Goal: Task Accomplishment & Management: Use online tool/utility

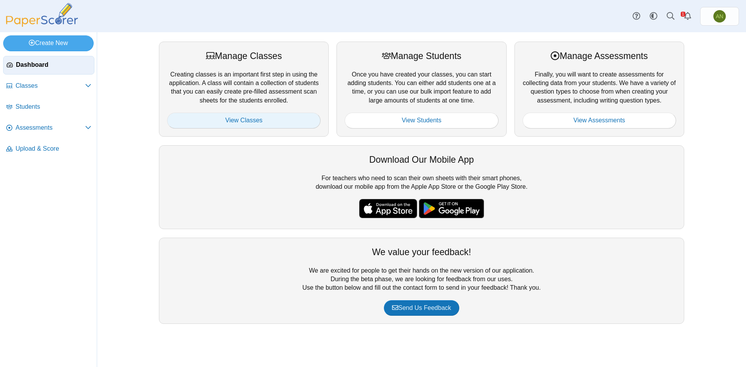
click at [260, 122] on link "View Classes" at bounding box center [243, 121] width 153 height 16
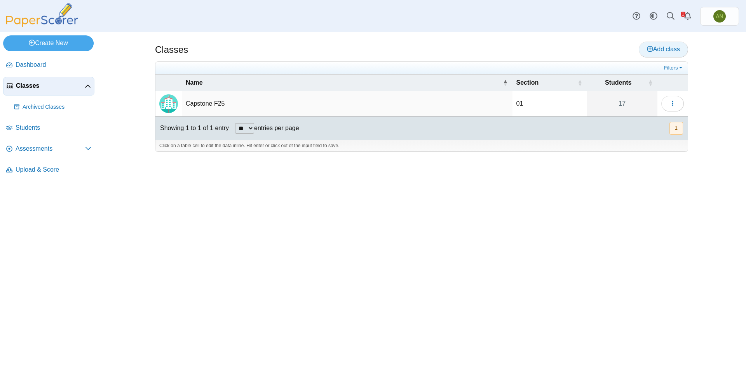
click at [672, 50] on span "Add class" at bounding box center [663, 49] width 33 height 7
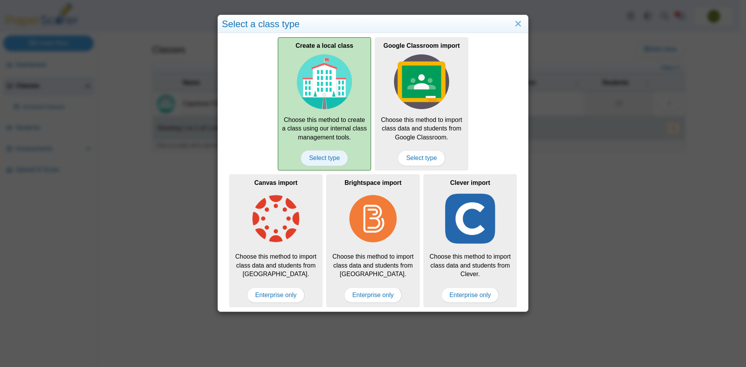
click at [315, 158] on span "Select type" at bounding box center [324, 158] width 47 height 16
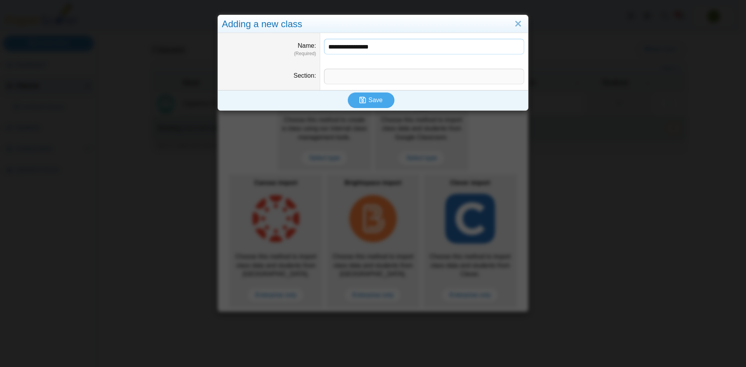
type input "**********"
click at [354, 73] on input "Section" at bounding box center [424, 77] width 200 height 16
type input "*"
click at [366, 101] on icon "submit" at bounding box center [363, 100] width 9 height 9
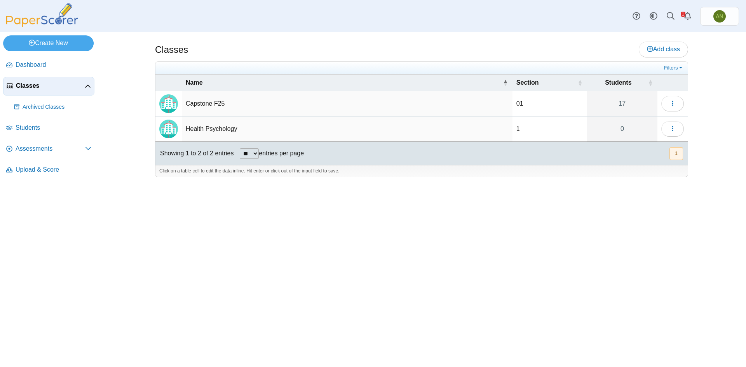
click at [207, 128] on td "Health Psychology" at bounding box center [347, 129] width 331 height 25
click at [667, 127] on button "button" at bounding box center [672, 129] width 23 height 16
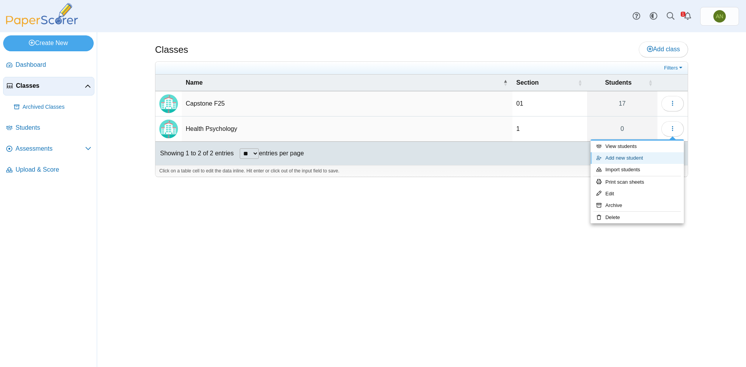
click at [623, 157] on link "Add new student" at bounding box center [636, 158] width 93 height 12
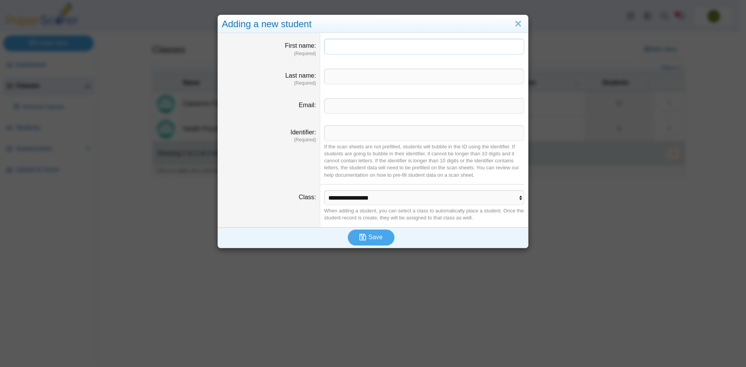
click at [336, 47] on input "First name" at bounding box center [424, 47] width 200 height 16
type input "******"
click at [343, 75] on input "Last name" at bounding box center [424, 77] width 200 height 16
type input "*"
click at [336, 133] on input "Identifier" at bounding box center [424, 133] width 200 height 16
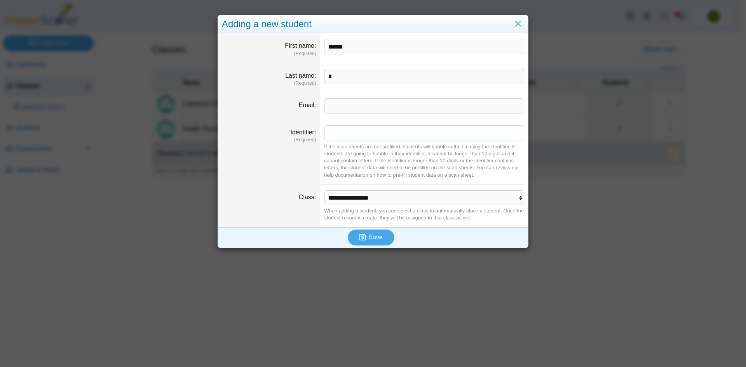
paste input "******"
type input "******"
click at [369, 237] on span "Save" at bounding box center [375, 237] width 14 height 7
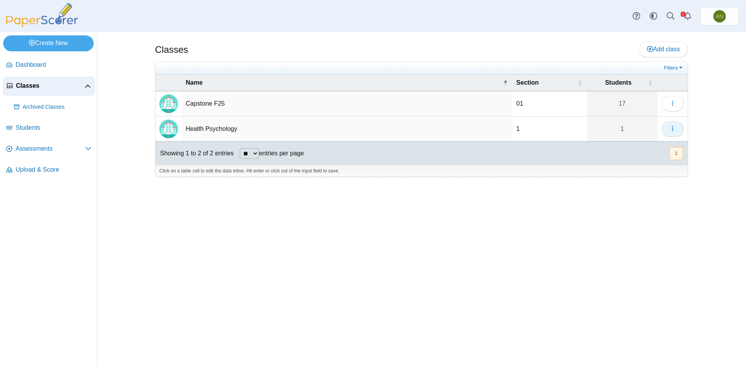
click at [674, 127] on icon "button" at bounding box center [672, 128] width 6 height 6
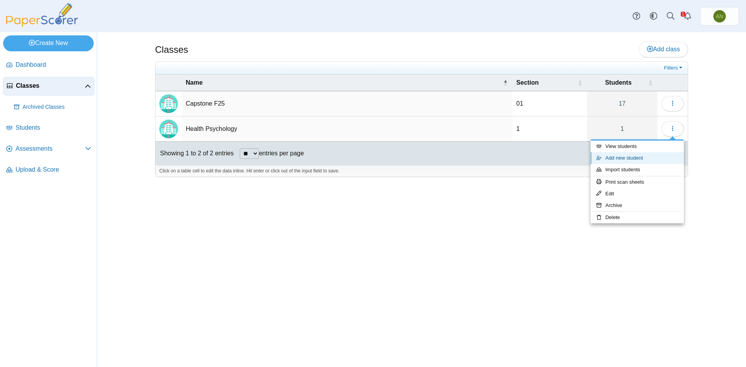
click at [639, 155] on link "Add new student" at bounding box center [636, 158] width 93 height 12
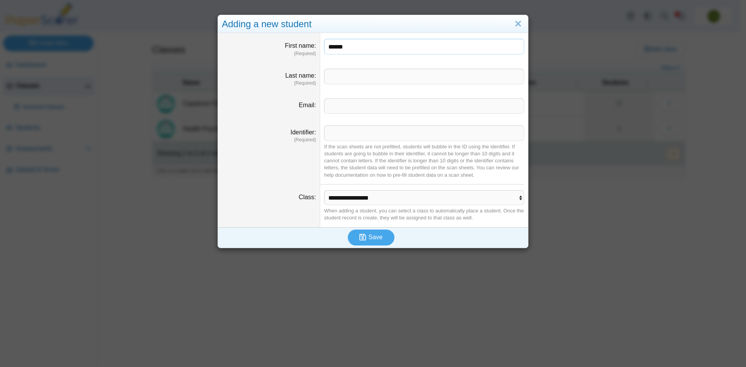
type input "******"
click at [347, 74] on input "Last name" at bounding box center [424, 77] width 200 height 16
type input "*"
click at [361, 136] on input "Identifier" at bounding box center [424, 133] width 200 height 16
paste input "******"
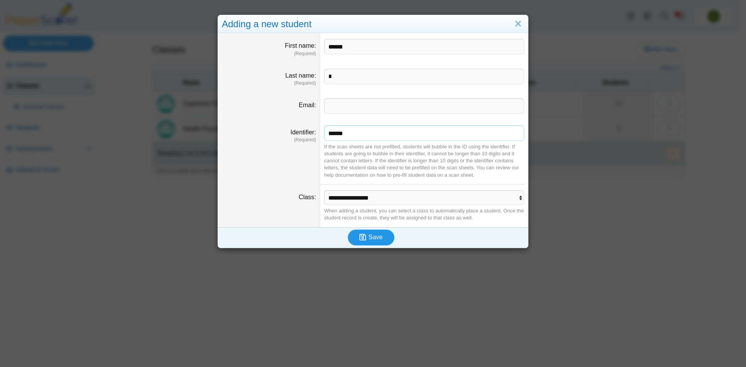
type input "******"
click at [371, 237] on span "Save" at bounding box center [375, 237] width 14 height 7
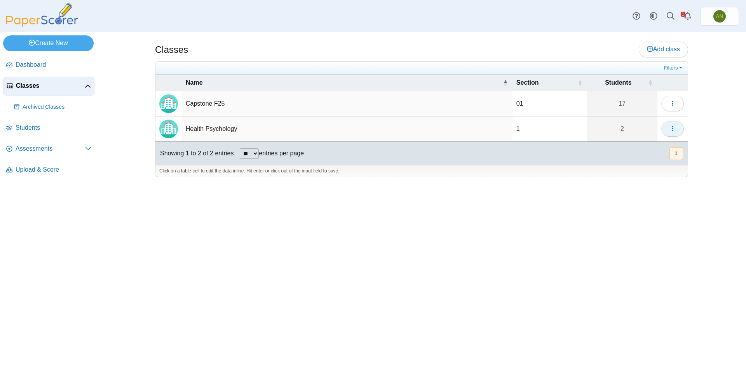
click at [681, 128] on button "button" at bounding box center [672, 129] width 23 height 16
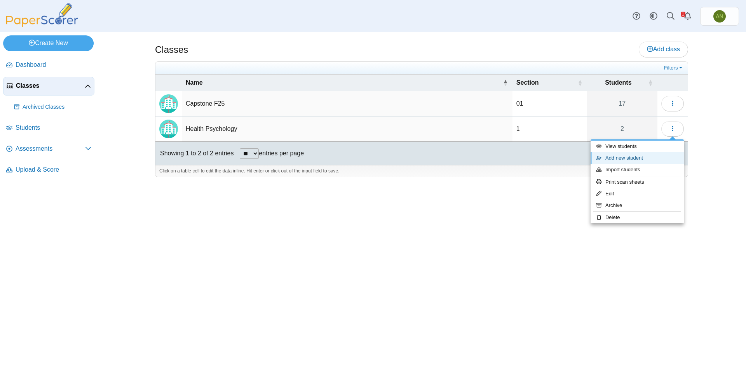
click at [629, 162] on link "Add new student" at bounding box center [636, 158] width 93 height 12
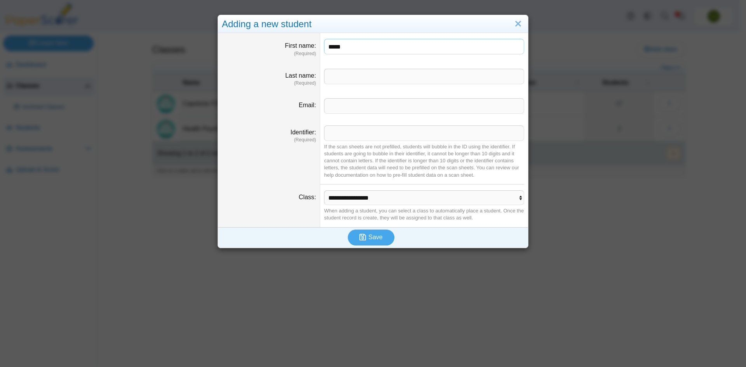
type input "*****"
click at [350, 80] on input "Last name" at bounding box center [424, 77] width 200 height 16
type input "*"
click at [330, 132] on input "Identifier" at bounding box center [424, 133] width 200 height 16
paste input "******"
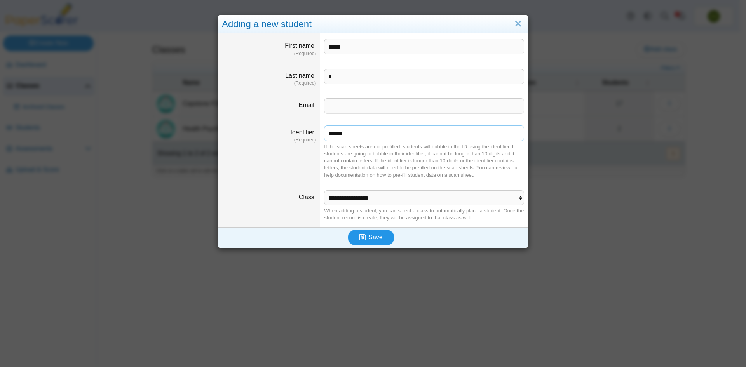
type input "******"
click at [371, 236] on span "Save" at bounding box center [375, 237] width 14 height 7
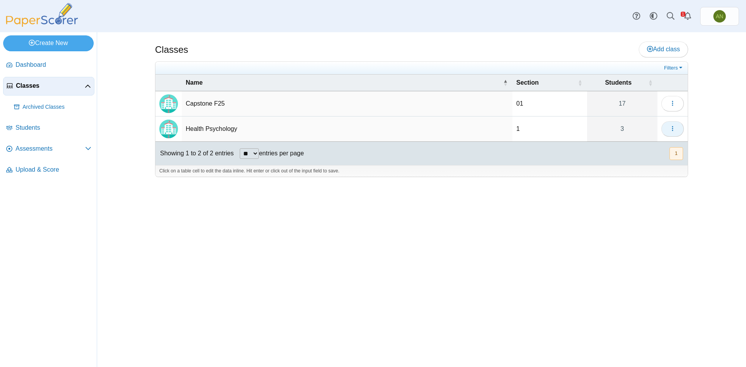
click at [678, 125] on button "button" at bounding box center [672, 129] width 23 height 16
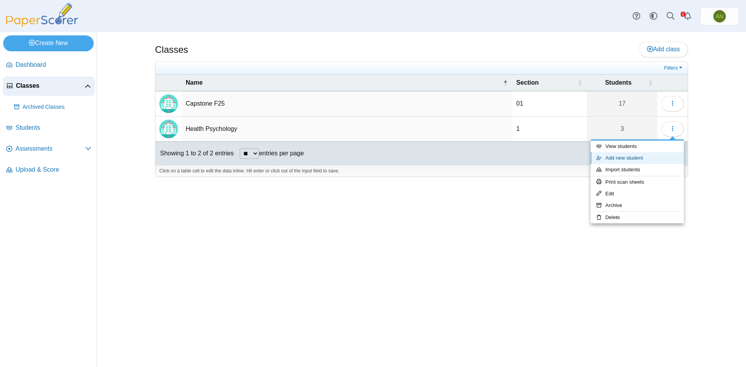
click at [641, 160] on link "Add new student" at bounding box center [636, 158] width 93 height 12
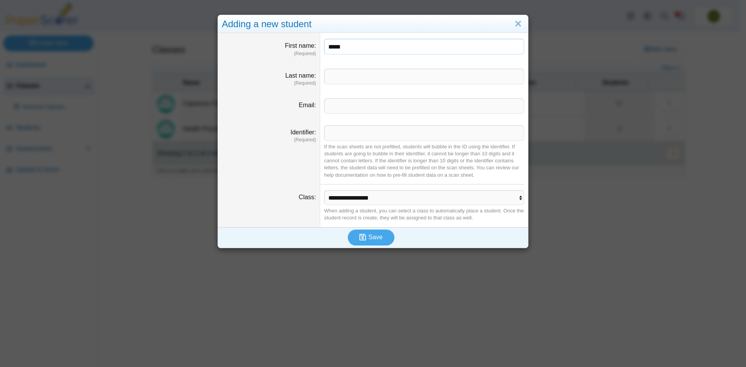
type input "*****"
click at [329, 74] on input "Last name" at bounding box center [424, 77] width 200 height 16
type input "*"
click at [352, 134] on input "Identifier" at bounding box center [424, 133] width 200 height 16
paste input "******"
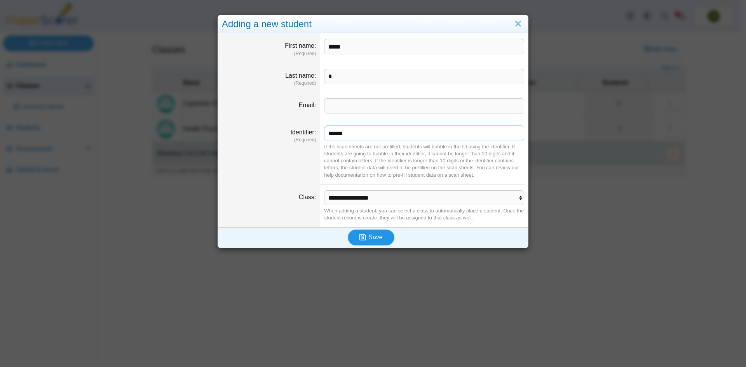
type input "******"
click at [377, 238] on span "Save" at bounding box center [375, 237] width 14 height 7
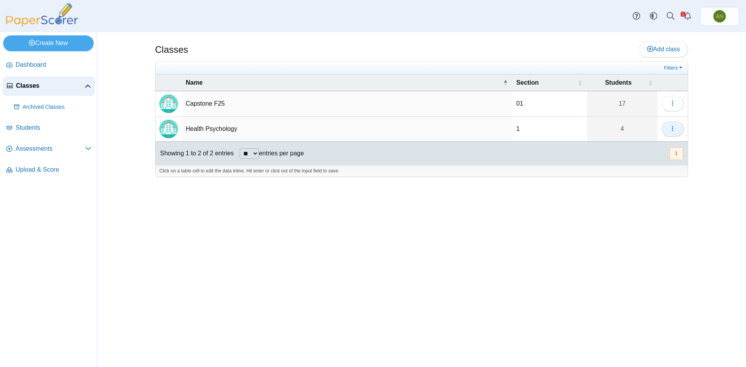
click at [677, 132] on button "button" at bounding box center [672, 129] width 23 height 16
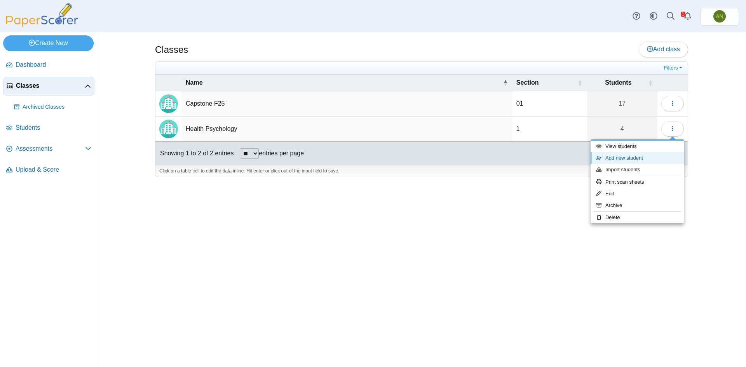
click at [651, 156] on link "Add new student" at bounding box center [636, 158] width 93 height 12
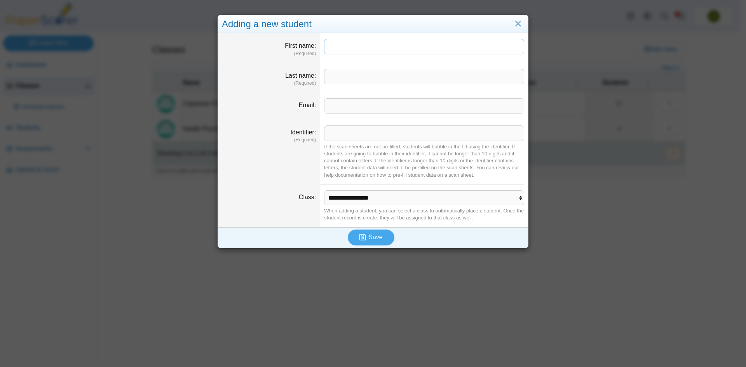
click at [348, 49] on input "First name" at bounding box center [424, 47] width 200 height 16
type input "********"
type input "*"
click at [396, 134] on input "Identifier" at bounding box center [424, 133] width 200 height 16
paste input "******"
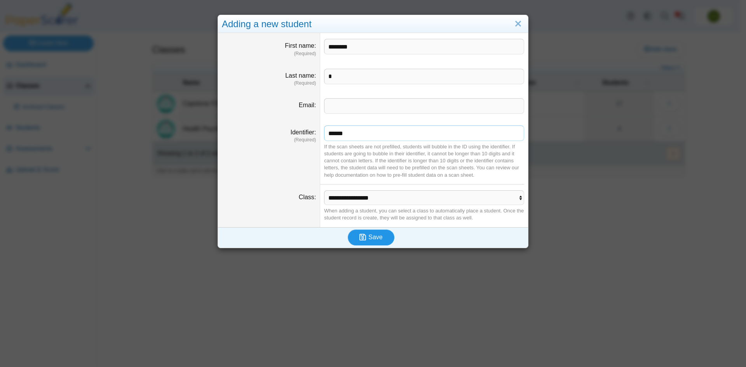
type input "******"
click at [371, 239] on span "Save" at bounding box center [375, 237] width 14 height 7
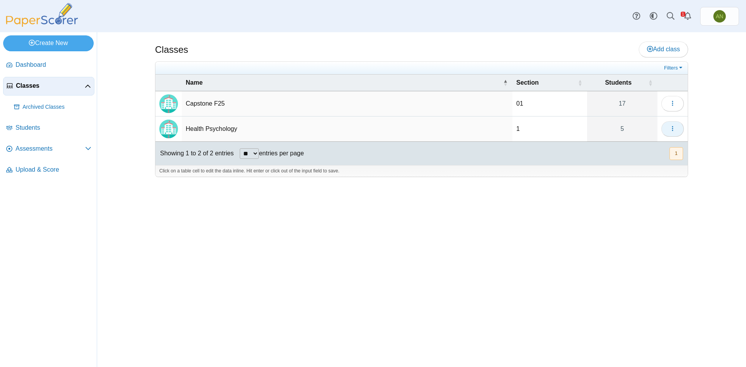
click at [676, 131] on button "button" at bounding box center [672, 129] width 23 height 16
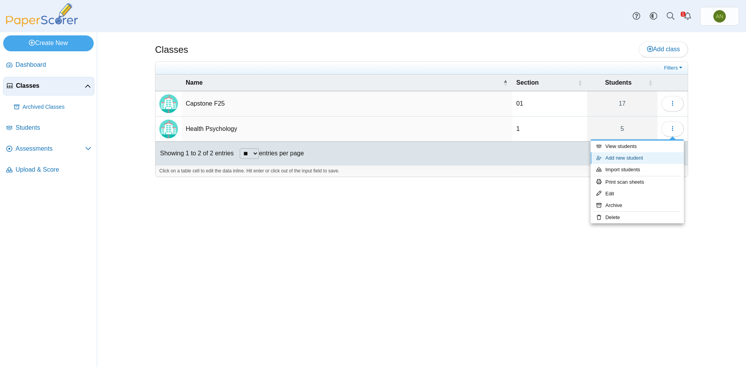
click at [662, 159] on link "Add new student" at bounding box center [636, 158] width 93 height 12
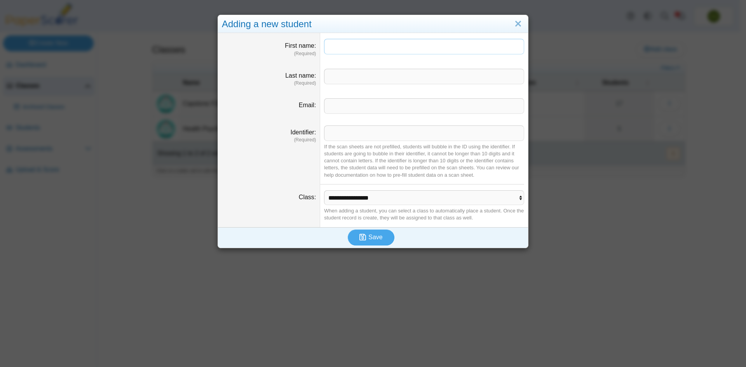
click at [329, 45] on input "First name" at bounding box center [424, 47] width 200 height 16
type input "******"
type input "*"
click at [359, 108] on input "Email" at bounding box center [424, 106] width 200 height 16
paste input "******"
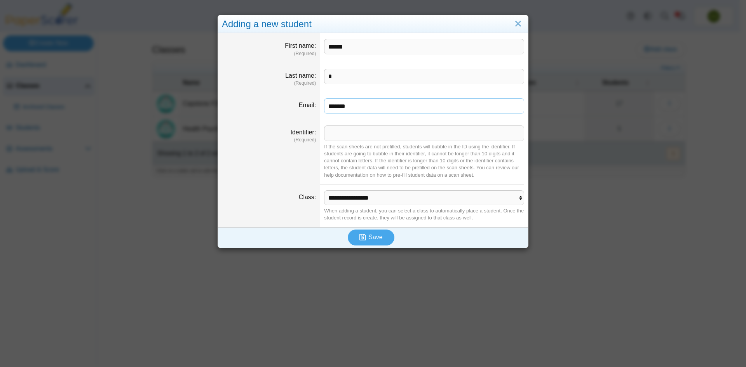
click at [338, 106] on input "******" at bounding box center [424, 106] width 200 height 16
type input "******"
drag, startPoint x: 366, startPoint y: 107, endPoint x: 309, endPoint y: 106, distance: 56.3
click at [309, 106] on dl "Email ******" at bounding box center [373, 105] width 310 height 27
click at [331, 130] on input "Identifier" at bounding box center [424, 133] width 200 height 16
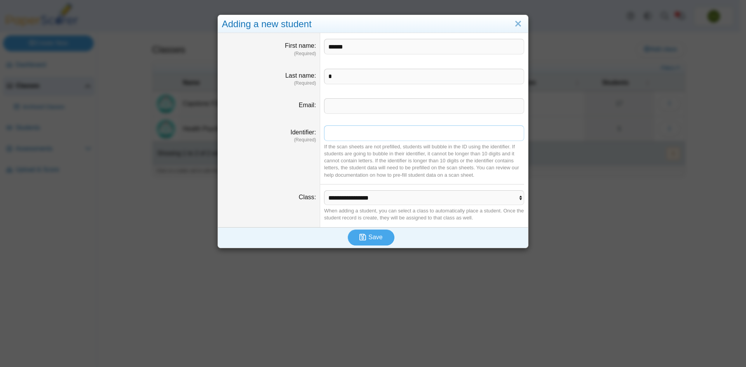
paste input "******"
type input "******"
click at [370, 238] on span "Save" at bounding box center [375, 237] width 14 height 7
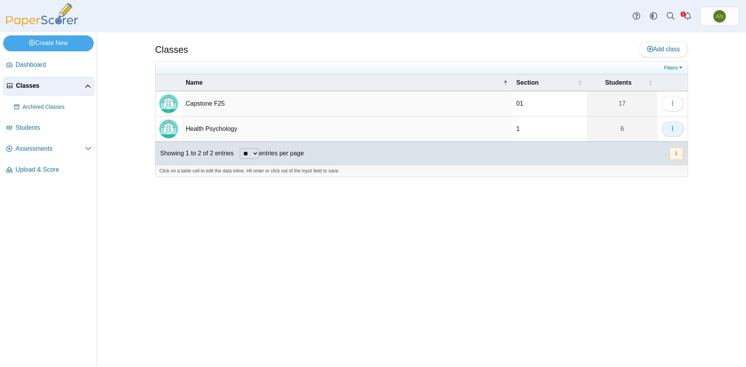
click at [674, 131] on icon "button" at bounding box center [672, 128] width 6 height 6
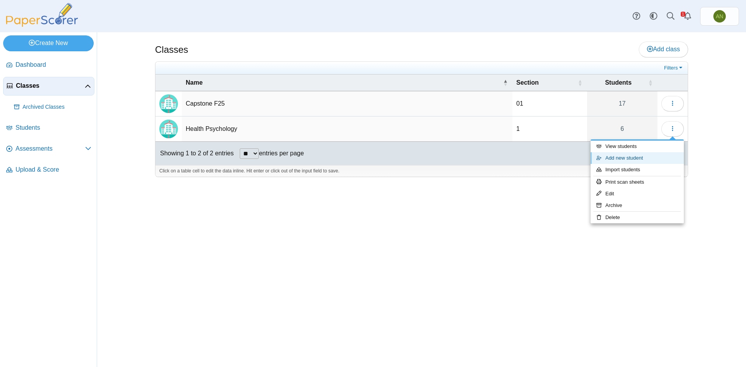
click at [640, 157] on link "Add new student" at bounding box center [636, 158] width 93 height 12
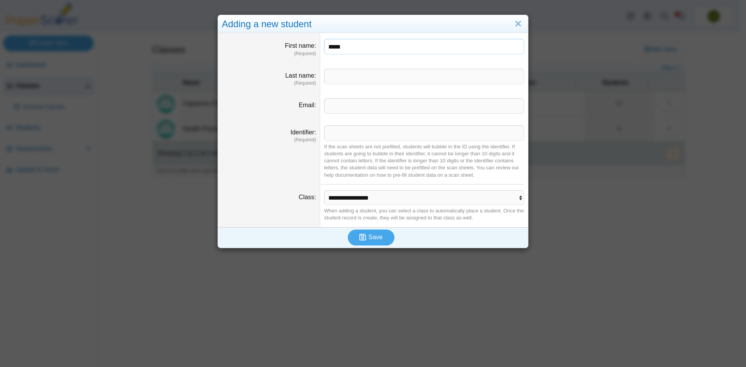
type input "*****"
type input "*"
click at [354, 135] on input "Identifier" at bounding box center [424, 133] width 200 height 16
paste input "******"
type input "******"
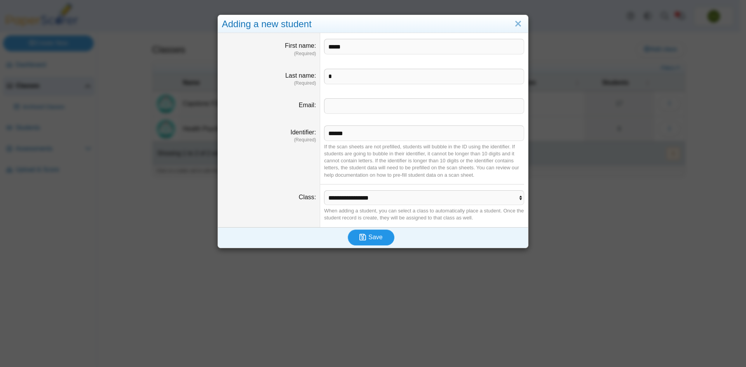
click at [373, 237] on span "Save" at bounding box center [375, 237] width 14 height 7
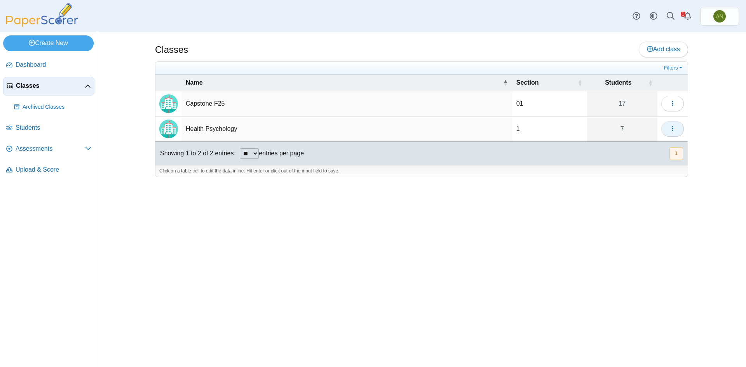
click at [674, 129] on icon "button" at bounding box center [672, 128] width 6 height 6
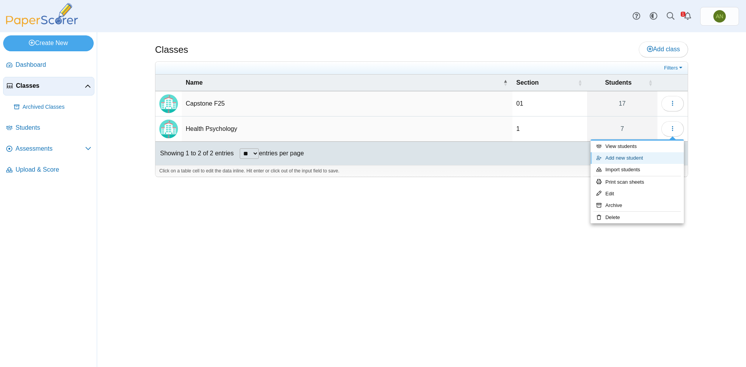
click at [652, 158] on link "Add new student" at bounding box center [636, 158] width 93 height 12
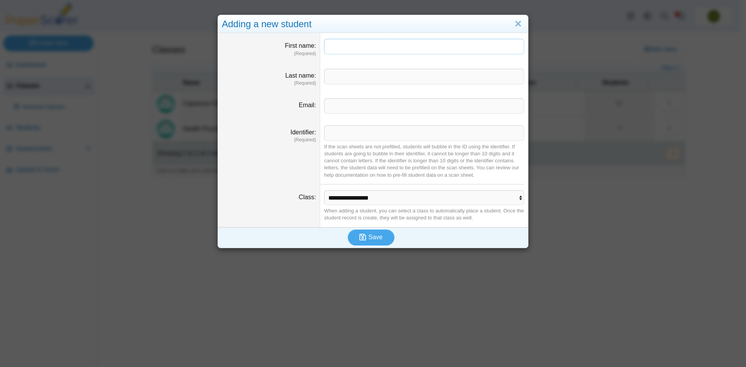
click at [368, 48] on input "First name" at bounding box center [424, 47] width 200 height 16
type input "****"
type input "*"
click at [340, 135] on input "Identifier" at bounding box center [424, 133] width 200 height 16
paste input "******"
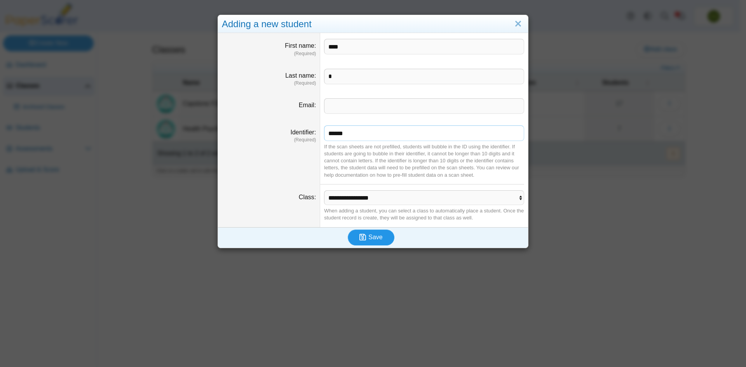
type input "******"
click at [381, 239] on button "Save" at bounding box center [371, 238] width 47 height 16
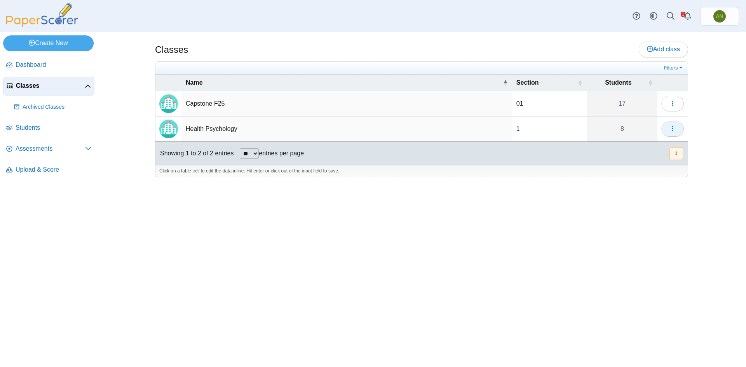
click at [676, 127] on button "button" at bounding box center [672, 129] width 23 height 16
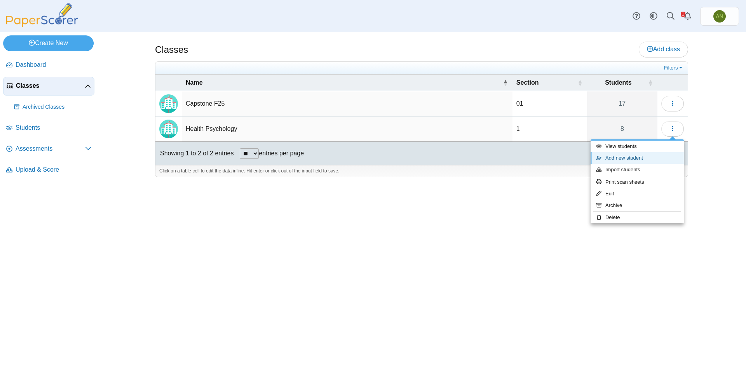
click at [624, 158] on link "Add new student" at bounding box center [636, 158] width 93 height 12
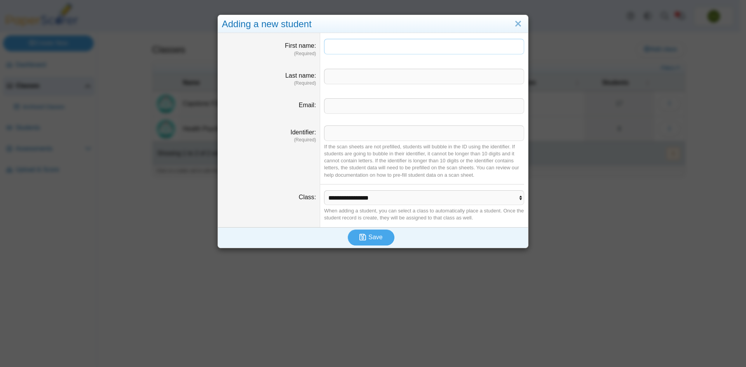
click at [346, 53] on input "First name" at bounding box center [424, 47] width 200 height 16
type input "*********"
type input "*"
click at [332, 132] on input "Identifier" at bounding box center [424, 133] width 200 height 16
paste input "******"
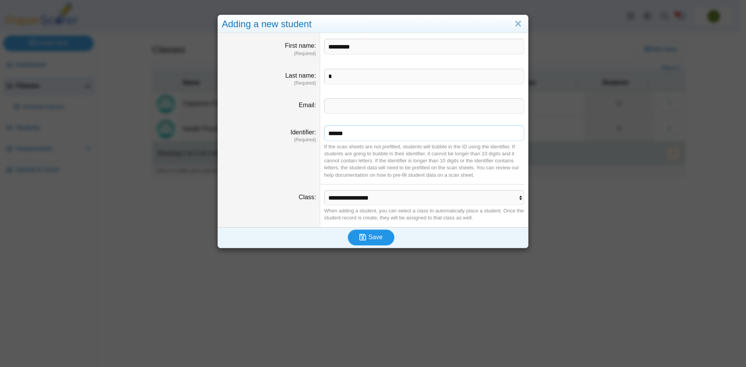
type input "******"
click at [369, 240] on span "Save" at bounding box center [375, 237] width 14 height 7
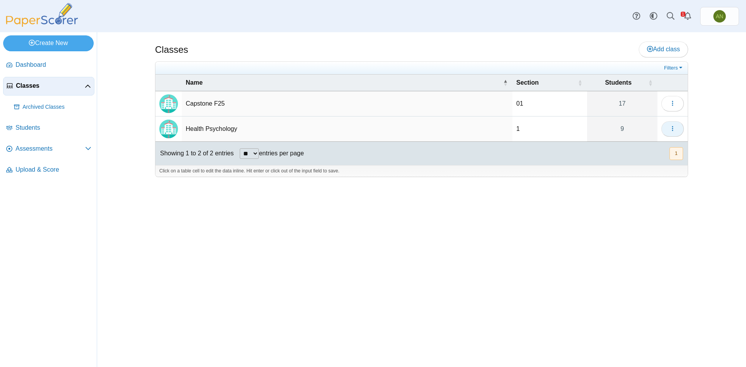
click at [678, 131] on button "button" at bounding box center [672, 129] width 23 height 16
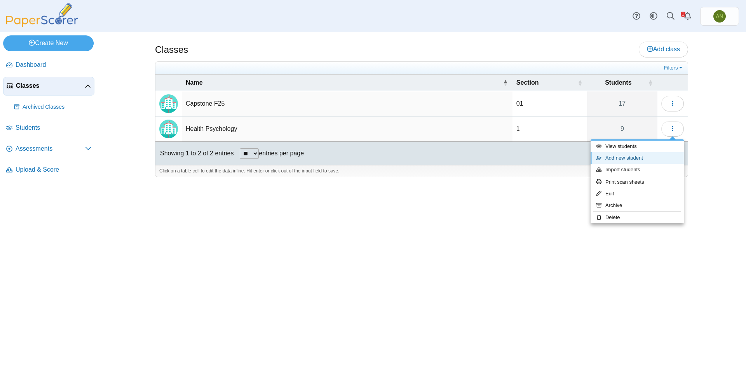
click at [656, 159] on link "Add new student" at bounding box center [636, 158] width 93 height 12
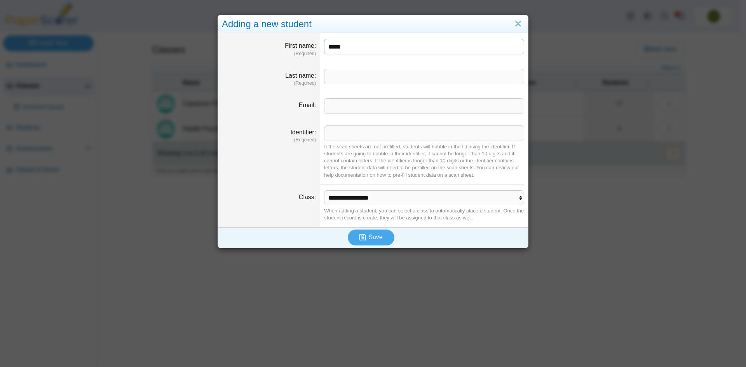
type input "*****"
type input "*"
click at [343, 134] on input "Identifier" at bounding box center [424, 133] width 200 height 16
paste input "******"
type input "******"
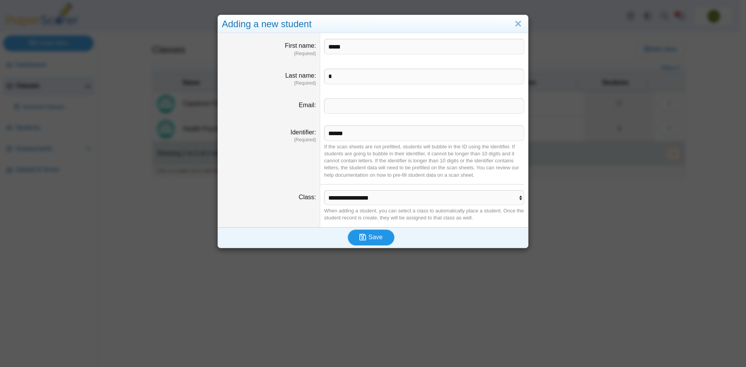
click at [378, 237] on span "Save" at bounding box center [375, 237] width 14 height 7
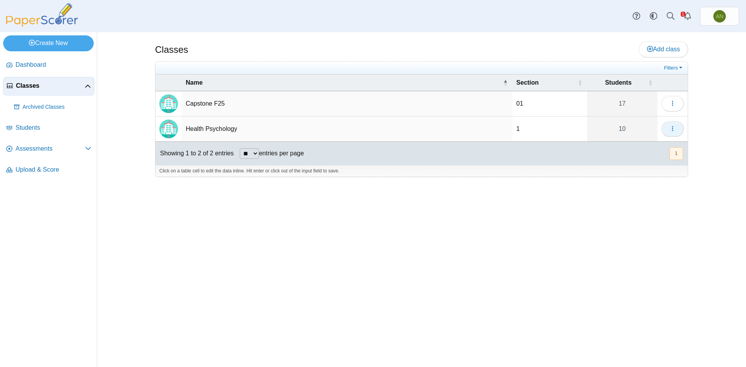
click at [671, 131] on icon "button" at bounding box center [672, 128] width 6 height 6
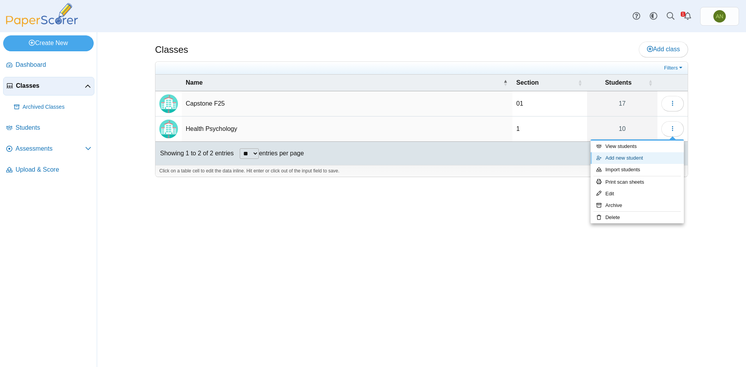
click at [653, 158] on link "Add new student" at bounding box center [636, 158] width 93 height 12
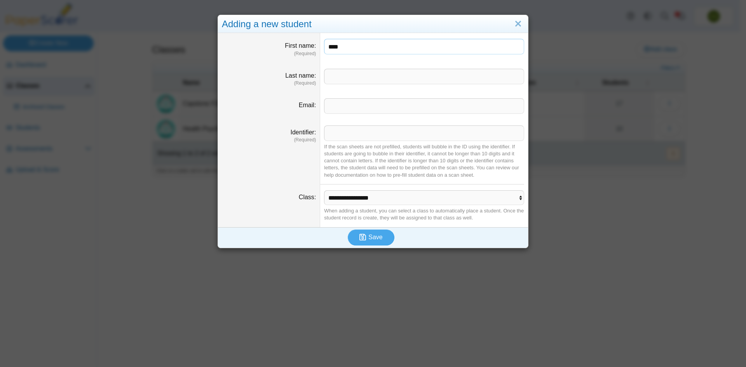
type input "****"
type input "*"
click at [338, 136] on input "Identifier" at bounding box center [424, 133] width 200 height 16
paste input "******"
type input "******"
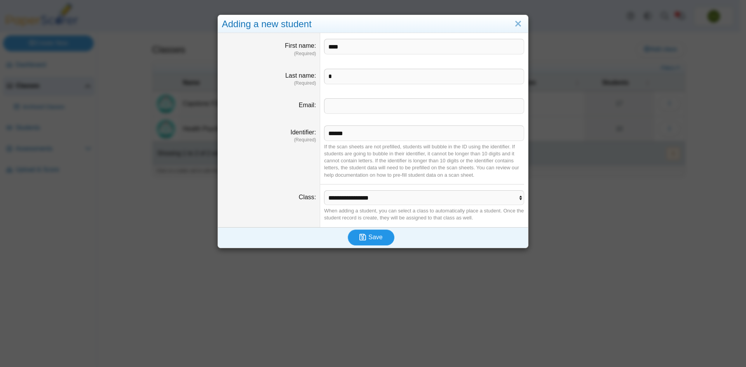
click at [381, 237] on button "Save" at bounding box center [371, 238] width 47 height 16
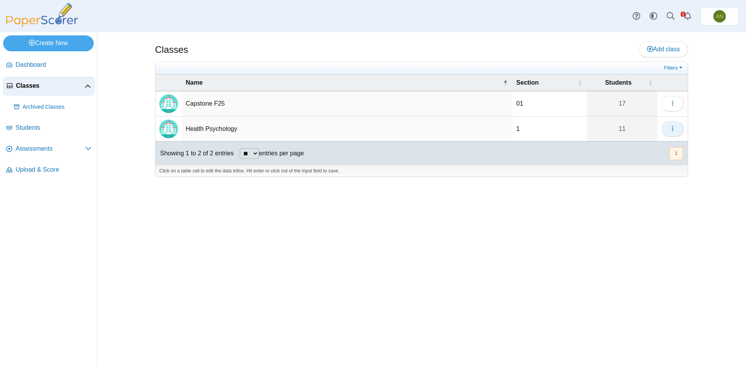
click at [673, 125] on icon "button" at bounding box center [672, 128] width 6 height 6
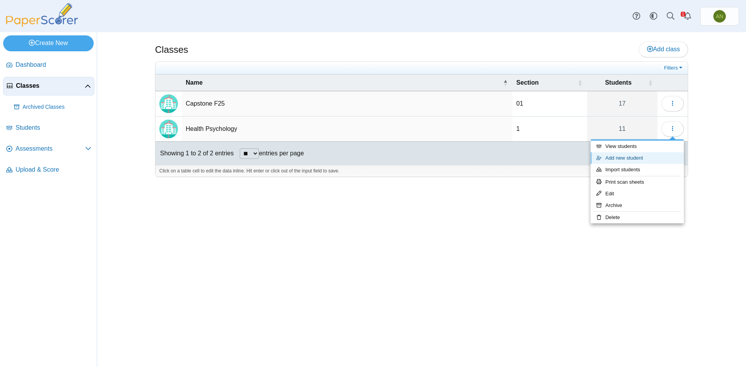
click at [660, 157] on link "Add new student" at bounding box center [636, 158] width 93 height 12
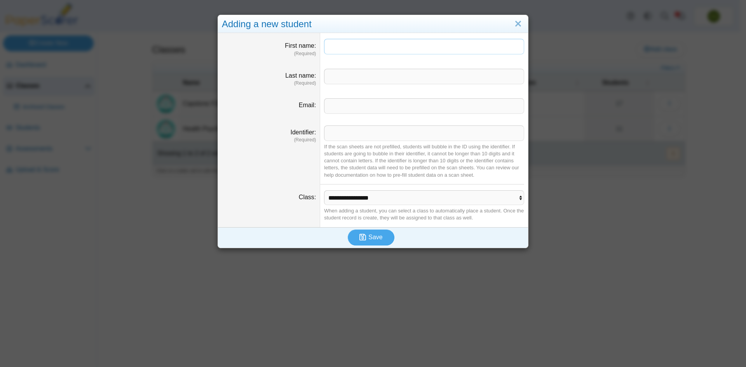
click at [348, 44] on input "First name" at bounding box center [424, 47] width 200 height 16
type input "*****"
type input "*"
click at [340, 134] on input "Identifier" at bounding box center [424, 133] width 200 height 16
paste input "******"
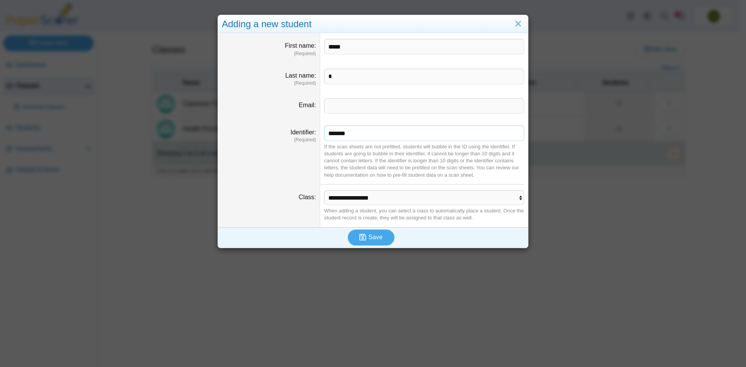
click at [338, 132] on input "******" at bounding box center [424, 133] width 200 height 16
type input "******"
click at [375, 239] on span "Save" at bounding box center [375, 237] width 14 height 7
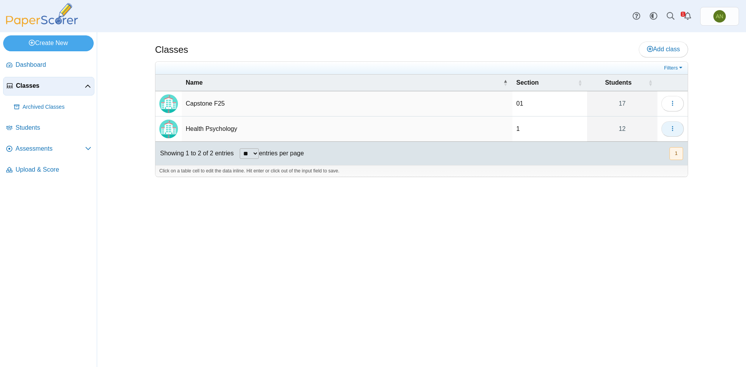
click at [674, 127] on icon "button" at bounding box center [672, 128] width 6 height 6
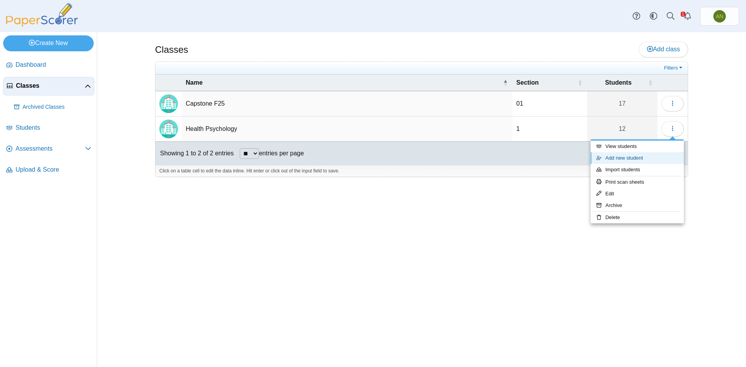
click at [650, 157] on link "Add new student" at bounding box center [636, 158] width 93 height 12
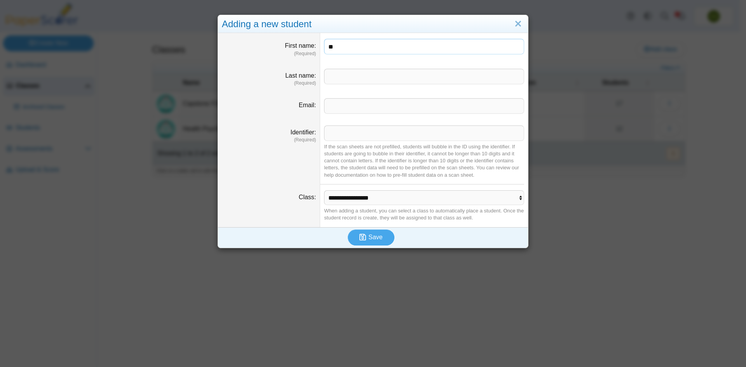
type input "**"
click at [358, 75] on input "Last name" at bounding box center [424, 77] width 200 height 16
type input "*"
click at [329, 131] on input "Identifier" at bounding box center [424, 133] width 200 height 16
paste input "******"
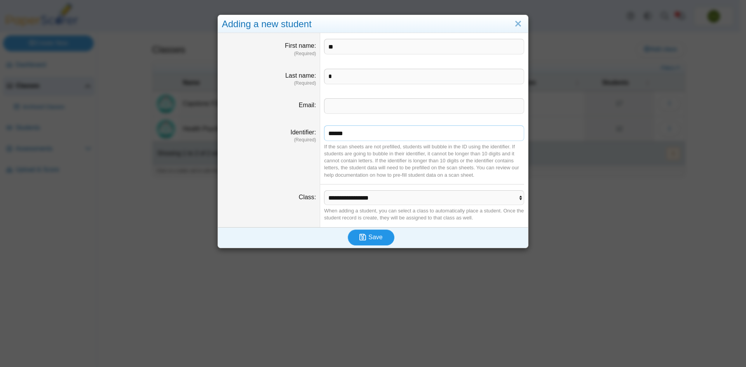
type input "******"
click at [373, 237] on span "Save" at bounding box center [375, 237] width 14 height 7
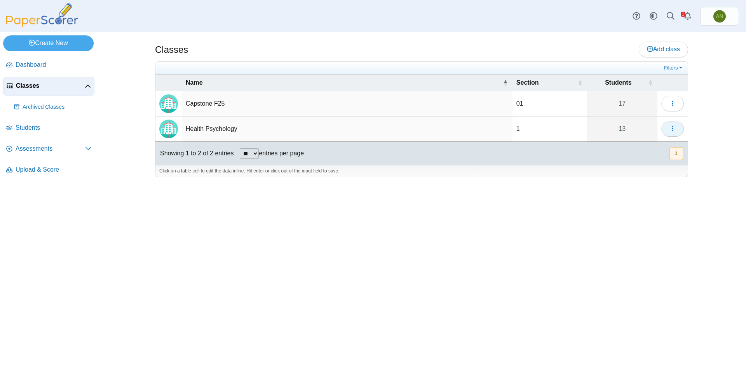
click at [674, 128] on icon "button" at bounding box center [672, 128] width 6 height 6
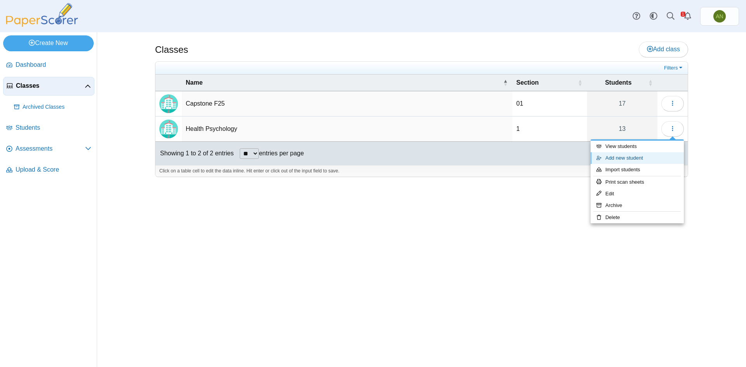
click at [644, 155] on link "Add new student" at bounding box center [636, 158] width 93 height 12
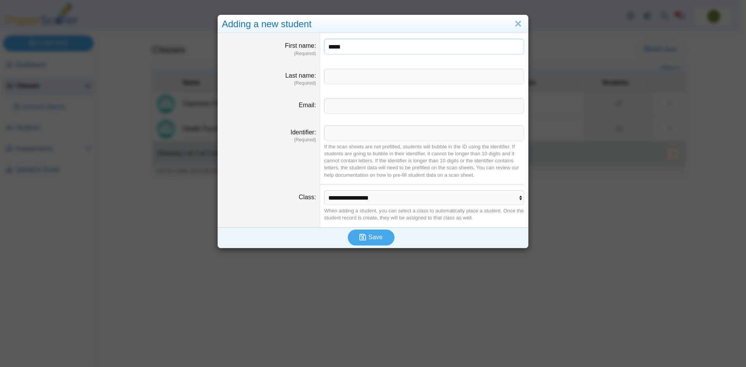
type input "*****"
type input "*"
click at [341, 134] on input "Identifier" at bounding box center [424, 133] width 200 height 16
paste input "******"
type input "******"
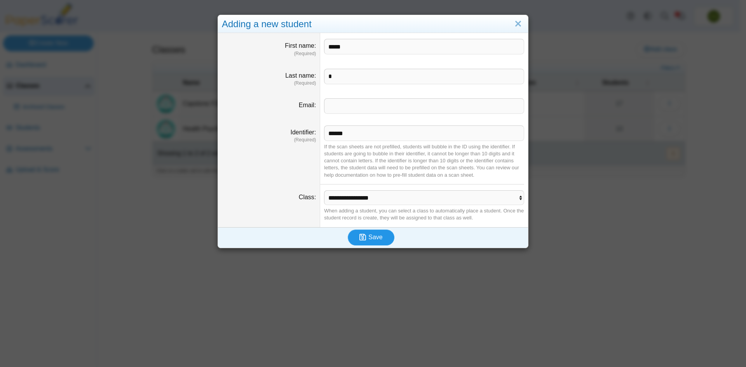
click at [378, 234] on span "Save" at bounding box center [375, 237] width 14 height 7
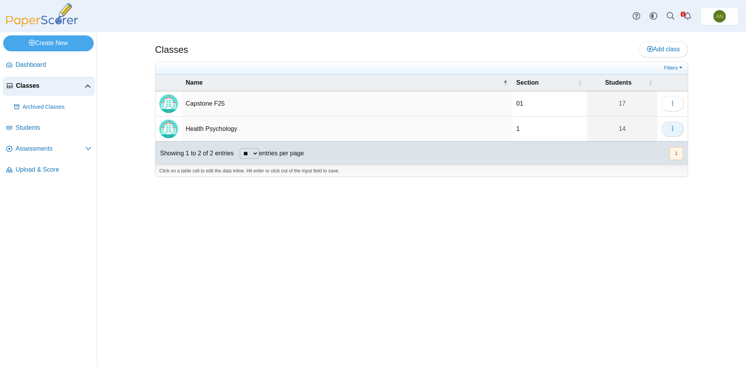
click at [674, 130] on icon "button" at bounding box center [672, 128] width 6 height 6
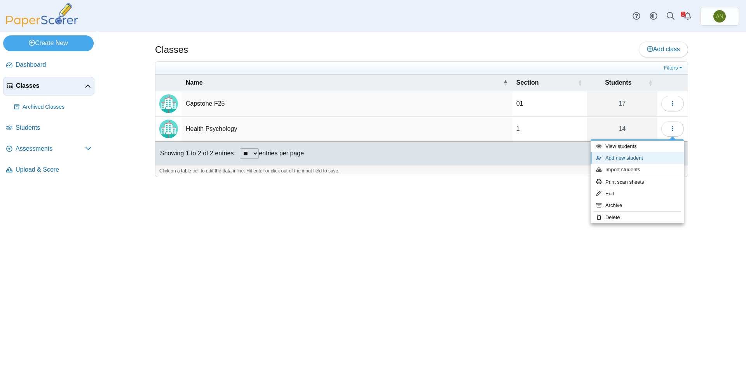
click at [641, 159] on link "Add new student" at bounding box center [636, 158] width 93 height 12
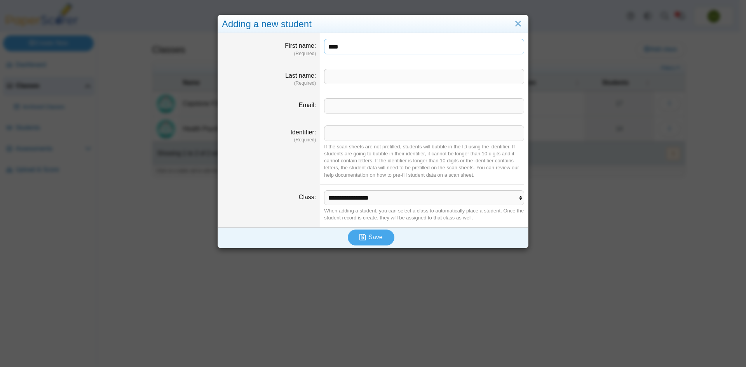
type input "****"
type input "*"
click at [335, 136] on input "Identifier" at bounding box center [424, 133] width 200 height 16
paste input "******"
click at [338, 135] on input "******" at bounding box center [424, 133] width 200 height 16
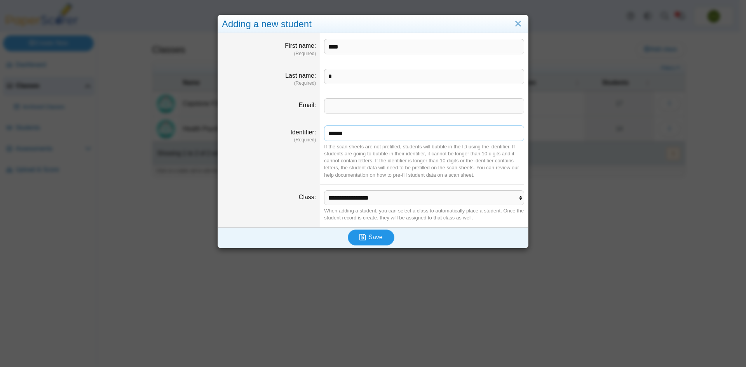
type input "******"
click at [381, 239] on button "Save" at bounding box center [371, 238] width 47 height 16
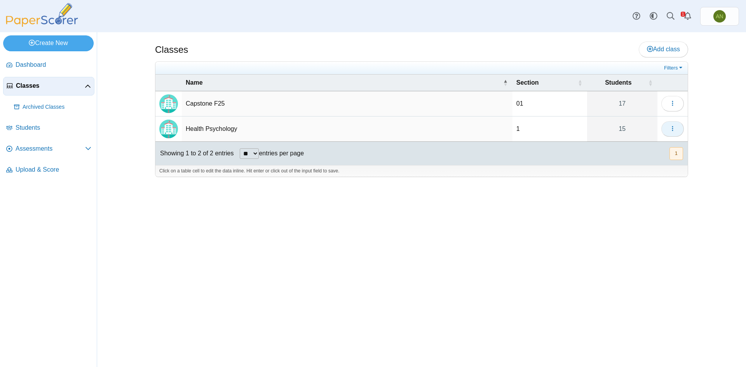
click at [673, 130] on icon "button" at bounding box center [672, 128] width 6 height 6
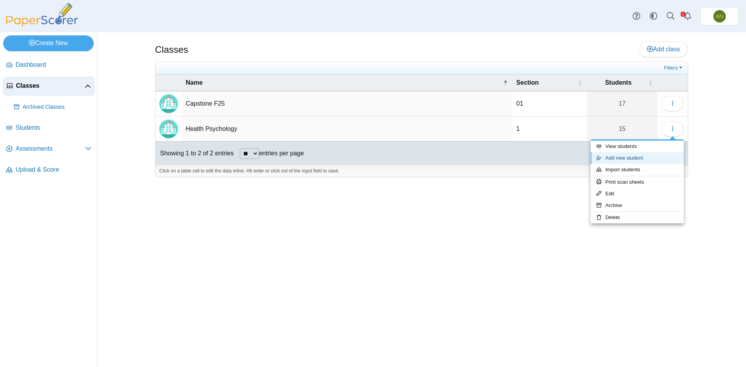
click at [645, 161] on link "Add new student" at bounding box center [636, 158] width 93 height 12
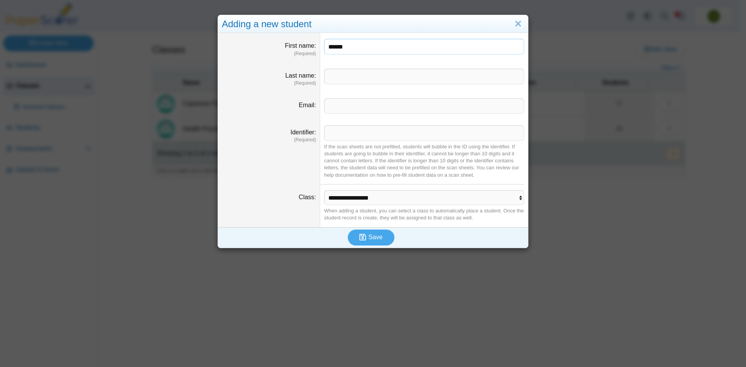
type input "******"
type input "*"
click at [340, 133] on input "Identifier" at bounding box center [424, 133] width 200 height 16
paste input "******"
type input "******"
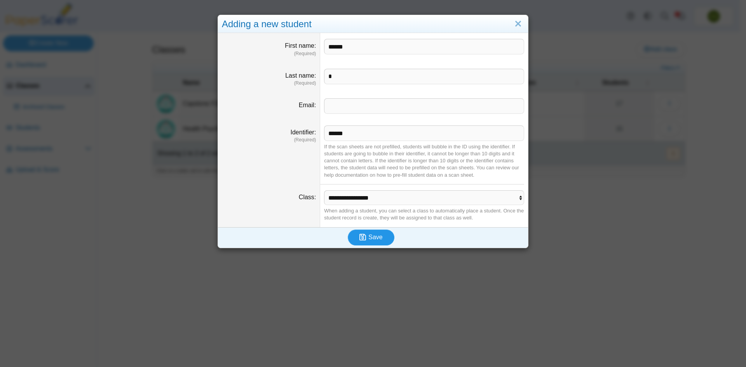
click at [376, 235] on span "Save" at bounding box center [375, 237] width 14 height 7
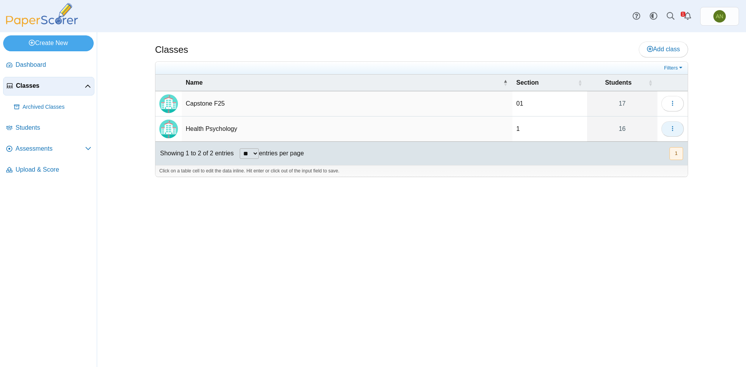
click at [670, 133] on button "button" at bounding box center [672, 129] width 23 height 16
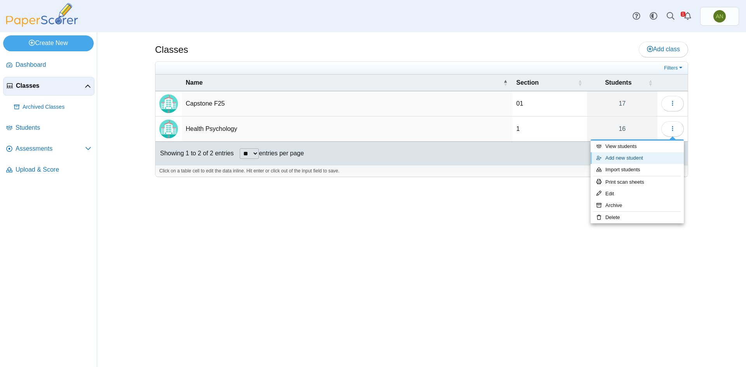
click at [625, 158] on link "Add new student" at bounding box center [636, 158] width 93 height 12
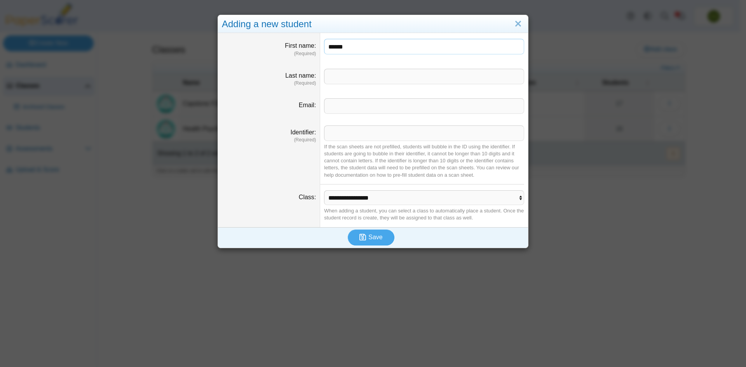
type input "******"
type input "*"
click at [357, 108] on input "Email" at bounding box center [424, 106] width 200 height 16
click at [345, 133] on input "Identifier" at bounding box center [424, 133] width 200 height 16
paste input "******"
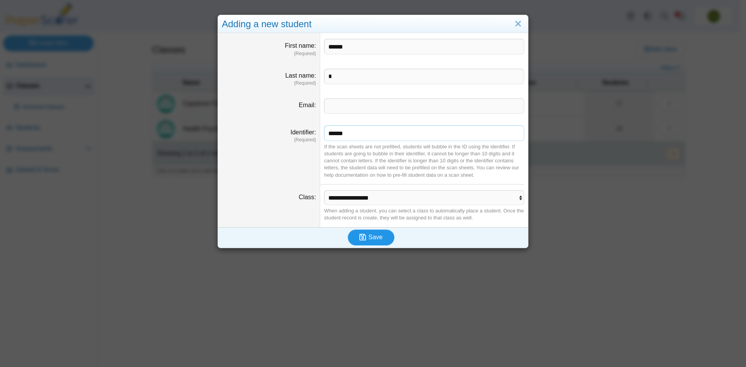
type input "******"
click at [368, 234] on span "Save" at bounding box center [375, 237] width 14 height 7
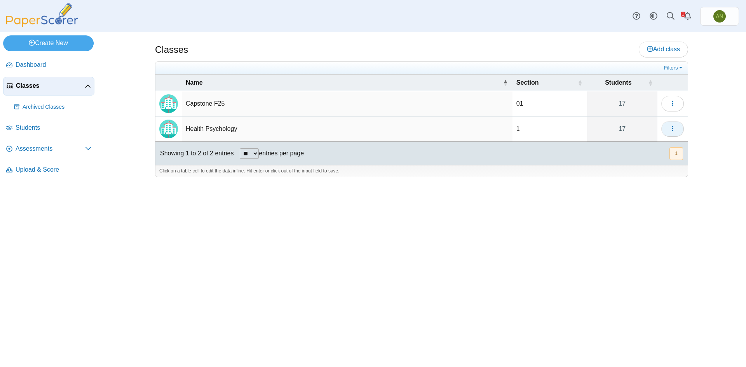
click at [676, 131] on button "button" at bounding box center [672, 129] width 23 height 16
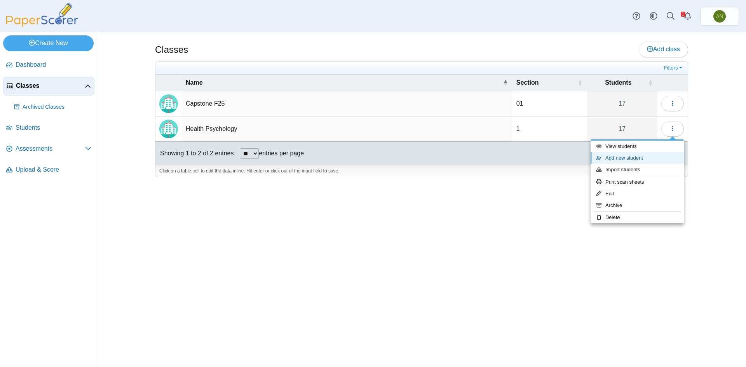
click at [646, 157] on link "Add new student" at bounding box center [636, 158] width 93 height 12
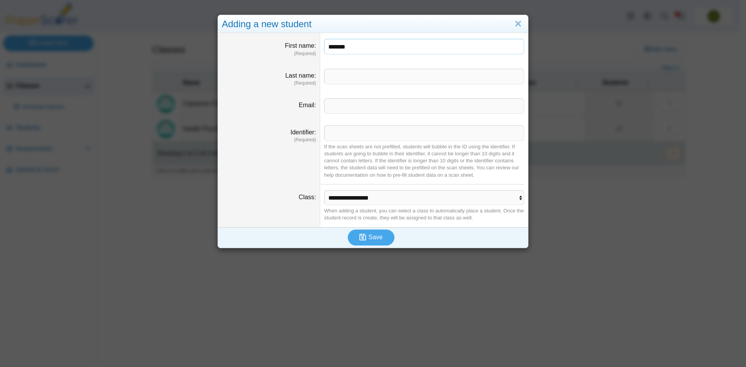
type input "*******"
type input "*"
click at [354, 104] on input "Email" at bounding box center [424, 106] width 200 height 16
click at [344, 134] on input "Identifier" at bounding box center [424, 133] width 200 height 16
paste input "******"
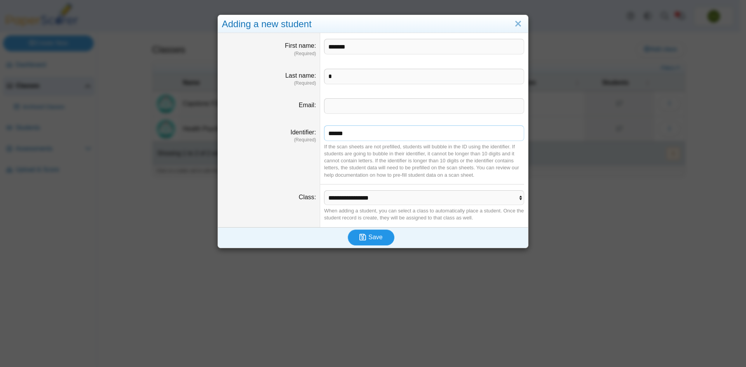
type input "******"
click at [374, 240] on span "Save" at bounding box center [375, 237] width 14 height 7
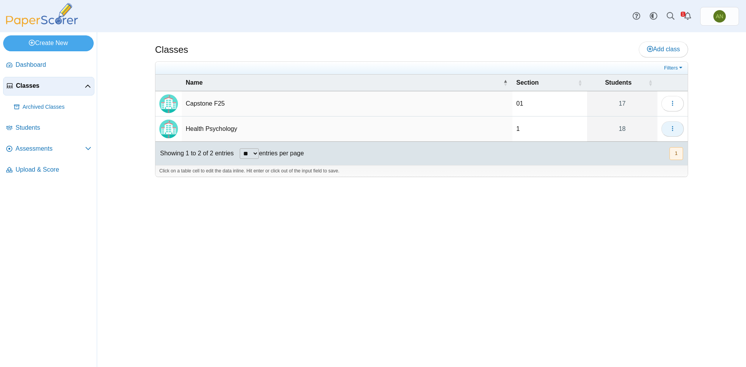
click at [675, 126] on icon "button" at bounding box center [672, 128] width 6 height 6
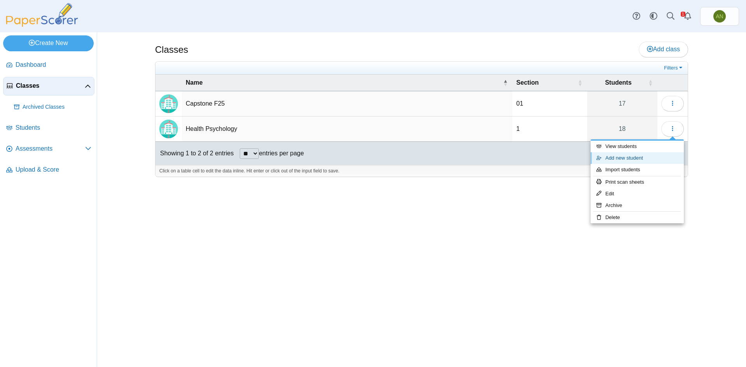
click at [646, 158] on link "Add new student" at bounding box center [636, 158] width 93 height 12
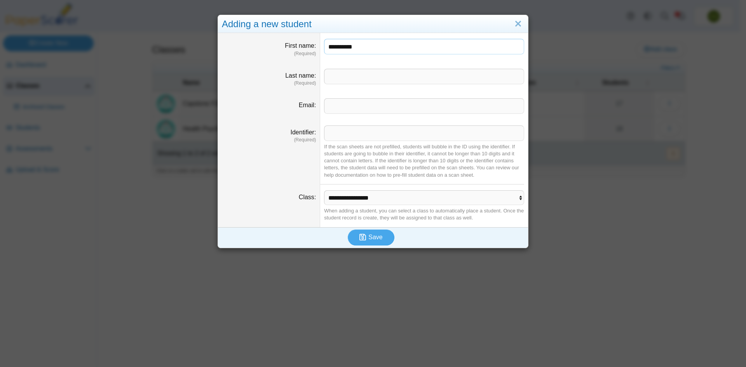
type input "**********"
type input "*"
click at [362, 135] on input "Identifier" at bounding box center [424, 133] width 200 height 16
paste input "******"
type input "******"
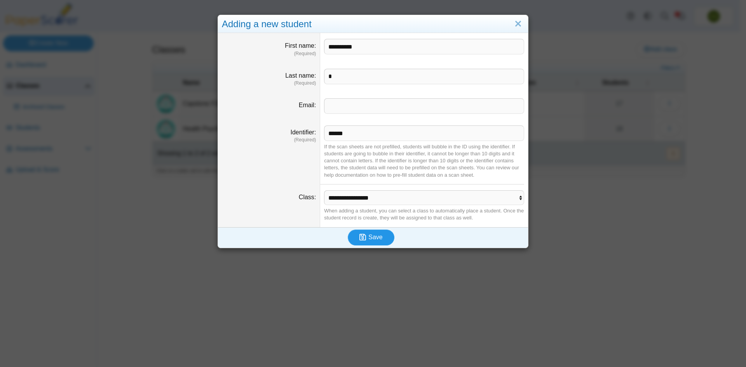
click at [371, 234] on span "Save" at bounding box center [375, 237] width 14 height 7
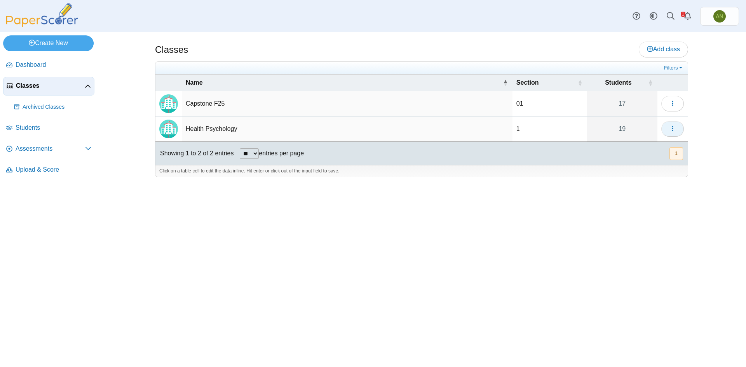
click at [669, 129] on icon "button" at bounding box center [672, 128] width 6 height 6
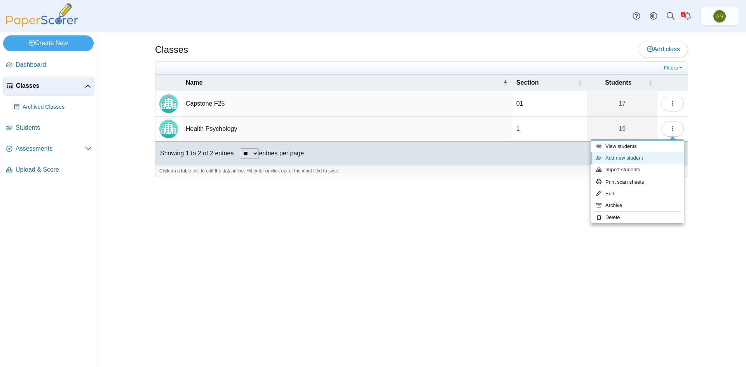
click at [654, 155] on link "Add new student" at bounding box center [636, 158] width 93 height 12
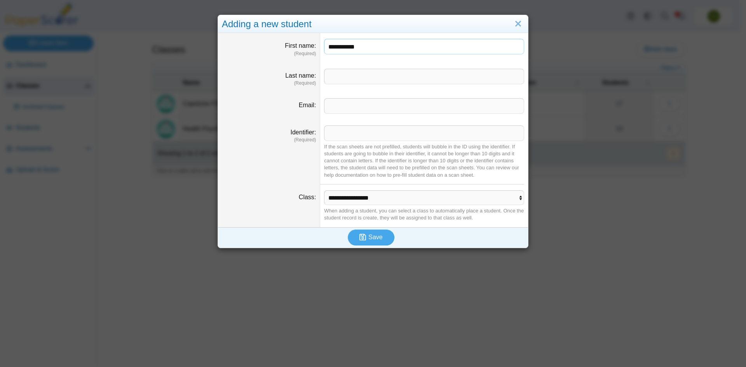
type input "**********"
type input "*"
click at [341, 136] on input "Identifier" at bounding box center [424, 133] width 200 height 16
paste input "******"
type input "******"
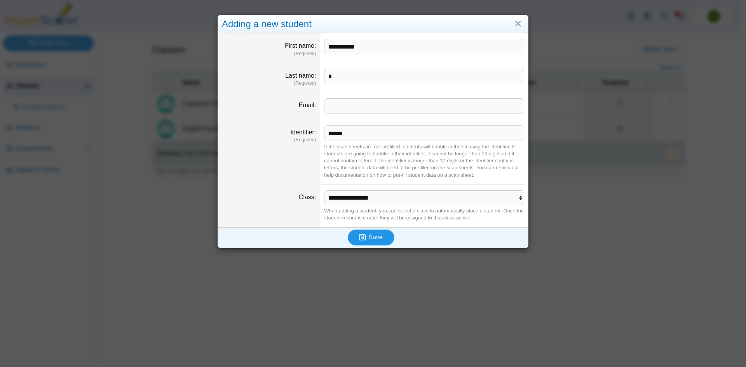
click at [368, 240] on span "Save" at bounding box center [375, 237] width 14 height 7
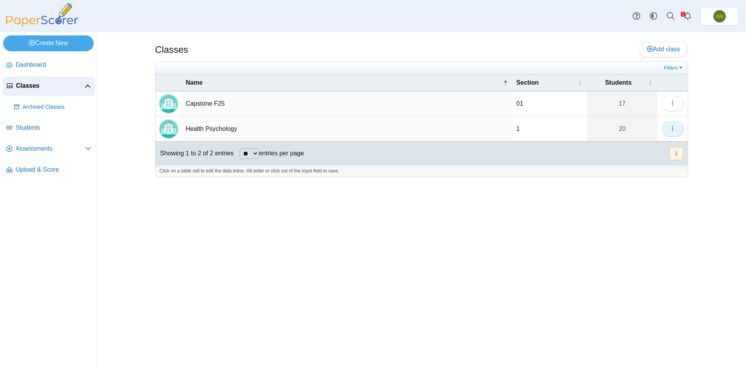
click at [674, 129] on icon "button" at bounding box center [672, 128] width 6 height 6
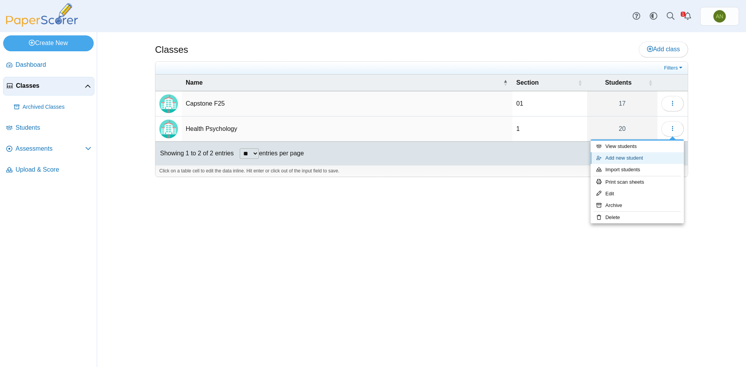
click at [631, 156] on link "Add new student" at bounding box center [636, 158] width 93 height 12
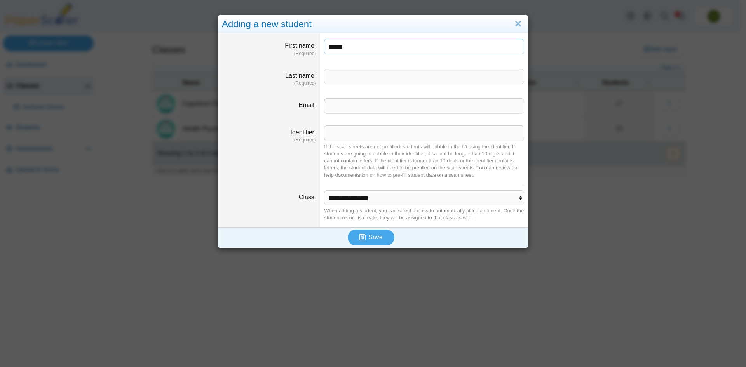
type input "******"
type input "*"
click at [354, 133] on input "Identifier" at bounding box center [424, 133] width 200 height 16
paste input "******"
type input "******"
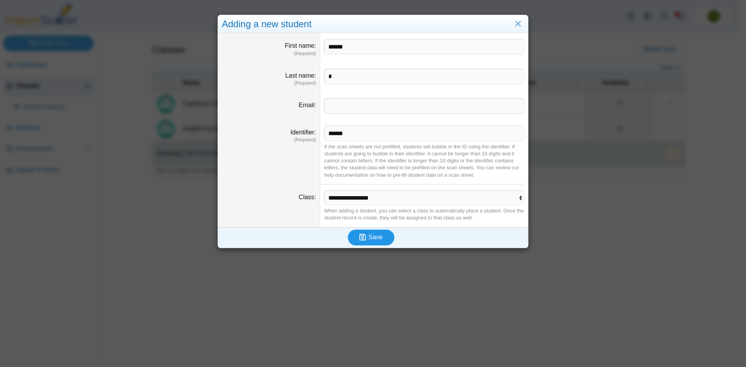
click at [376, 236] on span "Save" at bounding box center [375, 237] width 14 height 7
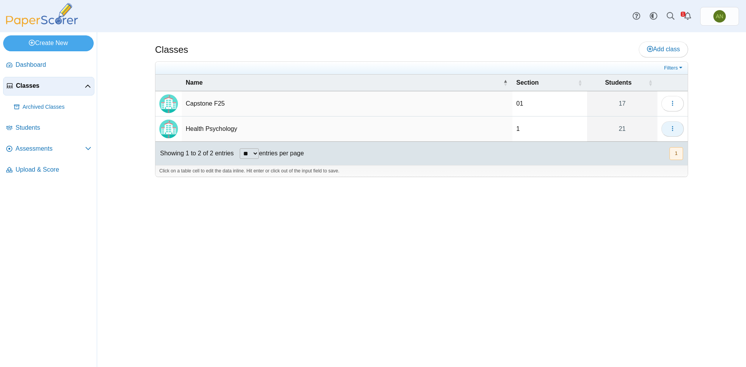
click at [678, 127] on button "button" at bounding box center [672, 129] width 23 height 16
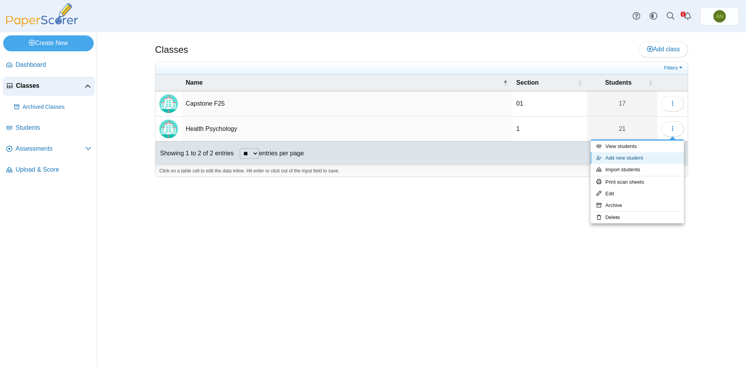
click at [648, 158] on link "Add new student" at bounding box center [636, 158] width 93 height 12
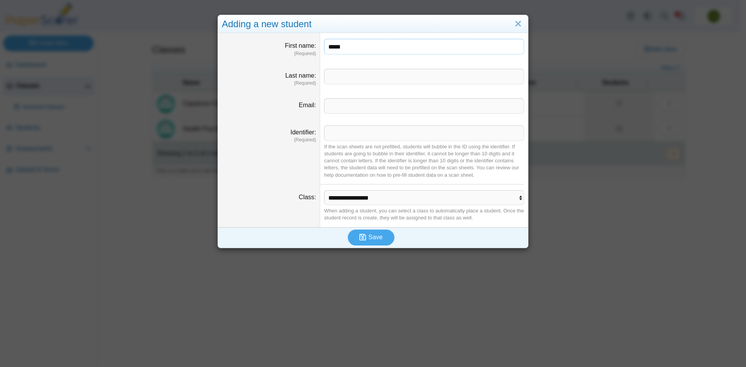
type input "*****"
type input "*"
click at [342, 138] on input "Identifier" at bounding box center [424, 133] width 200 height 16
paste input "******"
click at [339, 136] on input "******" at bounding box center [424, 133] width 200 height 16
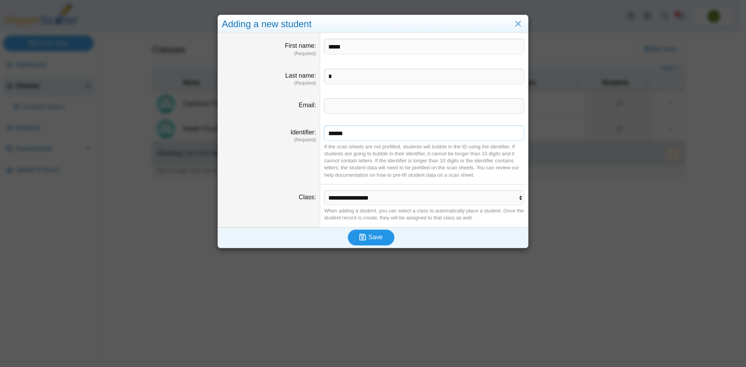
type input "******"
click at [381, 239] on button "Save" at bounding box center [371, 238] width 47 height 16
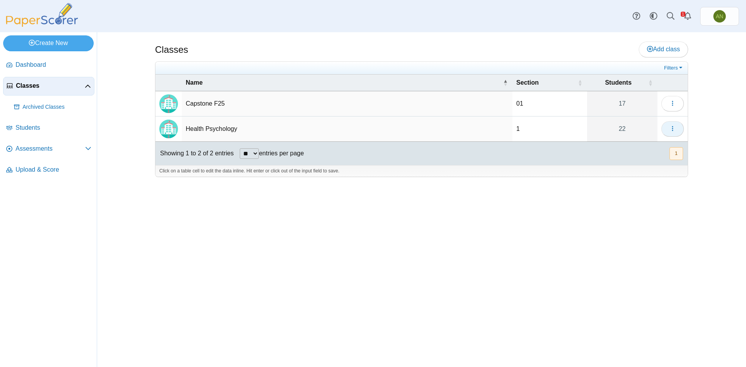
click at [674, 130] on icon "button" at bounding box center [672, 128] width 6 height 6
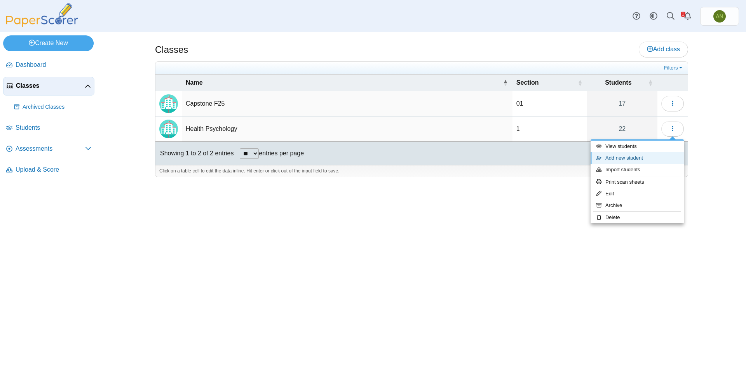
click at [648, 157] on link "Add new student" at bounding box center [636, 158] width 93 height 12
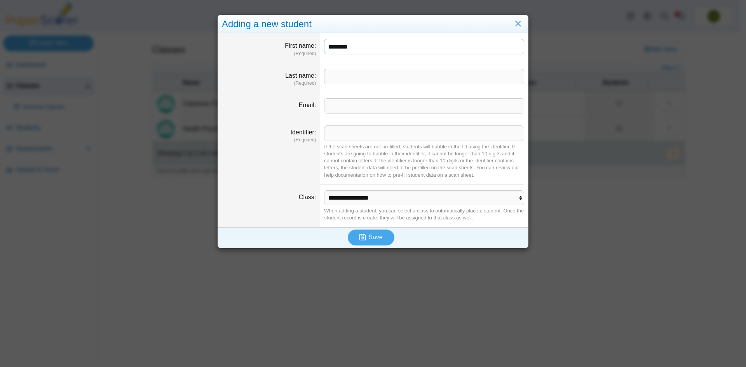
type input "********"
type input "*"
click at [346, 132] on input "Identifier" at bounding box center [424, 133] width 200 height 16
paste input "******"
type input "******"
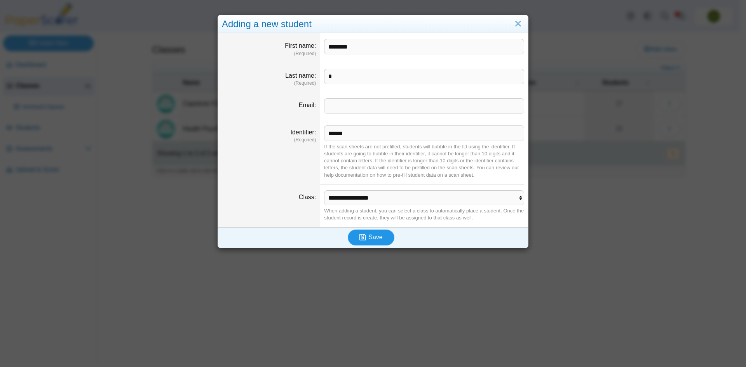
click at [378, 240] on span "Save" at bounding box center [375, 237] width 14 height 7
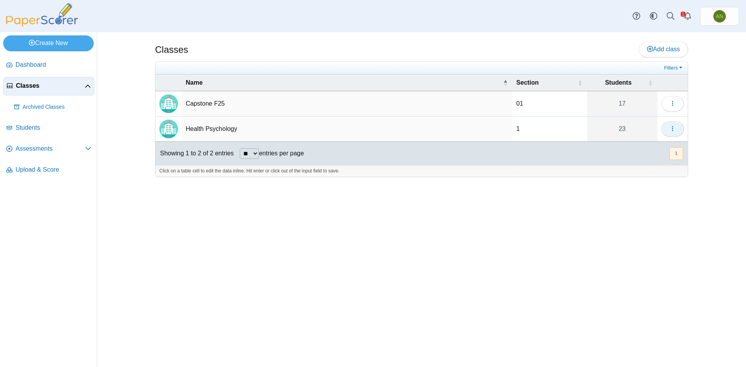
click at [673, 126] on icon "button" at bounding box center [672, 128] width 6 height 6
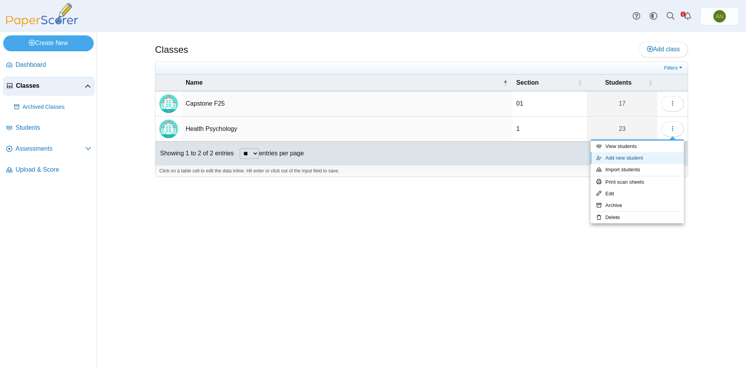
click at [637, 159] on link "Add new student" at bounding box center [636, 158] width 93 height 12
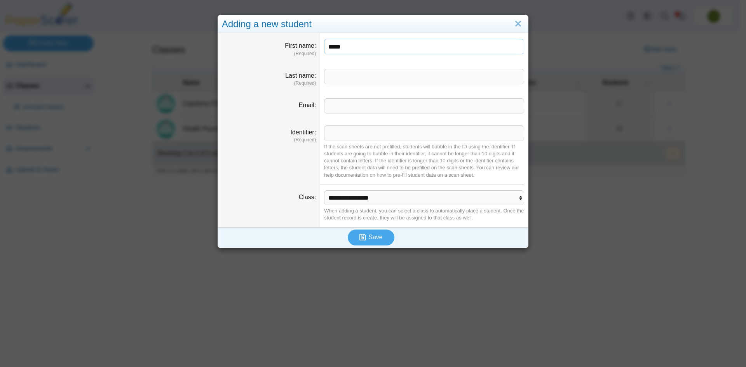
type input "*****"
type input "*"
click at [341, 78] on input "*" at bounding box center [424, 77] width 200 height 16
type input "*"
click at [352, 135] on input "Identifier" at bounding box center [424, 133] width 200 height 16
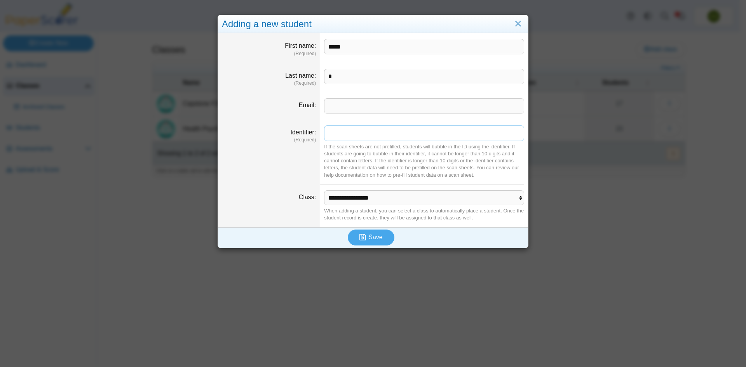
paste input "******"
type input "******"
click at [365, 232] on button "Save" at bounding box center [371, 238] width 47 height 16
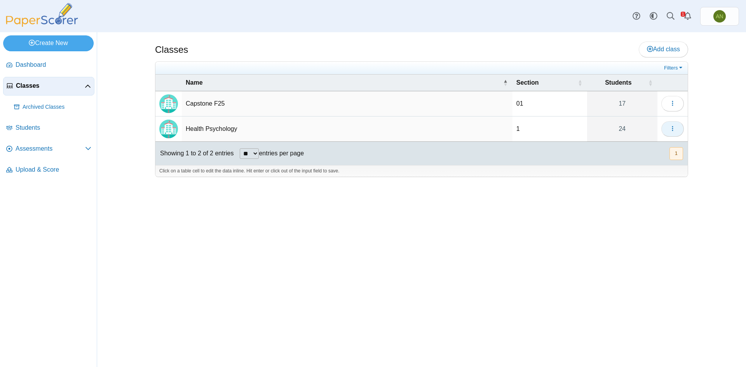
click at [674, 129] on icon "button" at bounding box center [672, 128] width 6 height 6
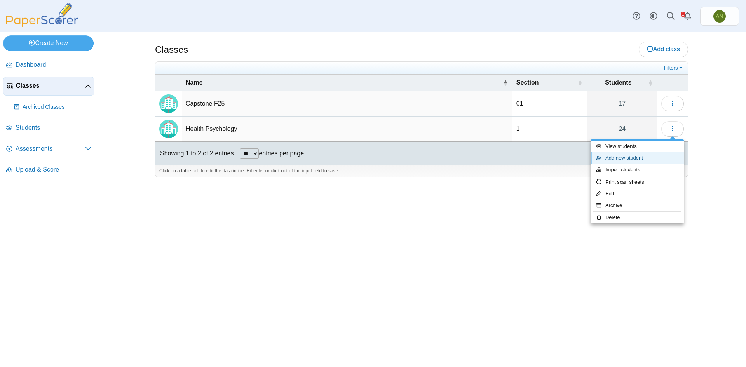
click at [648, 158] on link "Add new student" at bounding box center [636, 158] width 93 height 12
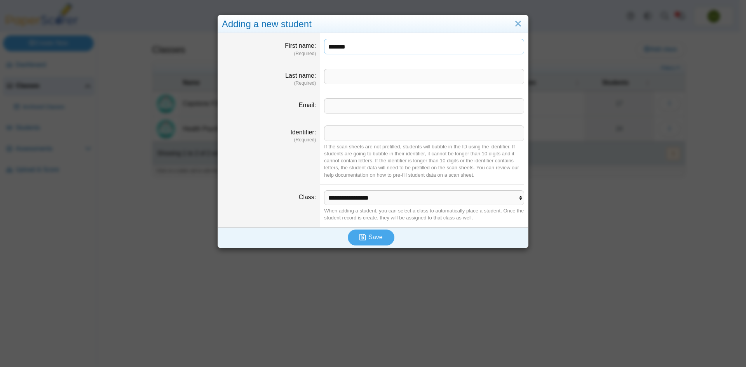
type input "*******"
type input "*"
click at [353, 135] on input "Identifier" at bounding box center [424, 133] width 200 height 16
paste input "******"
type input "******"
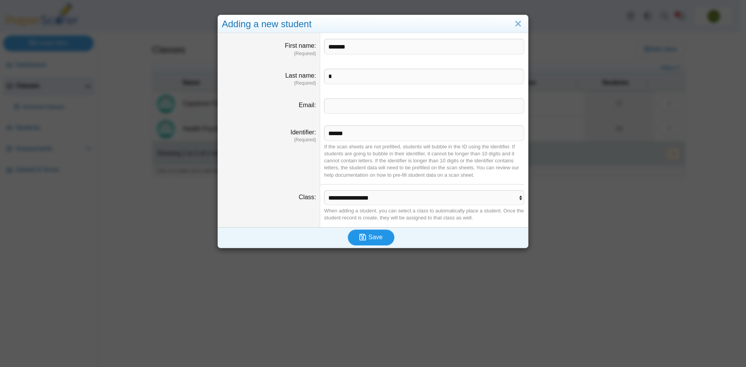
click at [368, 239] on span "Save" at bounding box center [375, 237] width 14 height 7
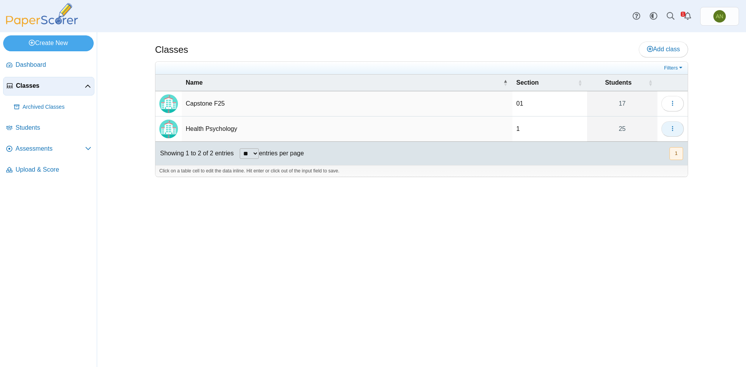
click at [674, 129] on icon "button" at bounding box center [672, 128] width 6 height 6
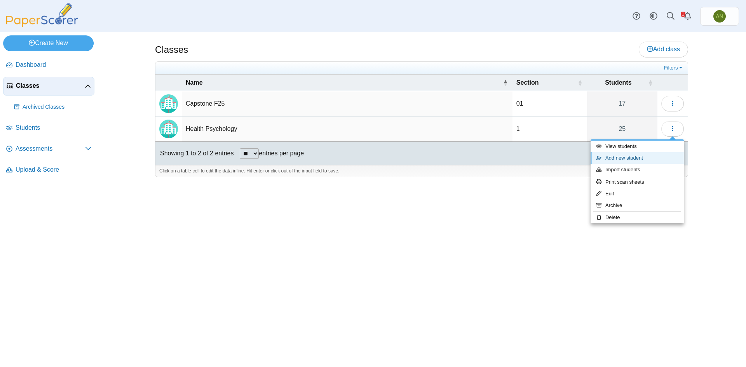
click at [656, 161] on link "Add new student" at bounding box center [636, 158] width 93 height 12
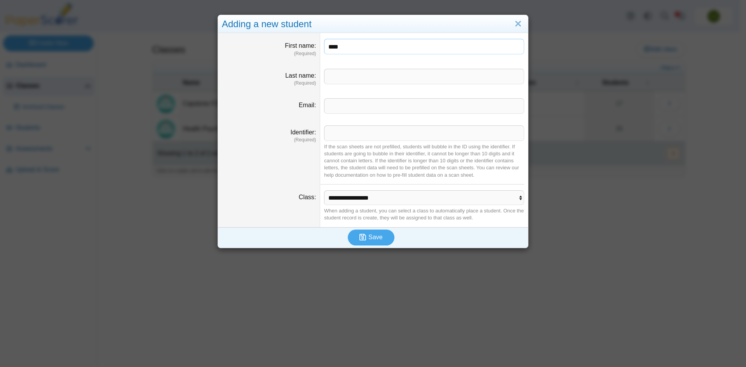
type input "****"
type input "*"
click at [339, 130] on input "Identifier" at bounding box center [424, 133] width 200 height 16
click at [351, 134] on input "Identifier" at bounding box center [424, 133] width 200 height 16
paste input "******"
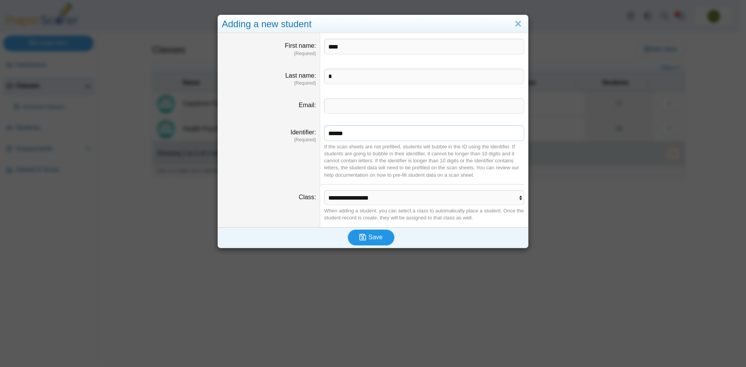
type input "******"
click at [377, 236] on span "Save" at bounding box center [375, 237] width 14 height 7
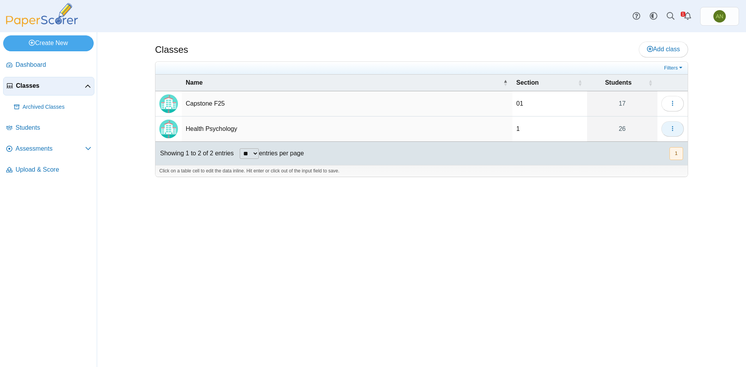
click at [678, 127] on button "button" at bounding box center [672, 129] width 23 height 16
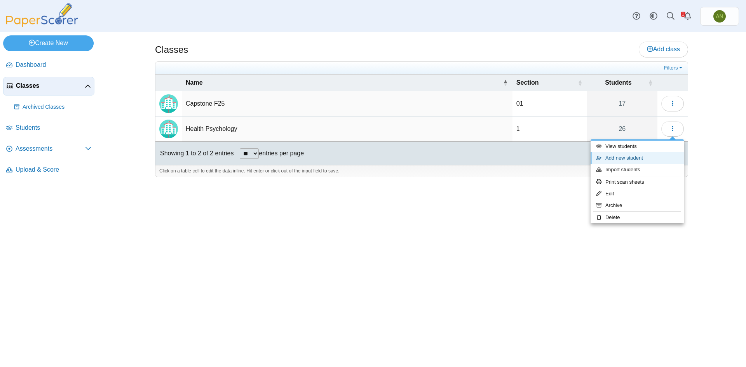
click at [648, 157] on link "Add new student" at bounding box center [636, 158] width 93 height 12
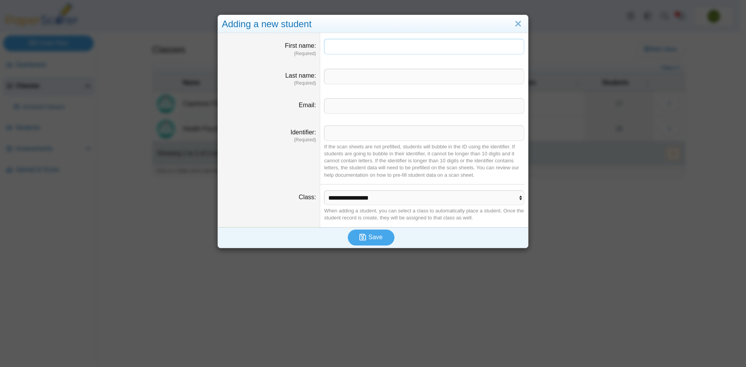
click at [347, 53] on input "First name" at bounding box center [424, 47] width 200 height 16
type input "*****"
type input "****"
click at [354, 105] on input "Email" at bounding box center [424, 106] width 200 height 16
drag, startPoint x: 344, startPoint y: 129, endPoint x: 342, endPoint y: 133, distance: 4.5
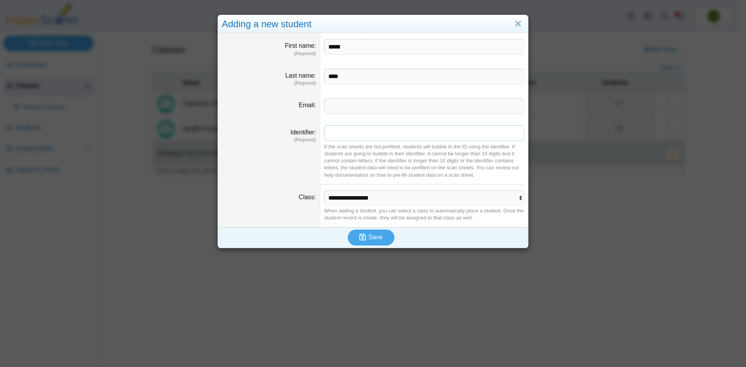
click at [342, 132] on input "Identifier" at bounding box center [424, 133] width 200 height 16
paste input "******"
type input "******"
click at [278, 230] on div "Save" at bounding box center [371, 237] width 306 height 20
click at [362, 234] on icon "submit" at bounding box center [362, 236] width 7 height 7
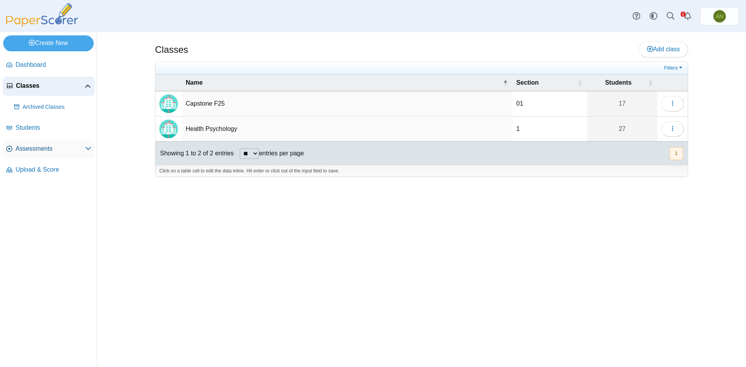
click at [39, 146] on span "Assessments" at bounding box center [51, 149] width 70 height 9
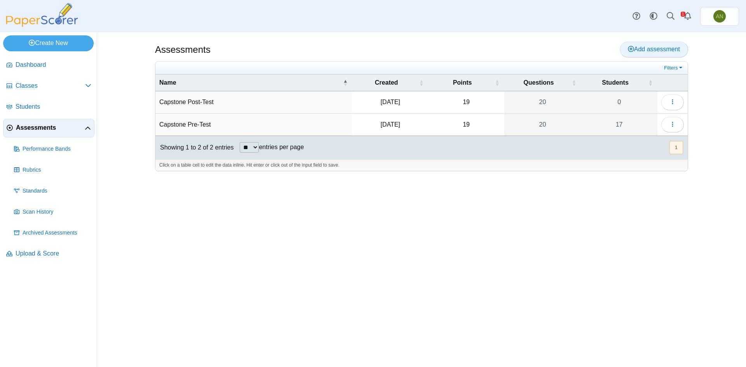
click at [673, 43] on link "Add assessment" at bounding box center [654, 50] width 68 height 16
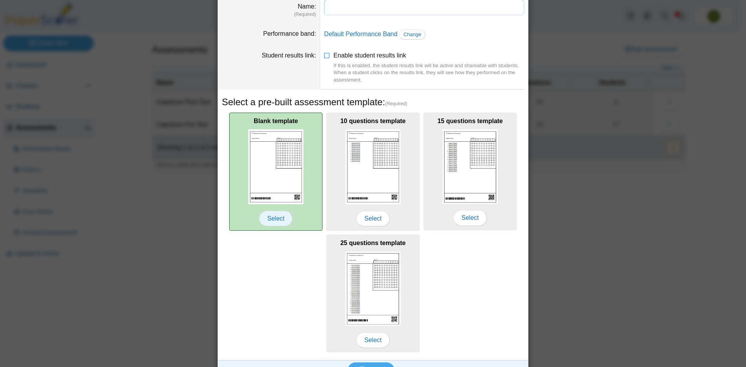
scroll to position [56, 0]
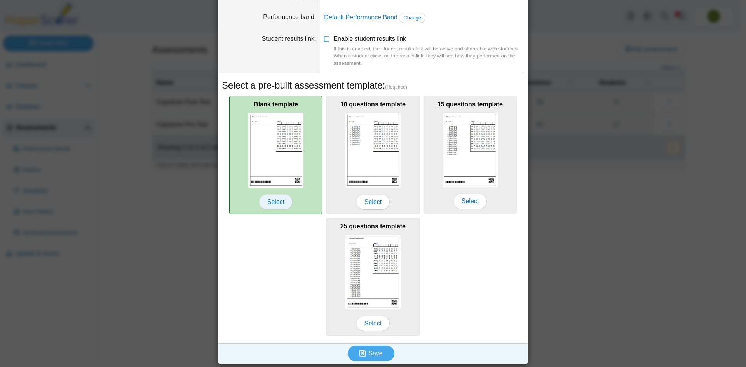
click at [268, 202] on span "Select" at bounding box center [275, 202] width 33 height 16
click at [273, 202] on span "Select" at bounding box center [275, 202] width 33 height 16
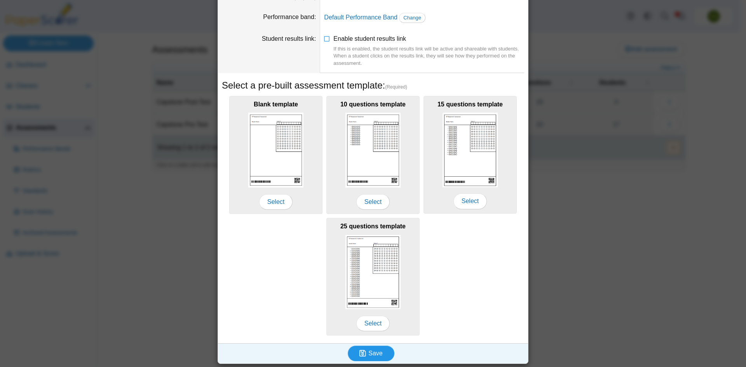
click at [373, 350] on span "Save" at bounding box center [375, 353] width 14 height 7
type input "**********"
click at [373, 352] on span "Save" at bounding box center [375, 353] width 14 height 7
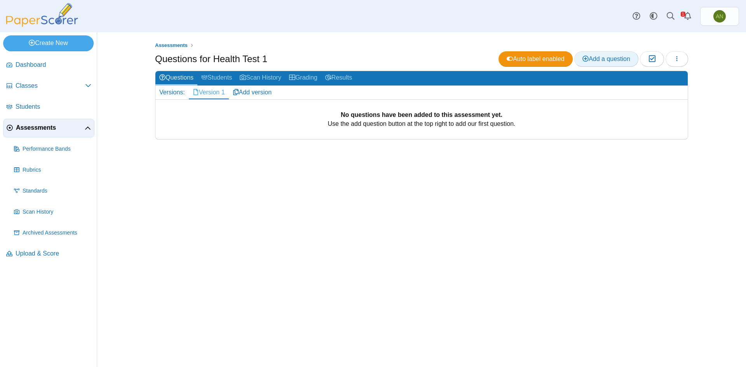
click at [615, 59] on span "Add a question" at bounding box center [606, 59] width 48 height 7
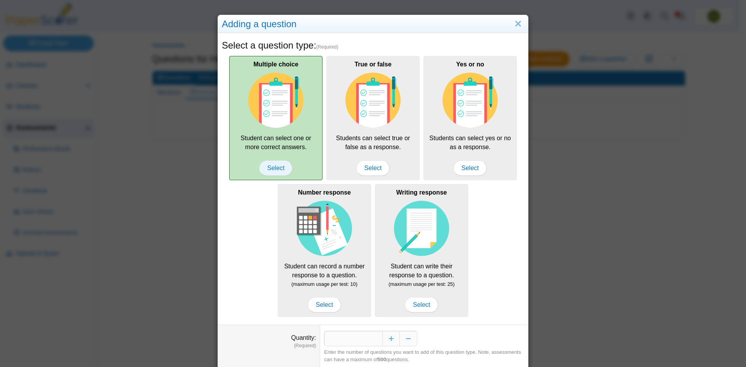
click at [279, 167] on span "Select" at bounding box center [275, 168] width 33 height 16
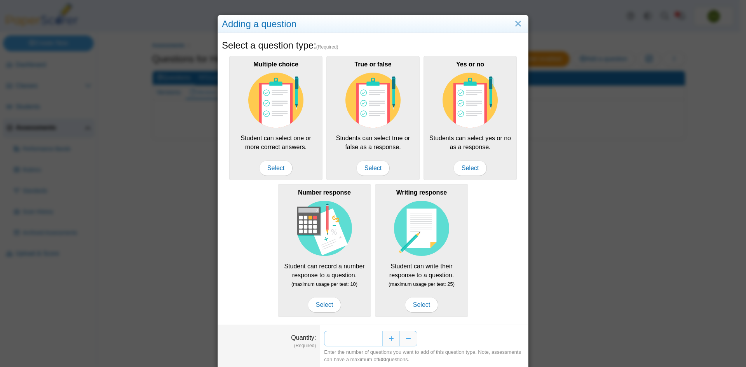
click at [376, 338] on input "*" at bounding box center [353, 339] width 58 height 16
type input "**"
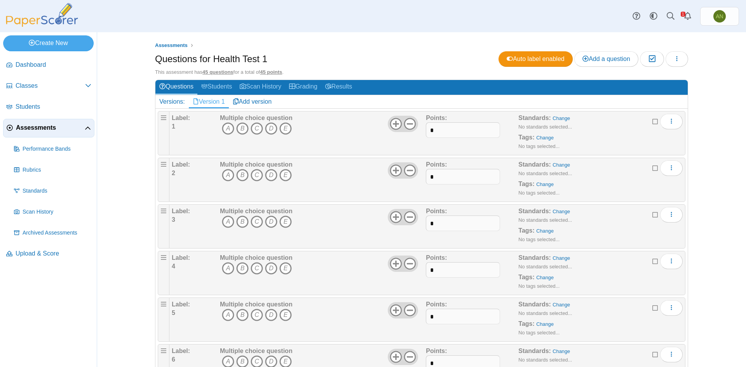
click at [194, 120] on div "Label: 1" at bounding box center [195, 133] width 46 height 39
click at [183, 123] on div "Label: 1" at bounding box center [195, 133] width 46 height 39
click at [541, 138] on link "Change" at bounding box center [544, 138] width 17 height 6
click at [542, 137] on link "Change" at bounding box center [544, 138] width 17 height 6
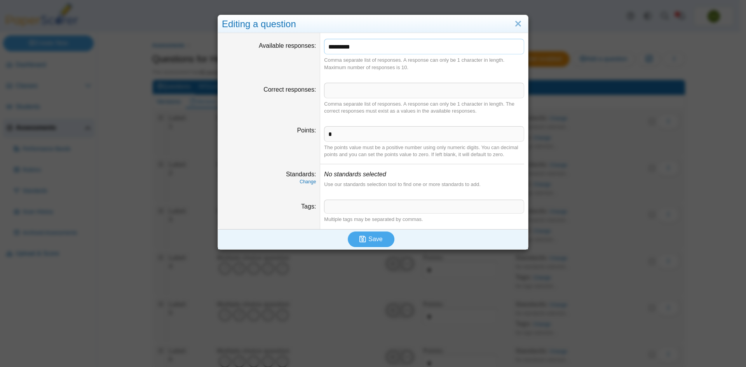
click at [365, 49] on input "*********" at bounding box center [424, 47] width 200 height 16
type input "********"
click at [351, 90] on input "Correct responses" at bounding box center [424, 91] width 200 height 16
type input "*"
click at [356, 207] on span at bounding box center [423, 206] width 199 height 13
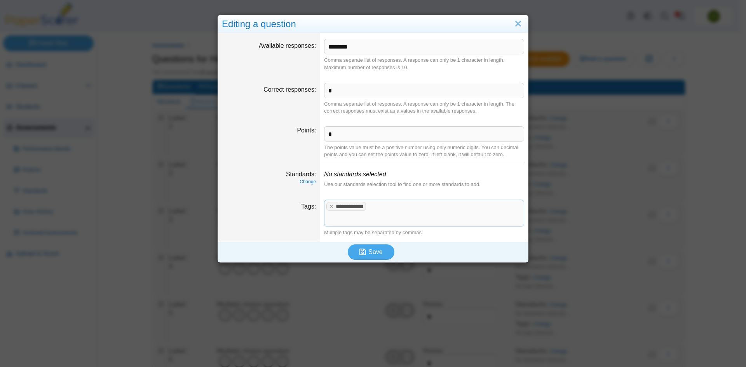
click at [297, 222] on dt "Tags" at bounding box center [269, 218] width 102 height 48
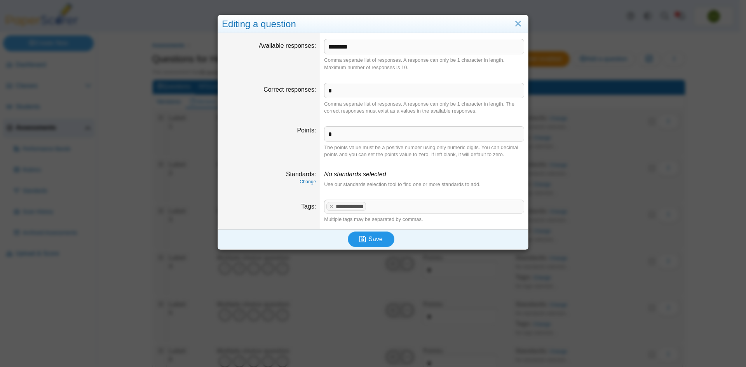
click at [373, 239] on span "Save" at bounding box center [375, 239] width 14 height 7
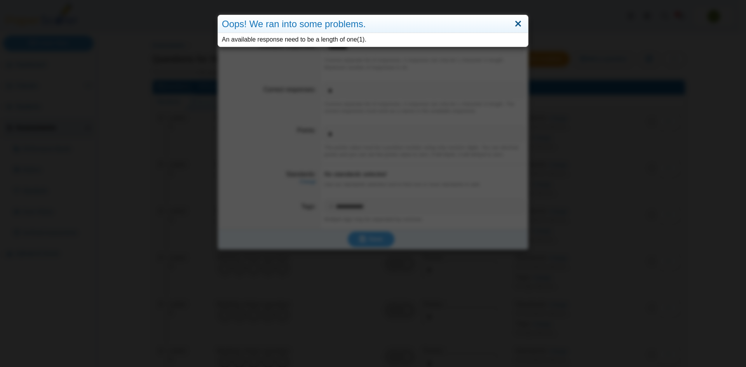
click at [517, 23] on link "Close" at bounding box center [518, 23] width 12 height 13
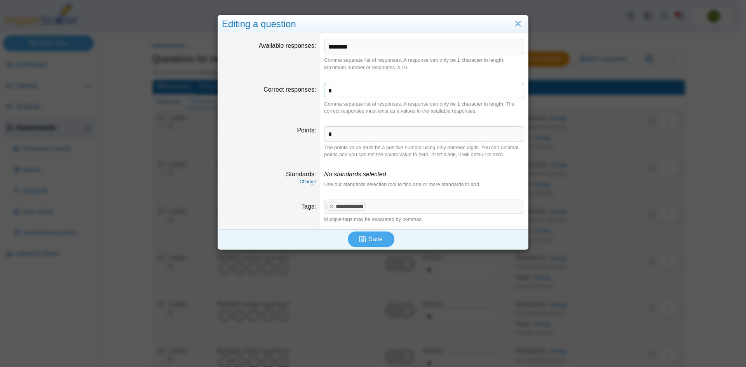
click at [344, 89] on input "*" at bounding box center [424, 91] width 200 height 16
click at [337, 139] on input "*" at bounding box center [424, 134] width 200 height 16
type input "*"
click at [376, 236] on span "Save" at bounding box center [375, 239] width 14 height 7
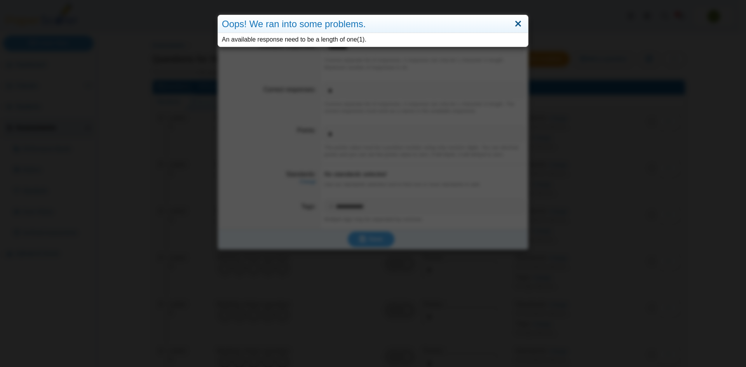
click at [516, 24] on link "Close" at bounding box center [518, 23] width 12 height 13
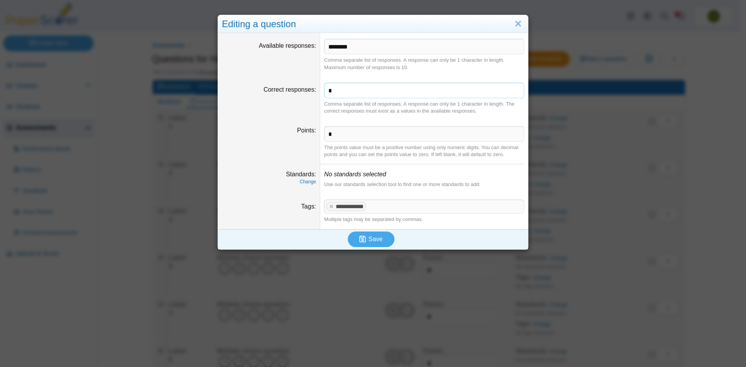
click at [337, 88] on input "*" at bounding box center [424, 91] width 200 height 16
type input "*"
click at [370, 239] on span "Save" at bounding box center [375, 239] width 14 height 7
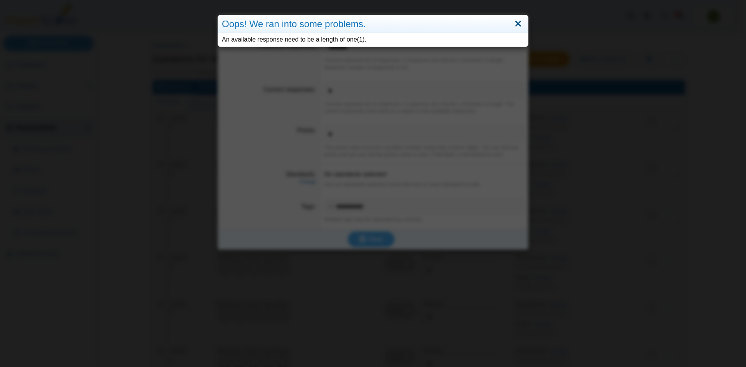
click at [518, 23] on link "Close" at bounding box center [518, 23] width 12 height 13
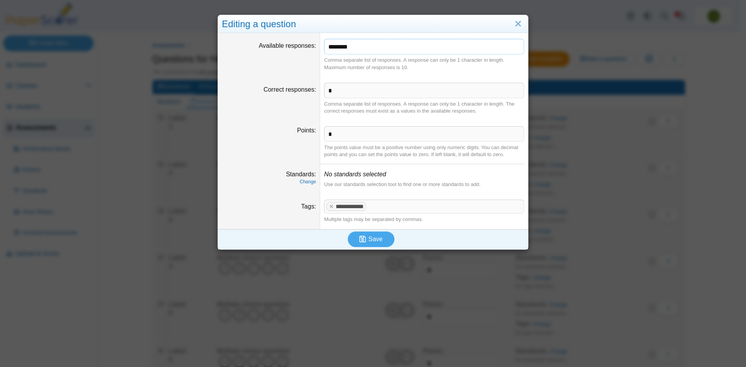
click at [355, 42] on input "********" at bounding box center [424, 47] width 200 height 16
type input "*******"
click at [370, 237] on span "Save" at bounding box center [375, 239] width 14 height 7
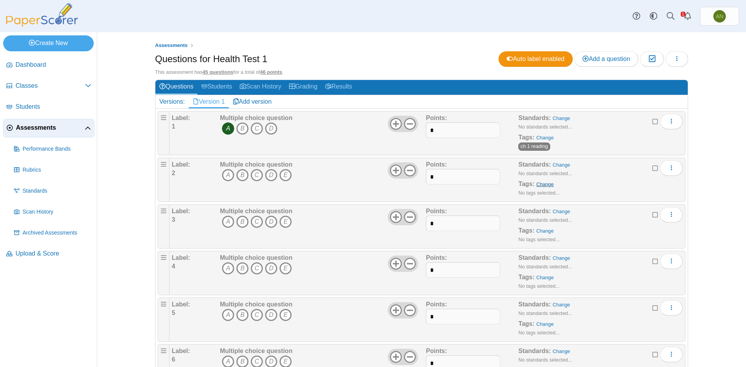
click at [542, 183] on link "Change" at bounding box center [544, 184] width 17 height 6
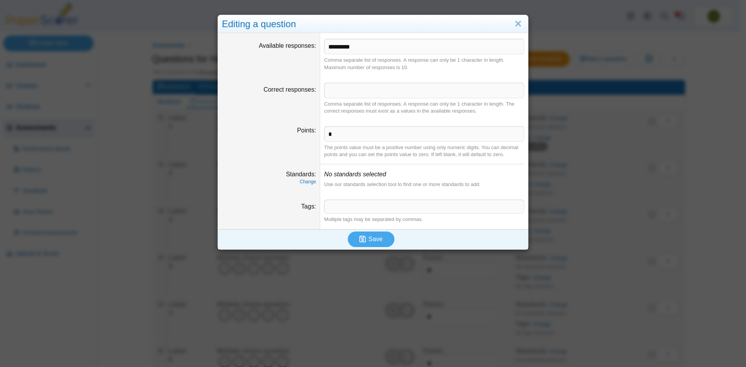
click at [350, 205] on span at bounding box center [423, 206] width 199 height 13
click at [367, 48] on input "*********" at bounding box center [424, 47] width 200 height 16
type input "********"
click at [330, 90] on input "Correct responses" at bounding box center [424, 91] width 200 height 16
type input "*"
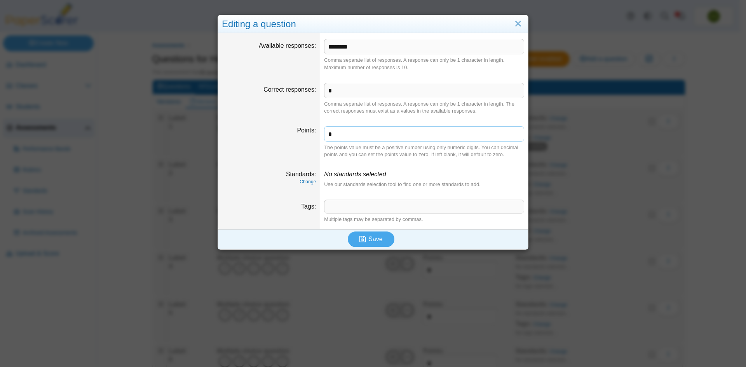
click at [337, 136] on input "*" at bounding box center [424, 134] width 200 height 16
type input "*"
click at [376, 200] on tags "​" at bounding box center [424, 207] width 200 height 14
click at [365, 240] on icon "submit" at bounding box center [363, 239] width 9 height 9
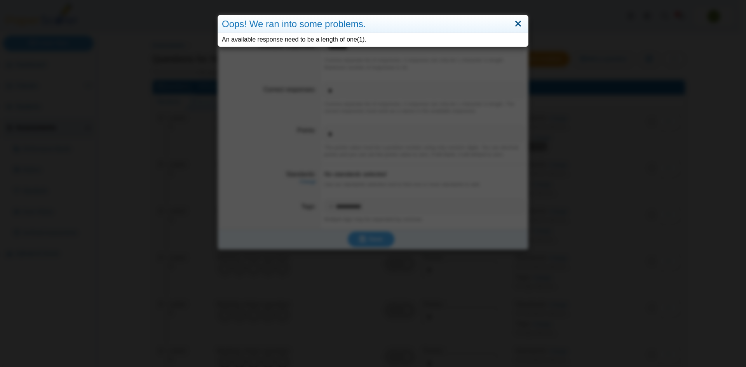
click at [516, 19] on link "Close" at bounding box center [518, 23] width 12 height 13
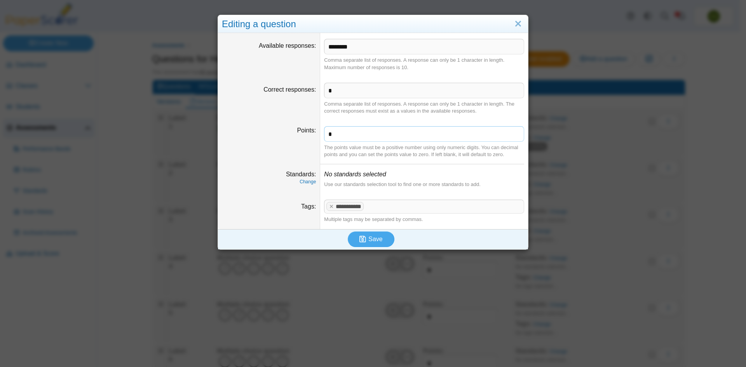
click at [330, 134] on input "*" at bounding box center [424, 134] width 200 height 16
click at [331, 92] on input "*" at bounding box center [424, 91] width 200 height 16
type input "*"
click at [357, 49] on input "********" at bounding box center [424, 47] width 200 height 16
type input "*******"
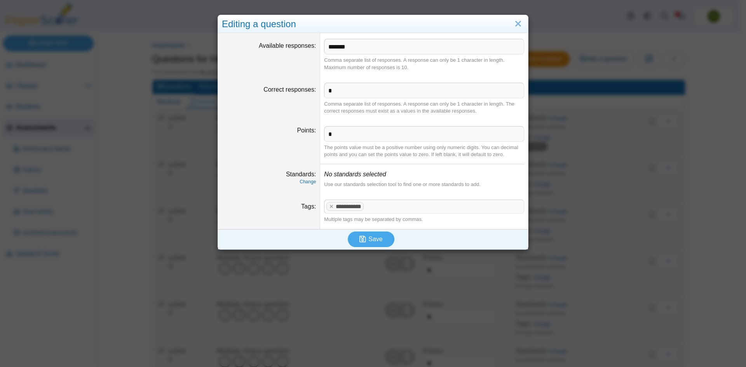
click at [333, 80] on dd "* Comma separate list of responses. A response can only be 1 character in lengt…" at bounding box center [424, 99] width 208 height 44
click at [371, 239] on span "Save" at bounding box center [375, 239] width 14 height 7
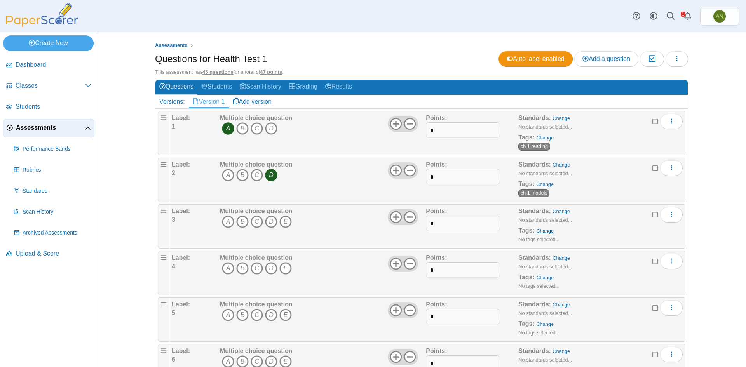
click at [546, 230] on link "Change" at bounding box center [544, 231] width 17 height 6
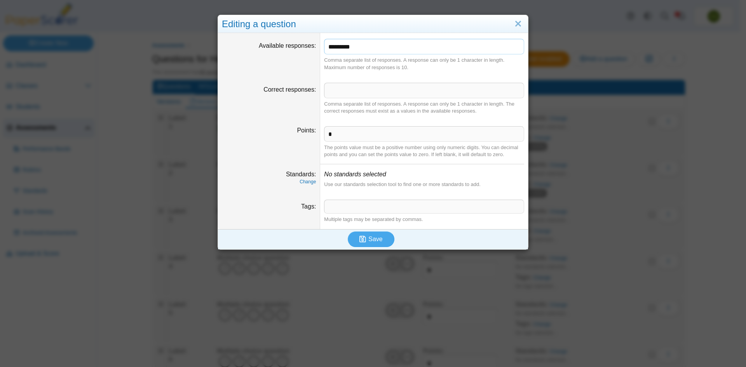
click at [360, 45] on input "*********" at bounding box center [424, 47] width 200 height 16
type input "*******"
click at [335, 94] on input "Correct responses" at bounding box center [424, 91] width 200 height 16
type input "*"
click at [340, 138] on input "*" at bounding box center [424, 134] width 200 height 16
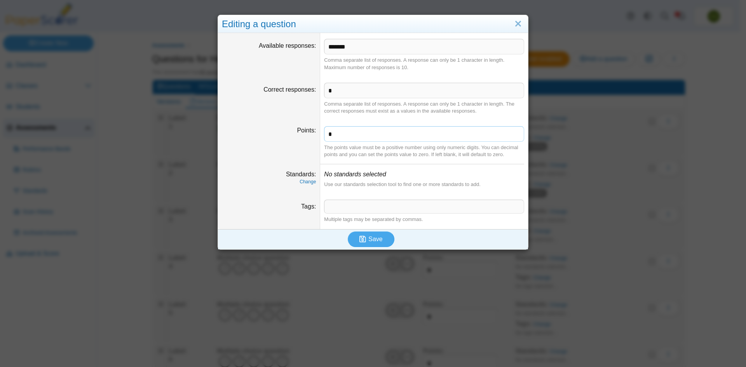
type input "*"
click at [336, 208] on span at bounding box center [423, 206] width 199 height 13
click at [336, 208] on span "***" at bounding box center [423, 206] width 199 height 13
click at [368, 236] on span "Save" at bounding box center [375, 239] width 14 height 7
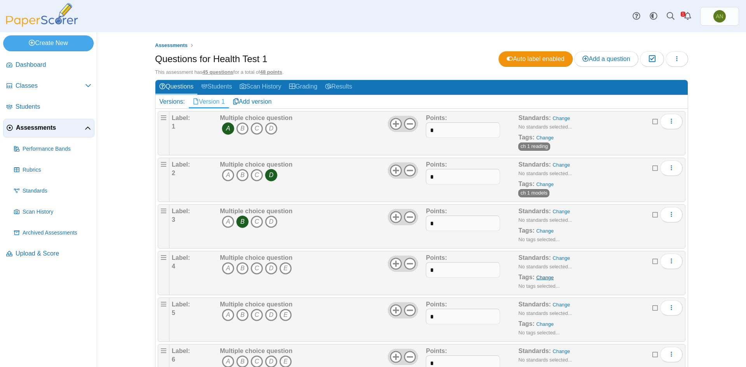
click at [543, 278] on link "Change" at bounding box center [544, 278] width 17 height 6
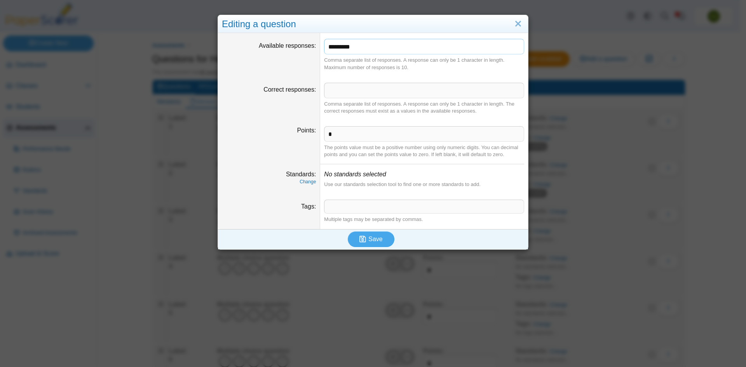
click at [375, 47] on input "*********" at bounding box center [424, 47] width 200 height 16
type input "*******"
click at [331, 90] on input "Correct responses" at bounding box center [424, 91] width 200 height 16
type input "*"
click at [337, 134] on input "*" at bounding box center [424, 134] width 200 height 16
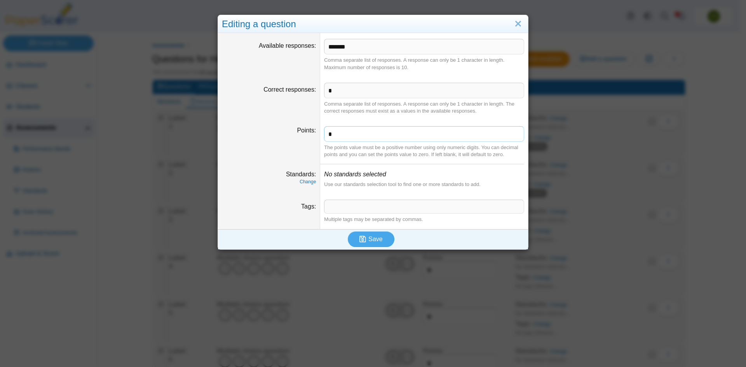
type input "*"
click at [342, 204] on span at bounding box center [423, 206] width 199 height 13
click at [378, 236] on span "Save" at bounding box center [375, 239] width 14 height 7
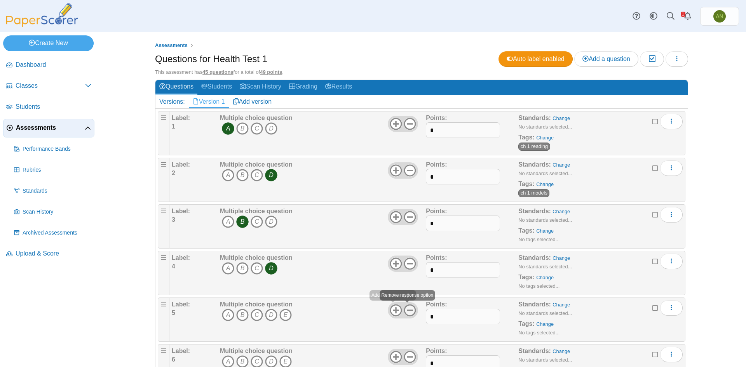
click at [405, 311] on icon at bounding box center [410, 310] width 12 height 12
click at [458, 317] on input "*" at bounding box center [463, 317] width 74 height 16
type input "*"
click at [226, 315] on icon "A" at bounding box center [228, 315] width 12 height 12
click at [542, 322] on link "Change" at bounding box center [544, 324] width 17 height 6
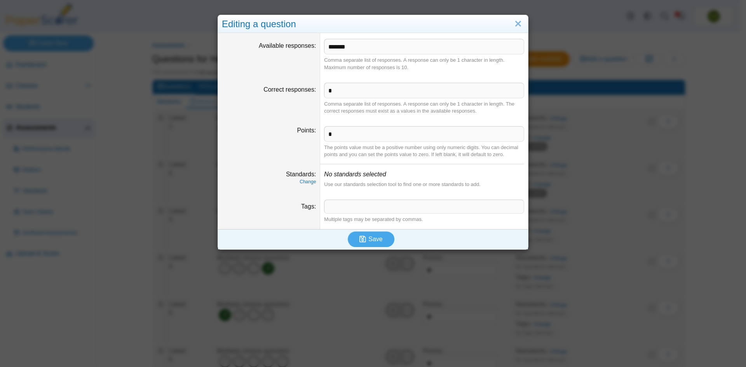
click at [349, 207] on span at bounding box center [423, 206] width 199 height 13
click at [364, 239] on icon "submit" at bounding box center [363, 239] width 9 height 9
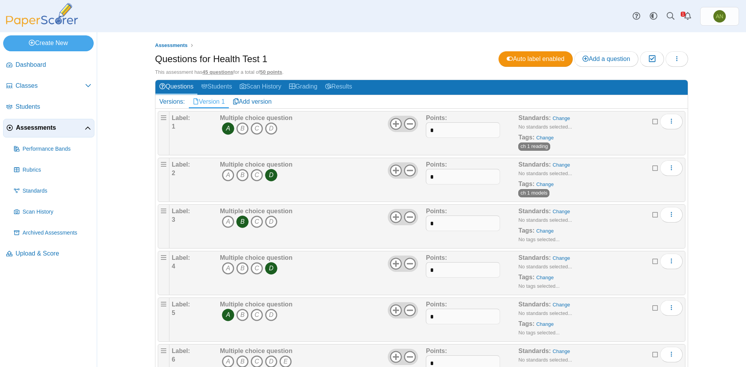
click at [388, 333] on div "Multiple choice question A B C D" at bounding box center [322, 319] width 208 height 39
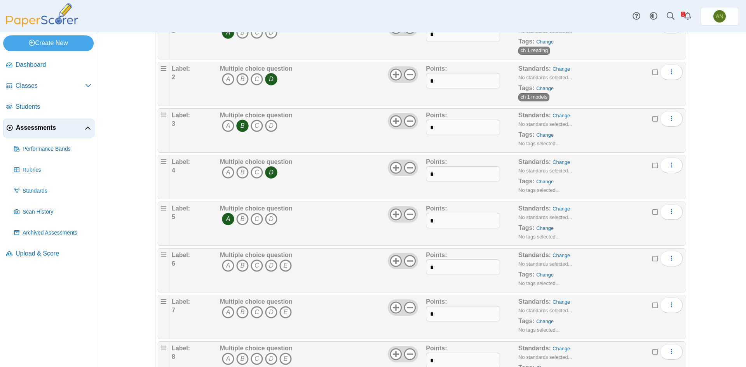
scroll to position [117, 0]
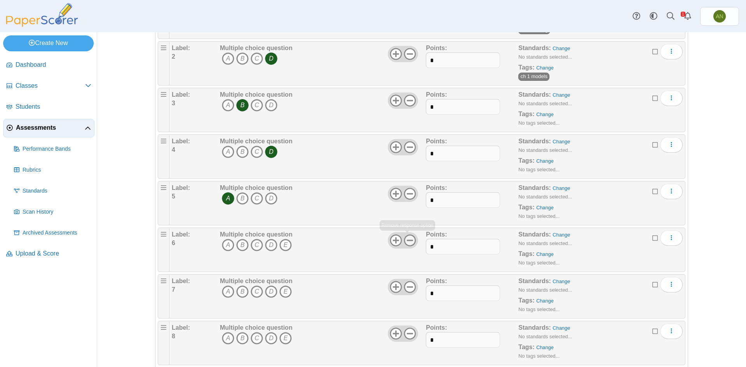
click at [405, 241] on icon at bounding box center [410, 240] width 12 height 12
click at [242, 243] on icon "B" at bounding box center [242, 245] width 12 height 12
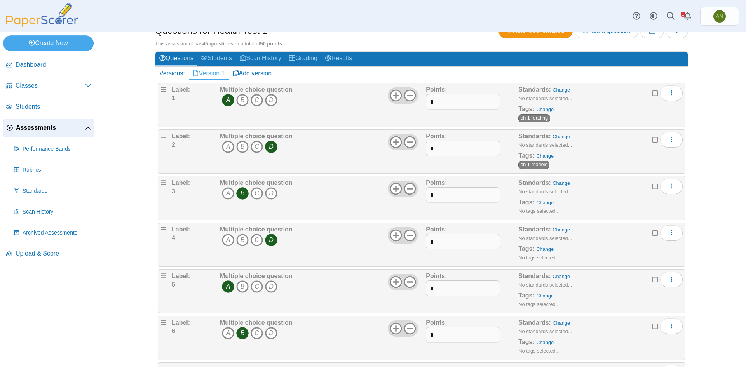
scroll to position [78, 0]
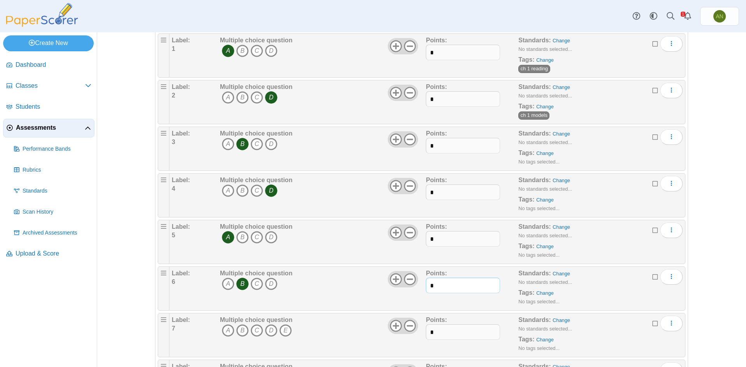
click at [444, 285] on input "*" at bounding box center [463, 286] width 74 height 16
type input "*"
click at [544, 295] on link "Change" at bounding box center [544, 293] width 17 height 6
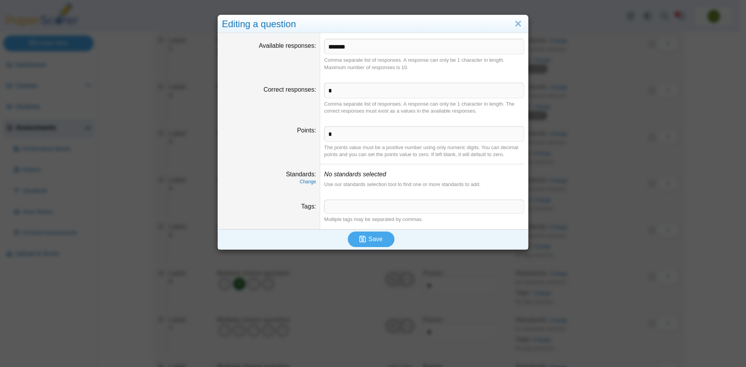
click at [357, 201] on span at bounding box center [423, 206] width 199 height 13
click at [369, 239] on span "Save" at bounding box center [375, 239] width 14 height 7
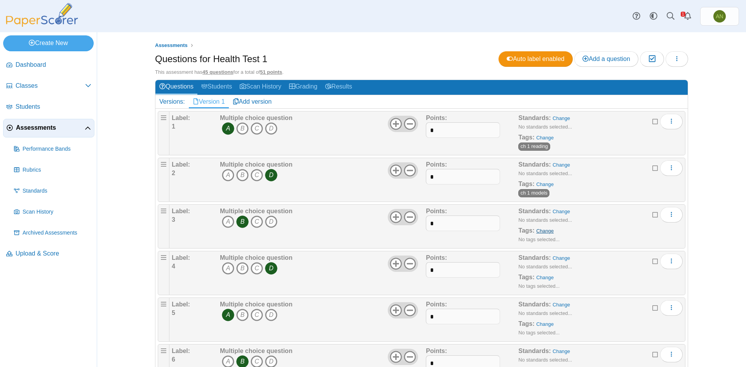
click at [540, 229] on link "Change" at bounding box center [544, 231] width 17 height 6
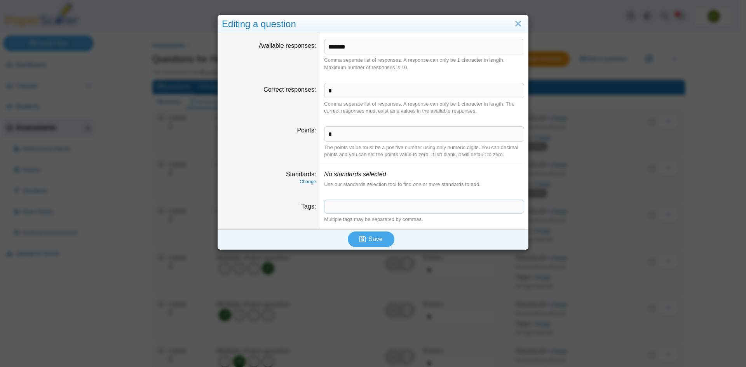
click at [351, 208] on span at bounding box center [423, 206] width 199 height 13
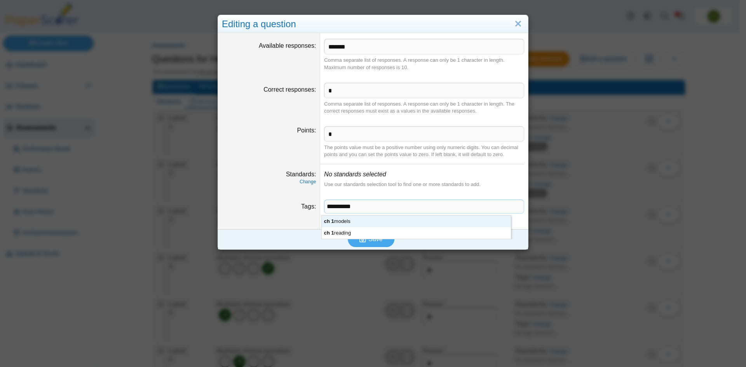
click at [351, 208] on span "**********" at bounding box center [423, 206] width 199 height 13
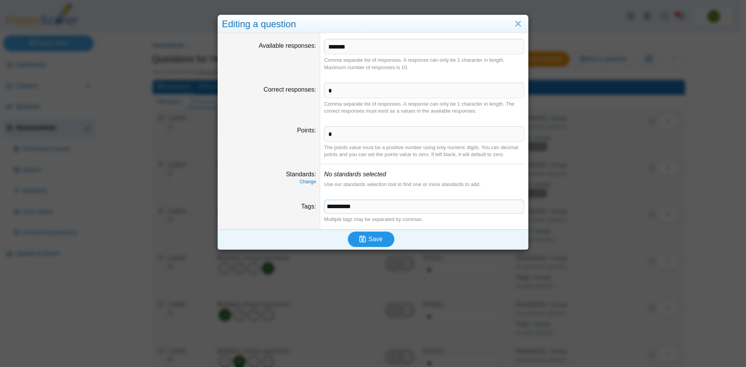
click at [368, 241] on span "Save" at bounding box center [375, 239] width 14 height 7
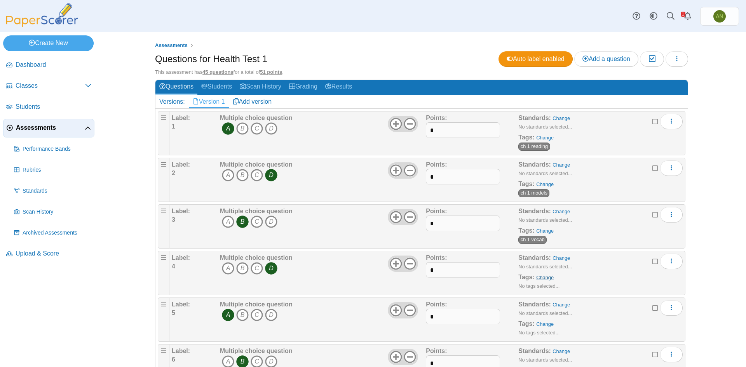
click at [542, 278] on link "Change" at bounding box center [544, 278] width 17 height 6
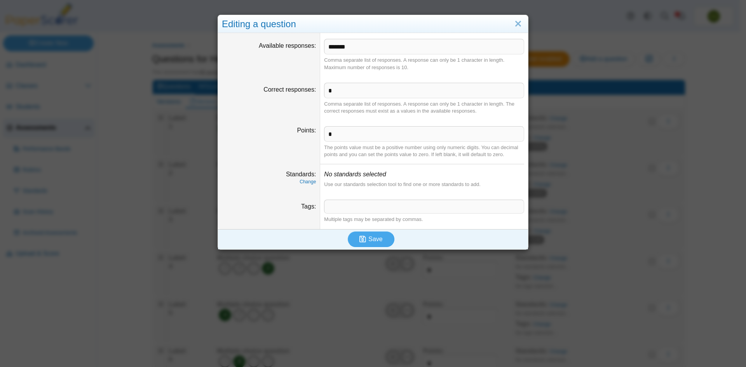
click at [384, 208] on span at bounding box center [423, 206] width 199 height 13
click at [376, 239] on span "Save" at bounding box center [375, 239] width 14 height 7
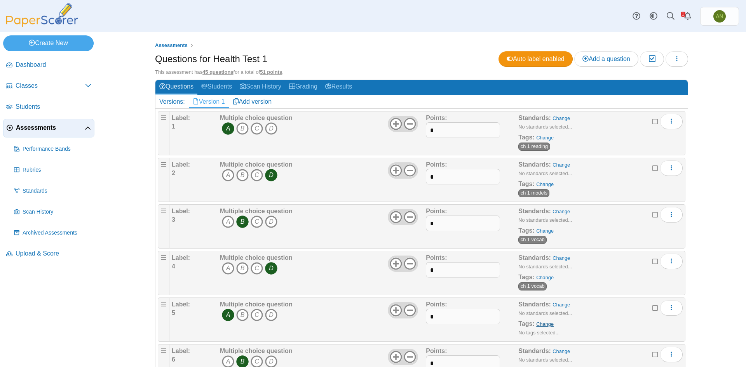
click at [540, 325] on link "Change" at bounding box center [544, 324] width 17 height 6
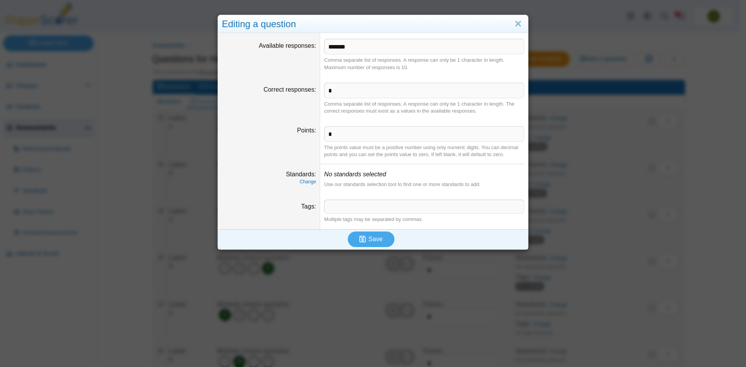
click at [348, 212] on span at bounding box center [423, 206] width 199 height 13
click at [374, 240] on span "Save" at bounding box center [375, 239] width 14 height 7
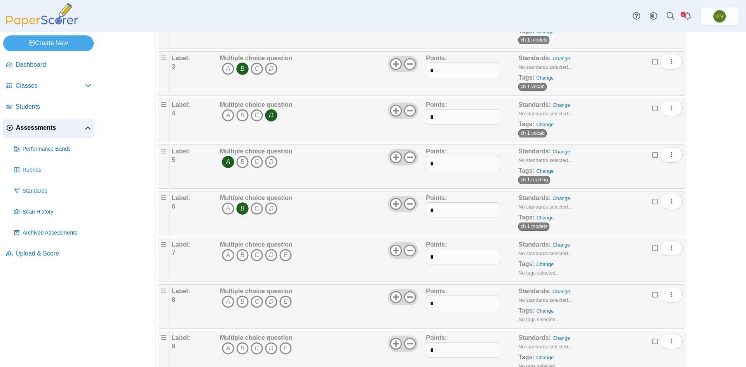
scroll to position [155, 0]
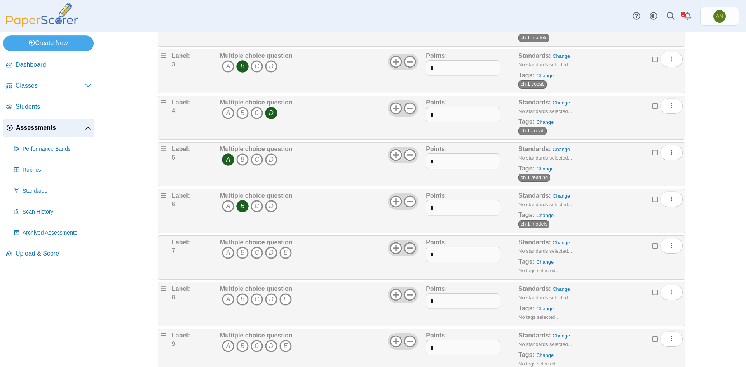
click at [409, 251] on icon at bounding box center [410, 248] width 12 height 12
click at [440, 257] on input "*" at bounding box center [463, 255] width 74 height 16
type input "*"
click at [356, 261] on div "Multiple choice question A B C D" at bounding box center [322, 257] width 208 height 39
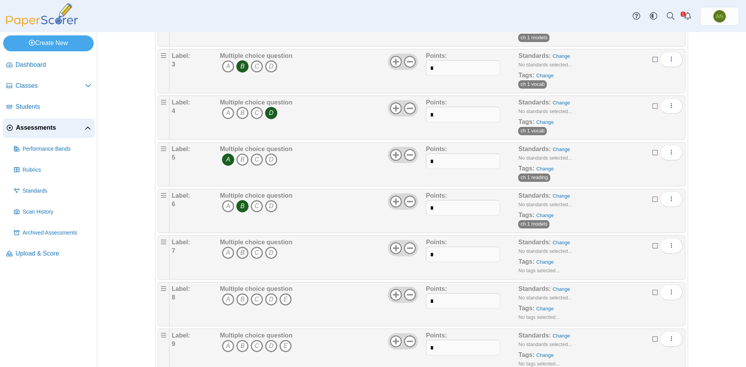
click at [240, 252] on icon "B" at bounding box center [242, 253] width 12 height 12
click at [539, 263] on link "Change" at bounding box center [544, 262] width 17 height 6
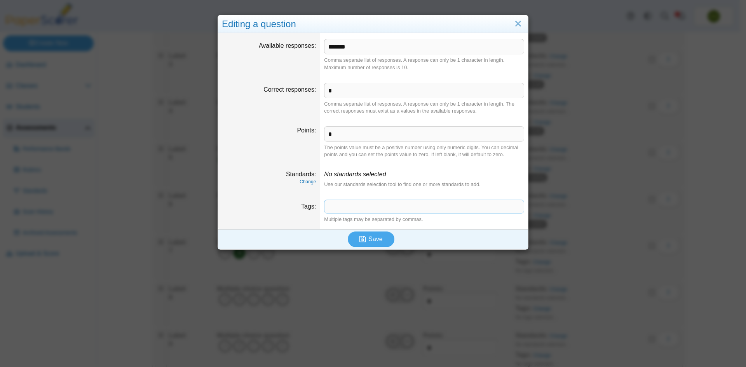
click at [353, 207] on span at bounding box center [423, 206] width 199 height 13
click at [370, 237] on span "Save" at bounding box center [375, 239] width 14 height 7
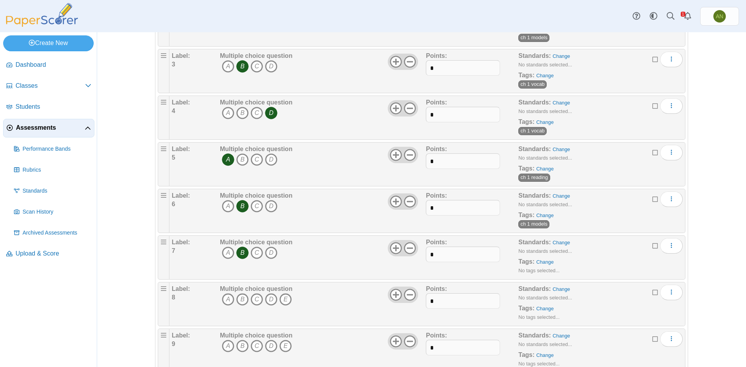
scroll to position [239, 0]
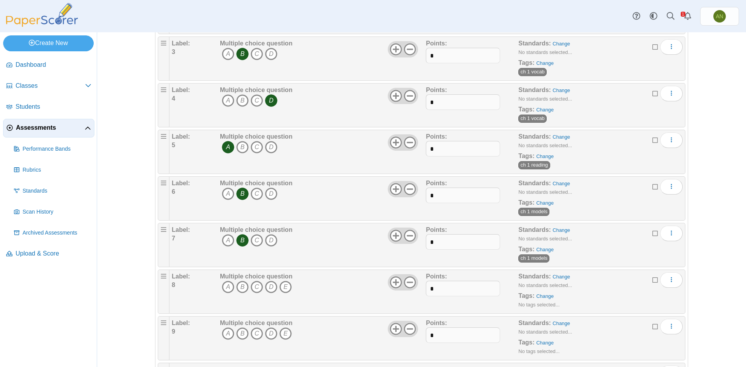
scroll to position [194, 0]
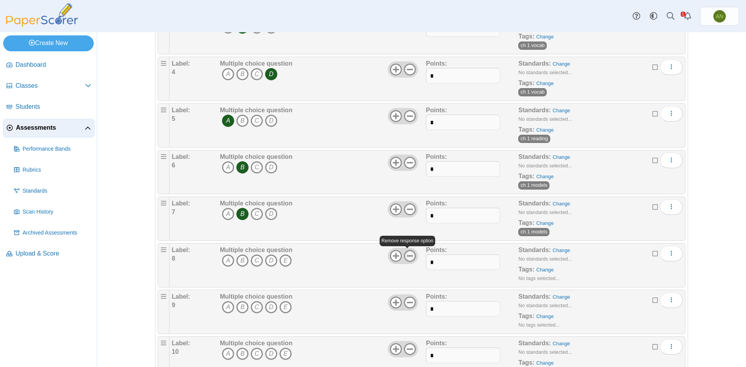
click at [407, 256] on use at bounding box center [410, 256] width 12 height 12
click at [447, 257] on input "*" at bounding box center [463, 262] width 74 height 16
type input "*"
click at [546, 268] on link "Change" at bounding box center [544, 270] width 17 height 6
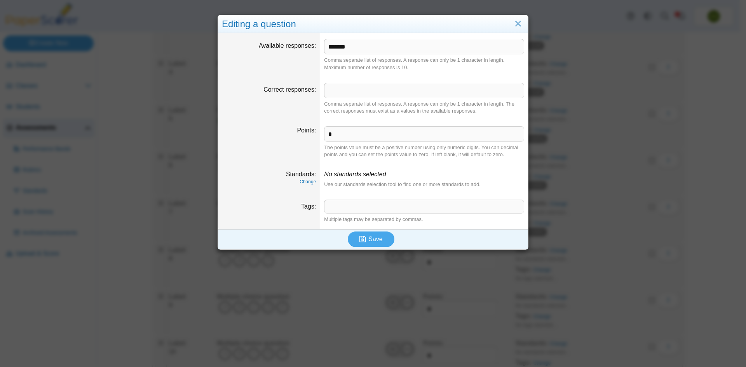
click at [367, 205] on span at bounding box center [423, 206] width 199 height 13
click at [375, 240] on span "Save" at bounding box center [375, 239] width 14 height 7
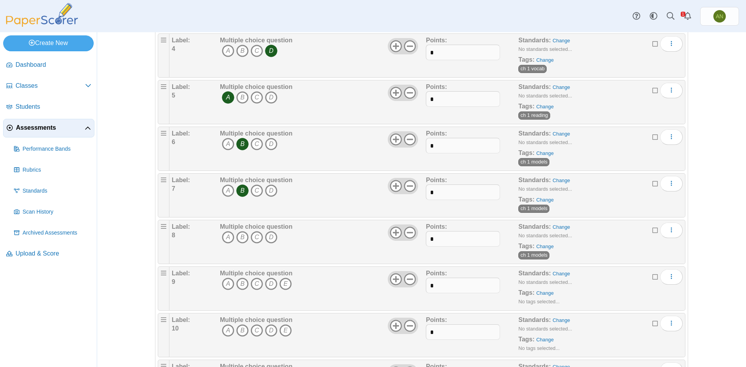
scroll to position [233, 0]
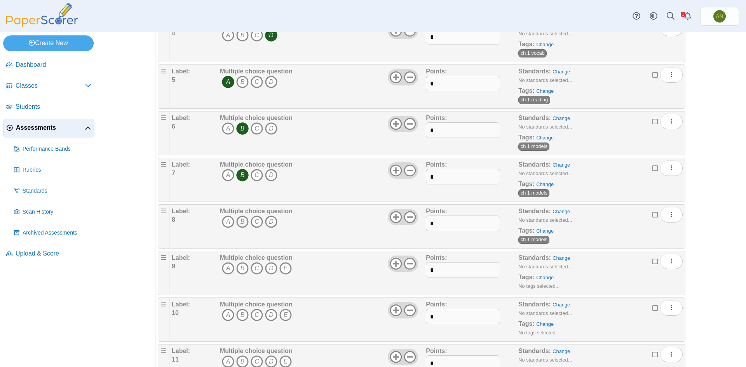
click at [240, 222] on icon "B" at bounding box center [242, 222] width 12 height 12
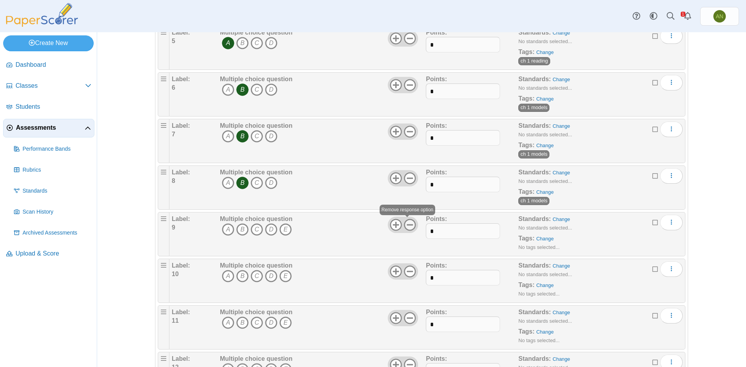
click at [409, 226] on icon at bounding box center [410, 225] width 12 height 12
click at [436, 230] on input "*" at bounding box center [463, 231] width 74 height 16
type input "*"
click at [265, 228] on icon "D" at bounding box center [271, 229] width 12 height 12
click at [540, 236] on link "Change" at bounding box center [544, 239] width 17 height 6
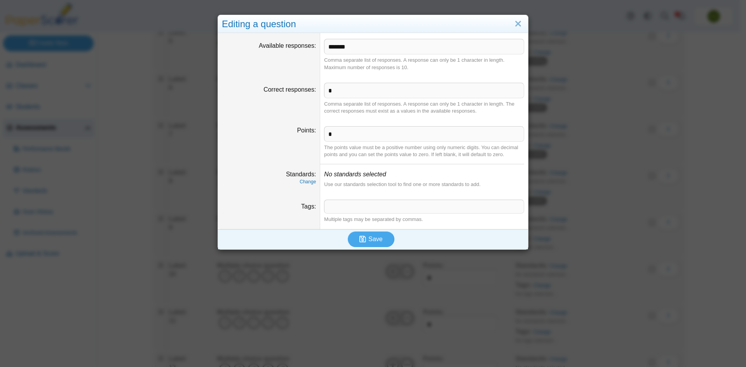
click at [363, 209] on span at bounding box center [423, 206] width 199 height 13
click at [378, 239] on span "Save" at bounding box center [375, 239] width 14 height 7
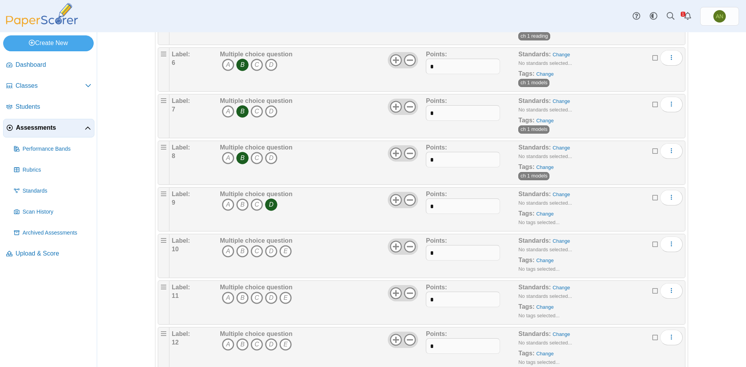
scroll to position [311, 0]
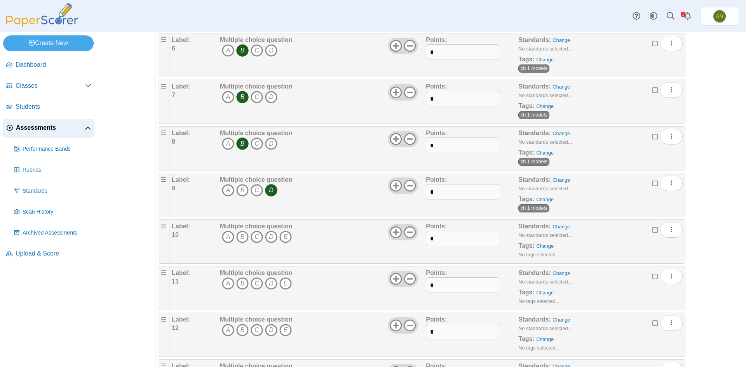
scroll to position [350, 0]
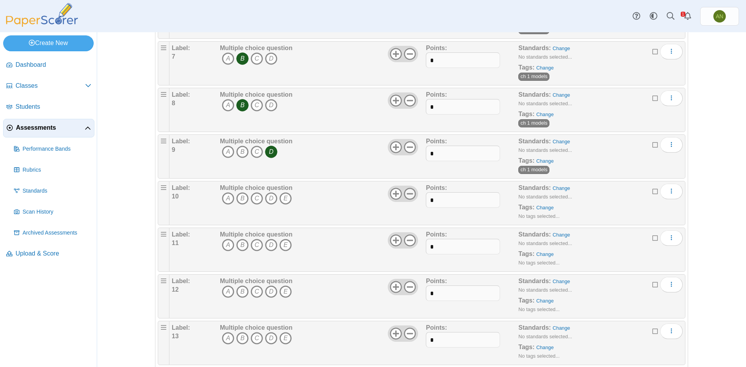
click at [409, 195] on icon at bounding box center [410, 194] width 12 height 12
click at [242, 247] on icon "B" at bounding box center [242, 245] width 12 height 12
click at [241, 198] on icon "B" at bounding box center [242, 198] width 12 height 12
click at [453, 196] on input "*" at bounding box center [463, 200] width 74 height 16
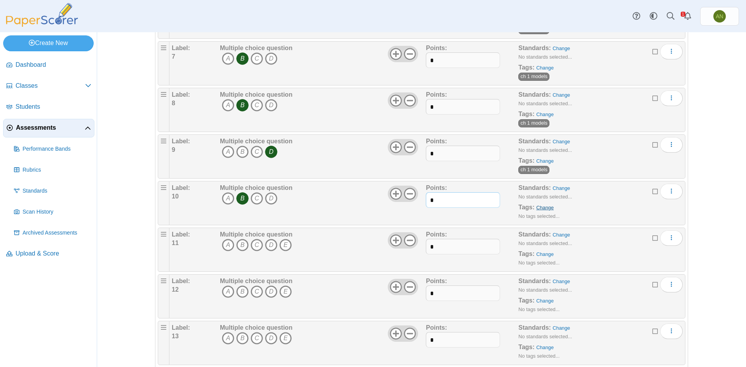
type input "*"
click at [539, 206] on link "Change" at bounding box center [544, 208] width 17 height 6
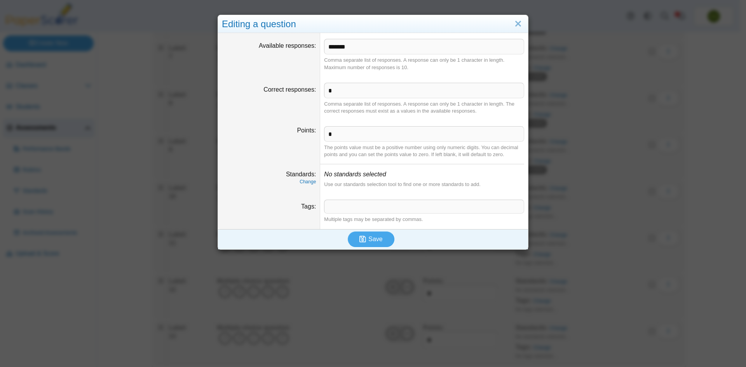
click at [326, 207] on span at bounding box center [423, 206] width 199 height 13
click at [368, 240] on span "Save" at bounding box center [375, 239] width 14 height 7
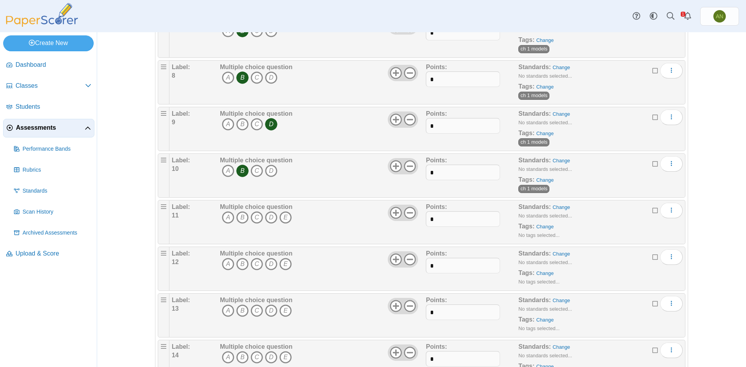
scroll to position [388, 0]
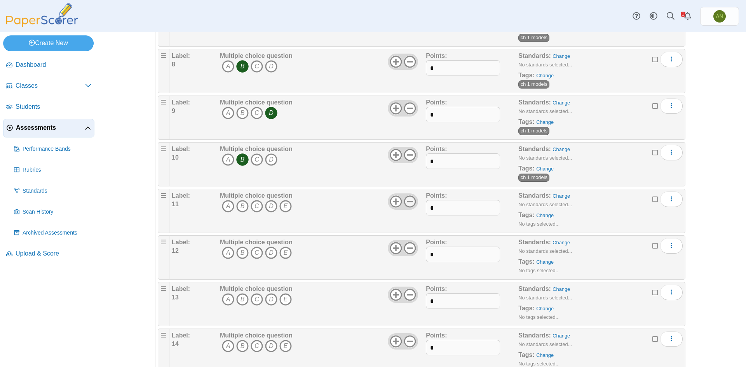
click at [408, 202] on icon at bounding box center [410, 201] width 12 height 12
click at [407, 246] on icon at bounding box center [410, 248] width 12 height 12
click at [409, 294] on use at bounding box center [410, 295] width 12 height 12
click at [407, 296] on icon at bounding box center [410, 295] width 12 height 12
click at [393, 297] on use at bounding box center [396, 295] width 12 height 12
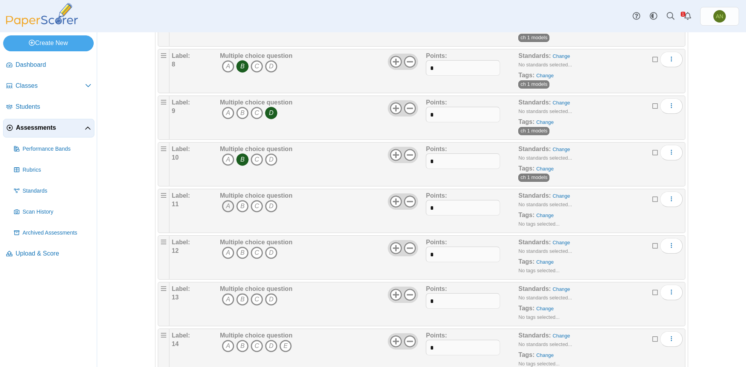
click at [225, 208] on icon "A" at bounding box center [228, 206] width 12 height 12
click at [253, 256] on icon "C" at bounding box center [257, 253] width 12 height 12
click at [222, 300] on icon "A" at bounding box center [228, 299] width 12 height 12
drag, startPoint x: 448, startPoint y: 215, endPoint x: 448, endPoint y: 210, distance: 4.7
click at [448, 214] on input "*" at bounding box center [463, 208] width 74 height 16
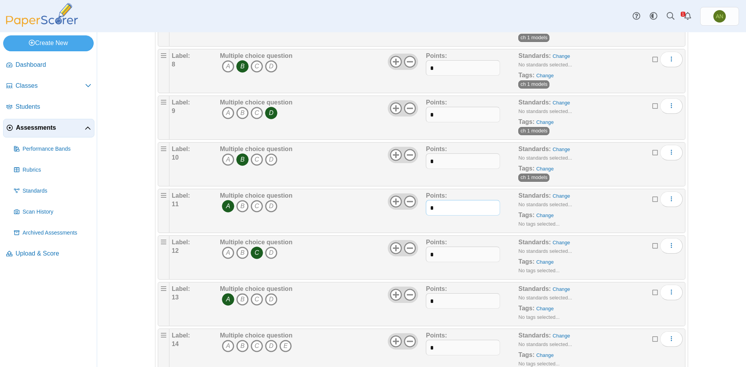
type input "*"
click at [455, 251] on input "*" at bounding box center [463, 255] width 74 height 16
type input "*"
click at [444, 300] on input "*" at bounding box center [463, 301] width 74 height 16
type input "*"
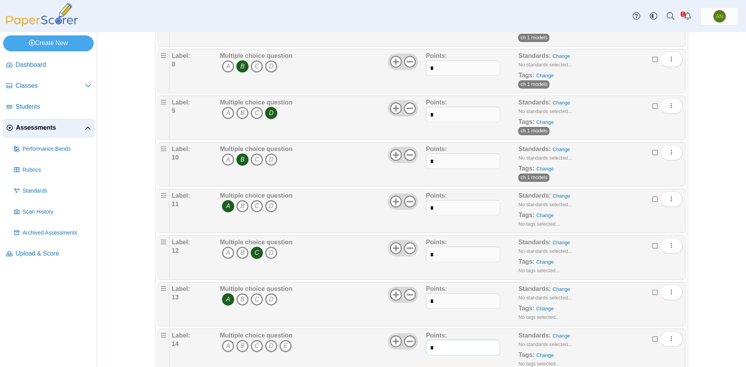
click at [440, 348] on input "*" at bounding box center [463, 348] width 74 height 16
click at [541, 213] on link "Change" at bounding box center [544, 215] width 17 height 6
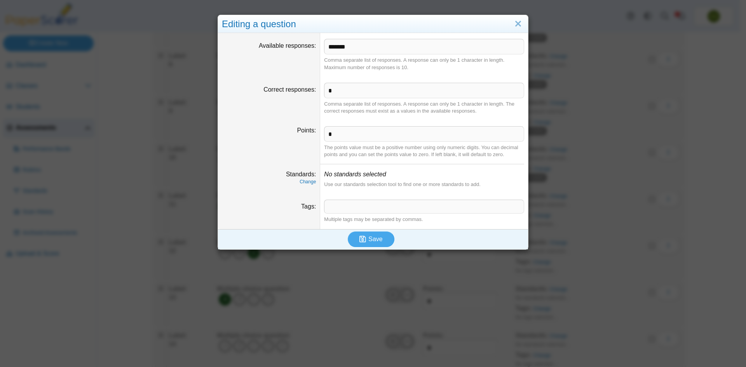
click at [375, 208] on span at bounding box center [423, 206] width 199 height 13
click at [377, 238] on span "Save" at bounding box center [375, 239] width 14 height 7
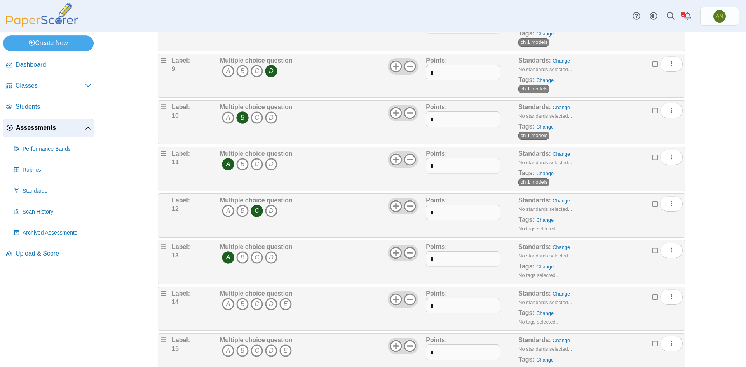
scroll to position [427, 0]
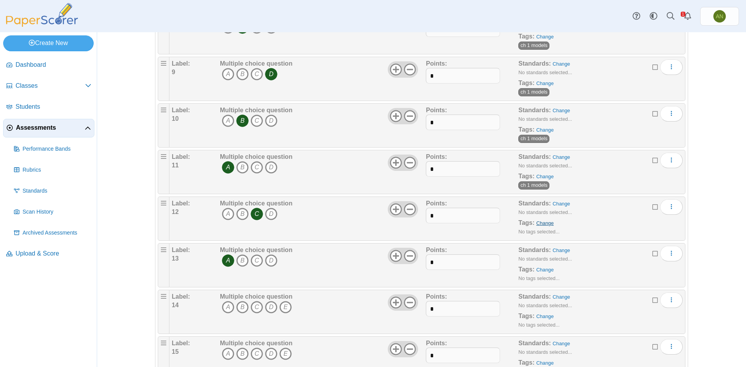
click at [545, 225] on link "Change" at bounding box center [544, 223] width 17 height 6
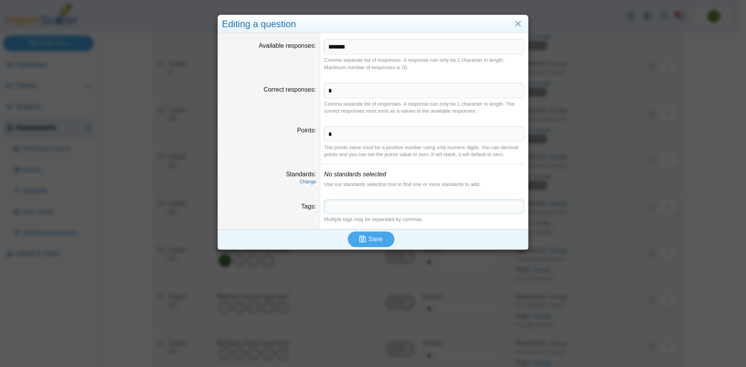
click at [347, 203] on span at bounding box center [423, 206] width 199 height 13
click at [371, 240] on span "Save" at bounding box center [375, 239] width 14 height 7
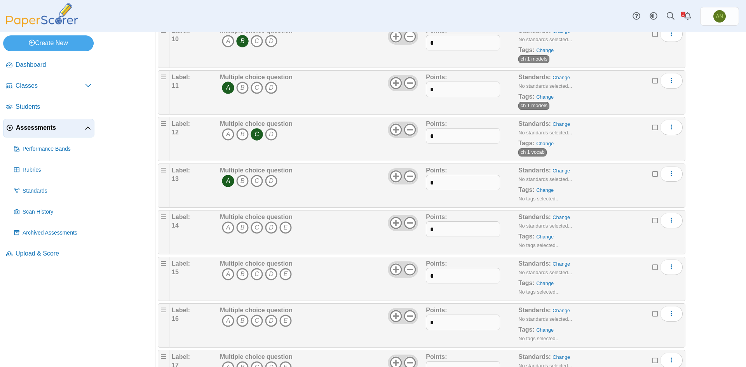
scroll to position [505, 0]
click at [544, 192] on link "Change" at bounding box center [544, 192] width 17 height 6
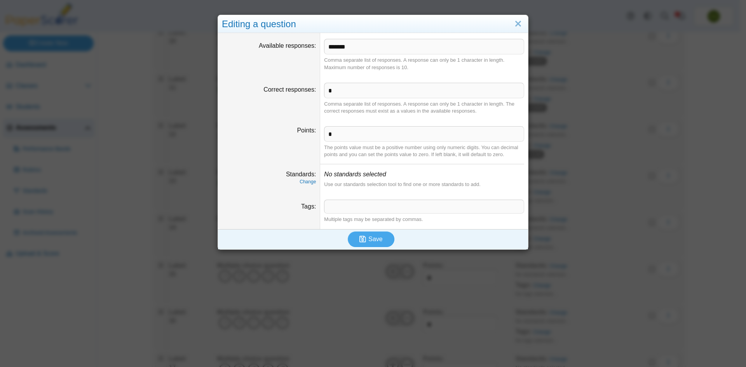
click at [331, 205] on span at bounding box center [423, 206] width 199 height 13
click at [368, 240] on span "Save" at bounding box center [375, 239] width 14 height 7
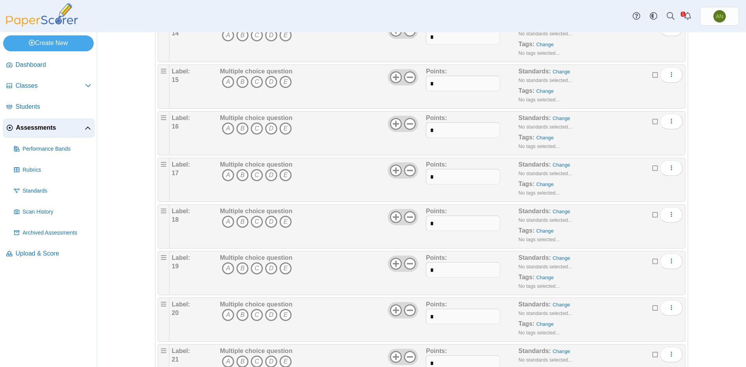
scroll to position [660, 0]
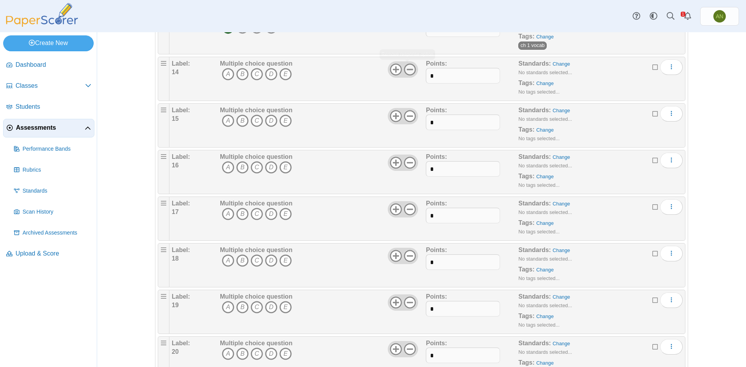
click at [405, 70] on icon at bounding box center [410, 69] width 12 height 12
click at [407, 113] on icon at bounding box center [410, 116] width 12 height 12
click at [408, 163] on use at bounding box center [410, 163] width 12 height 12
click at [405, 211] on icon at bounding box center [410, 209] width 12 height 12
click at [407, 256] on use at bounding box center [410, 256] width 12 height 12
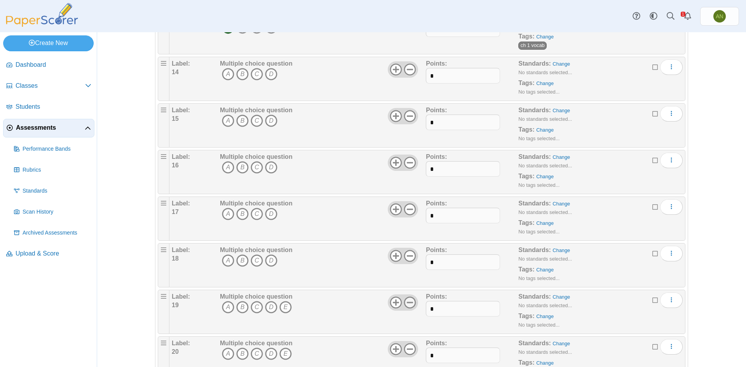
click at [408, 302] on use at bounding box center [410, 303] width 12 height 12
click at [440, 79] on input "*" at bounding box center [463, 76] width 74 height 16
type input "*"
click at [444, 126] on input "*" at bounding box center [463, 123] width 74 height 16
type input "*"
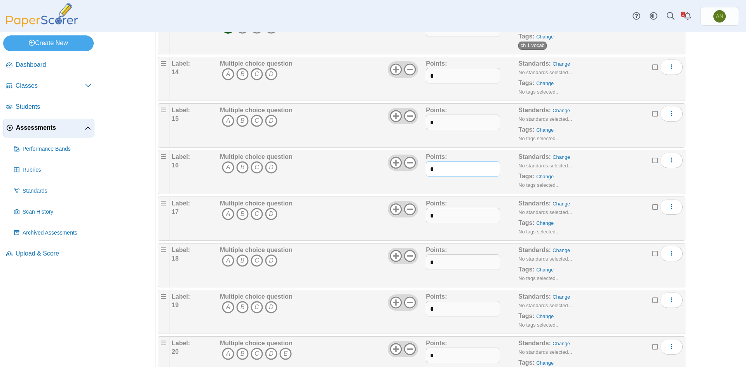
click at [435, 170] on input "*" at bounding box center [463, 169] width 74 height 16
type input "*"
click at [440, 215] on input "*" at bounding box center [463, 216] width 74 height 16
type input "*"
click at [440, 265] on input "*" at bounding box center [463, 262] width 74 height 16
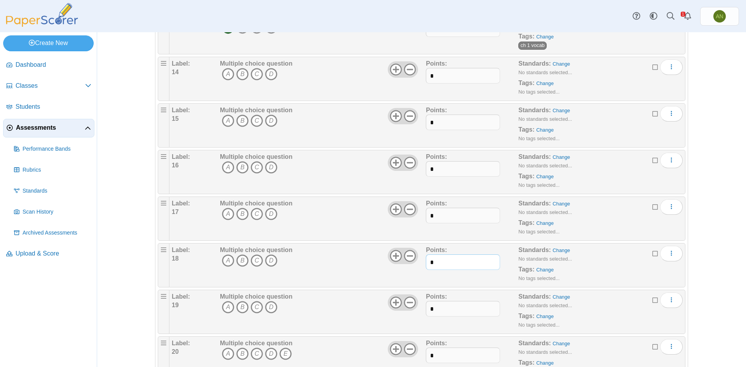
type input "*"
click at [442, 311] on input "*" at bounding box center [463, 309] width 74 height 16
type input "*"
click at [266, 74] on icon "D" at bounding box center [271, 74] width 12 height 12
click at [240, 120] on icon "B" at bounding box center [242, 121] width 12 height 12
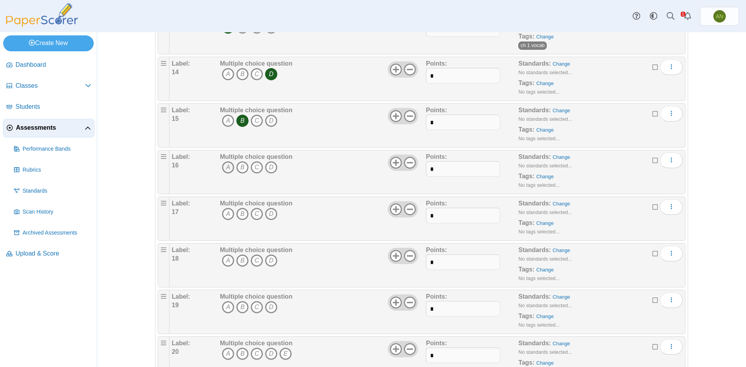
click at [222, 169] on icon "A" at bounding box center [228, 167] width 12 height 12
click at [241, 216] on icon "B" at bounding box center [242, 214] width 12 height 12
click at [243, 258] on icon "B" at bounding box center [242, 260] width 12 height 12
click at [256, 256] on icon "C" at bounding box center [257, 260] width 12 height 12
click at [242, 261] on icon "B" at bounding box center [242, 260] width 12 height 12
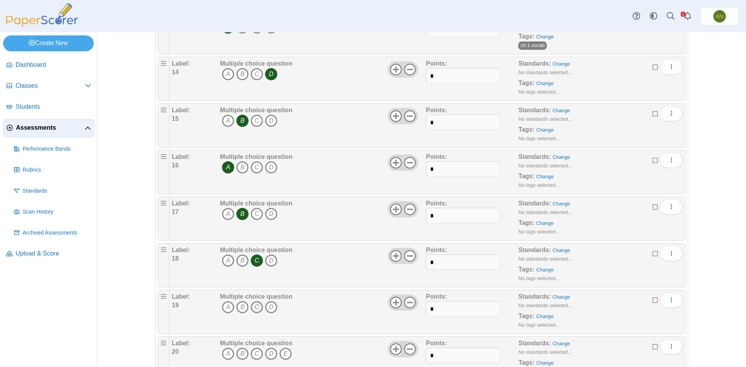
click at [253, 308] on icon "C" at bounding box center [257, 307] width 12 height 12
click at [545, 84] on link "Change" at bounding box center [544, 83] width 17 height 6
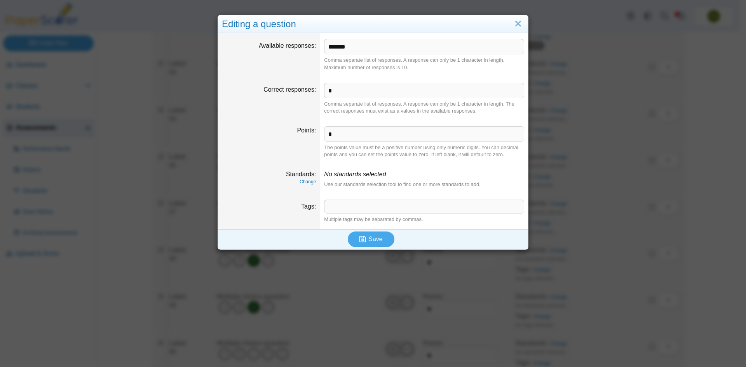
click at [352, 211] on span at bounding box center [423, 206] width 199 height 13
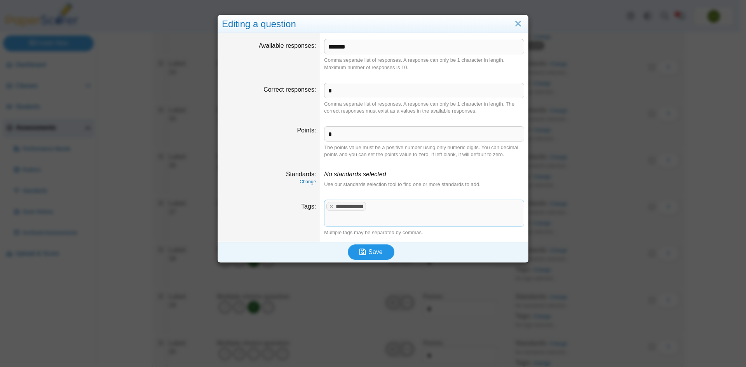
click at [376, 245] on button "Save" at bounding box center [371, 252] width 47 height 16
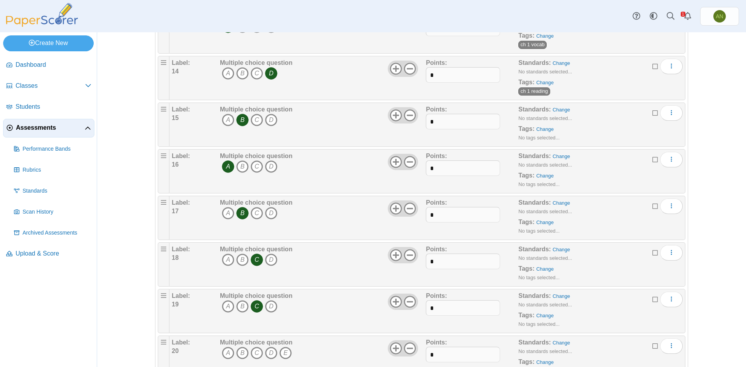
scroll to position [660, 0]
click at [541, 129] on link "Change" at bounding box center [544, 130] width 17 height 6
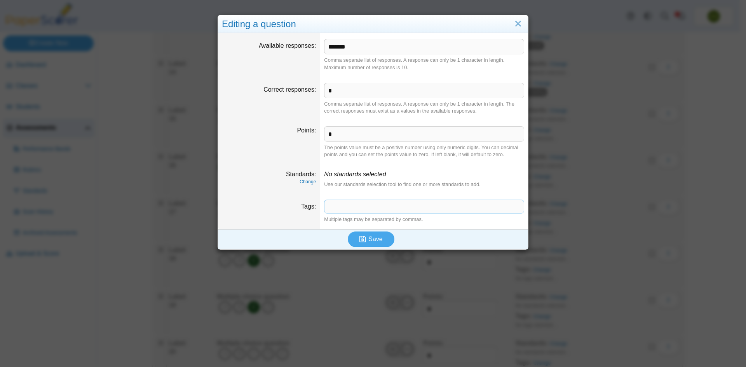
click at [361, 204] on span at bounding box center [423, 206] width 199 height 13
click at [382, 239] on button "Save" at bounding box center [371, 240] width 47 height 16
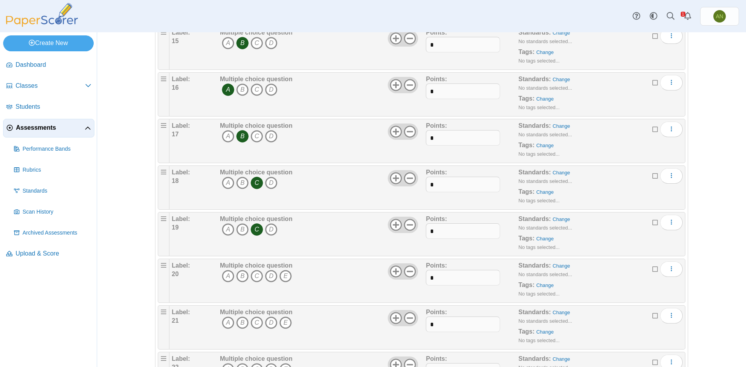
scroll to position [699, 0]
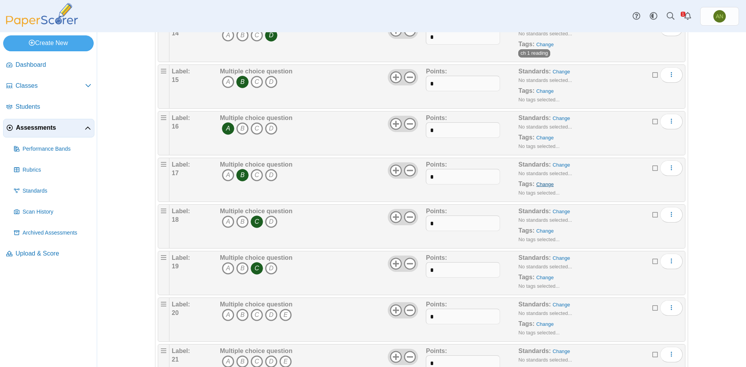
click at [541, 184] on link "Change" at bounding box center [544, 184] width 17 height 6
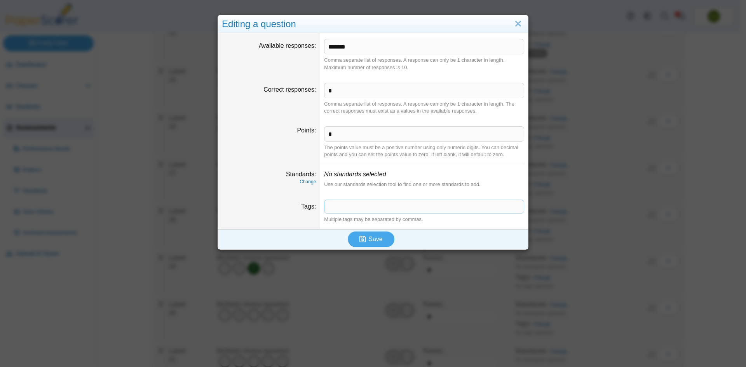
click at [367, 204] on span at bounding box center [423, 206] width 199 height 13
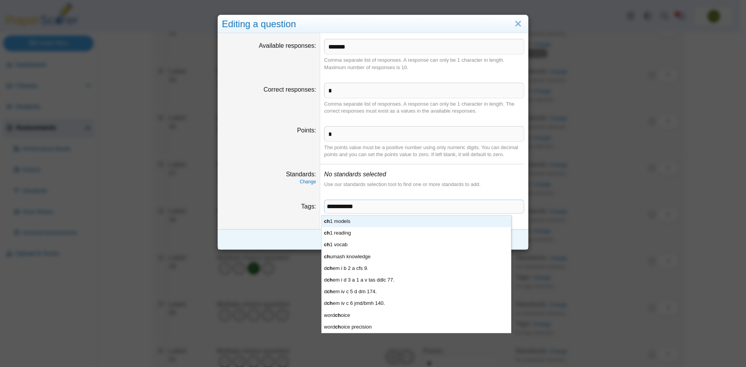
click at [374, 205] on span "**********" at bounding box center [423, 206] width 199 height 13
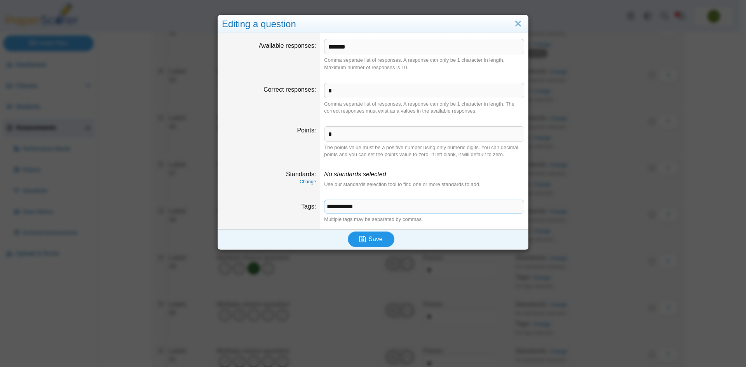
click at [376, 241] on span "Save" at bounding box center [375, 239] width 14 height 7
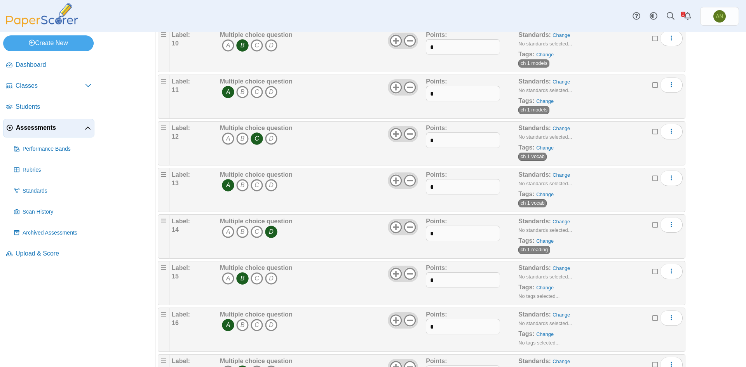
scroll to position [699, 0]
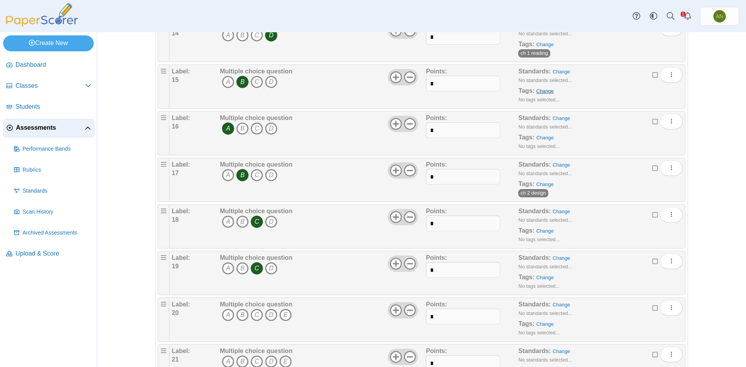
click at [542, 89] on link "Change" at bounding box center [544, 91] width 17 height 6
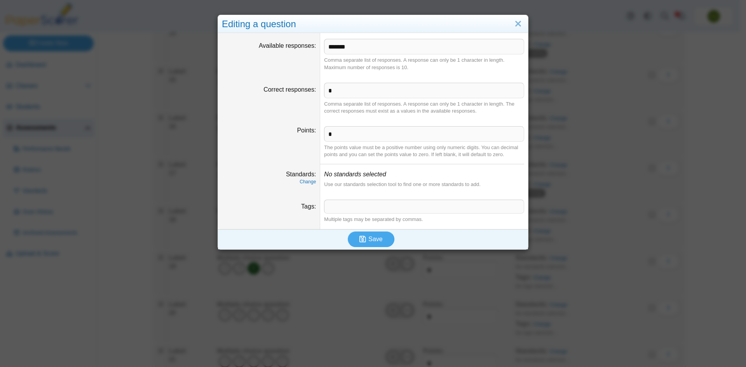
click at [337, 204] on span at bounding box center [423, 206] width 199 height 13
click at [518, 23] on link "Close" at bounding box center [518, 23] width 12 height 13
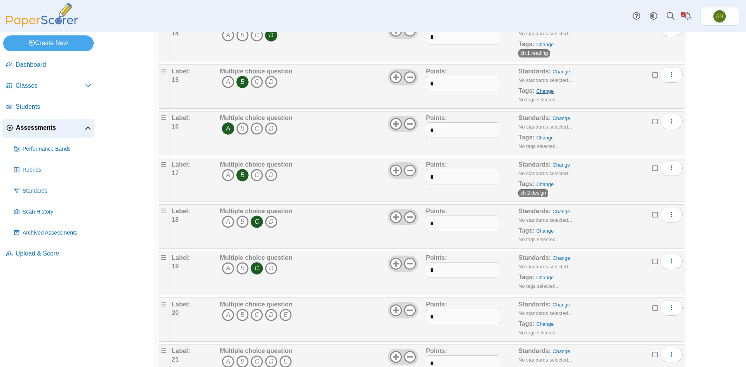
click at [540, 92] on link "Change" at bounding box center [544, 91] width 17 height 6
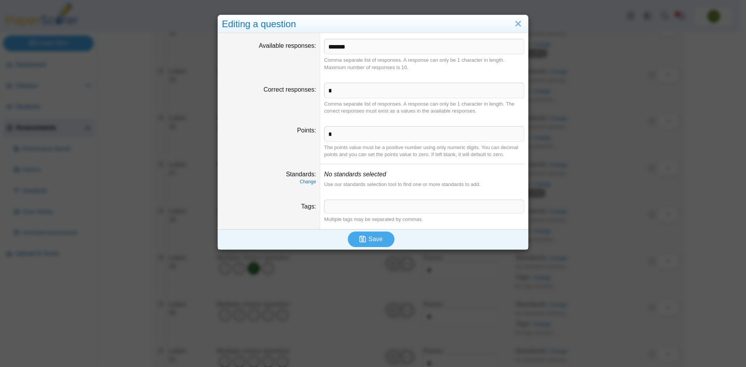
click at [371, 205] on span at bounding box center [423, 206] width 199 height 13
click at [368, 239] on span "Save" at bounding box center [375, 239] width 14 height 7
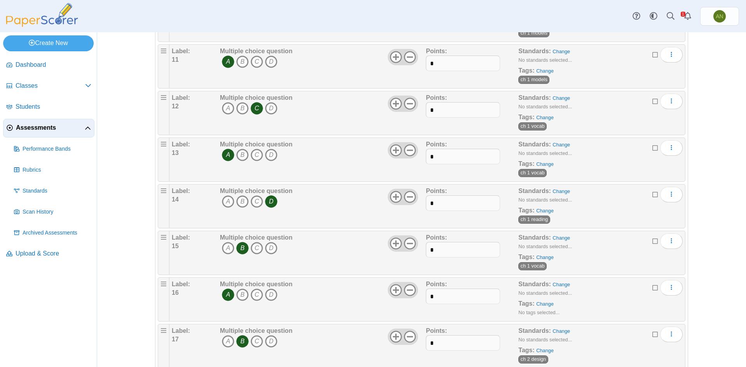
scroll to position [660, 0]
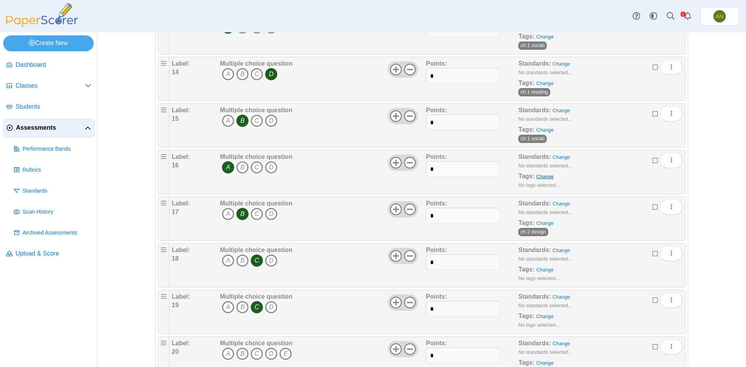
click at [541, 178] on link "Change" at bounding box center [544, 177] width 17 height 6
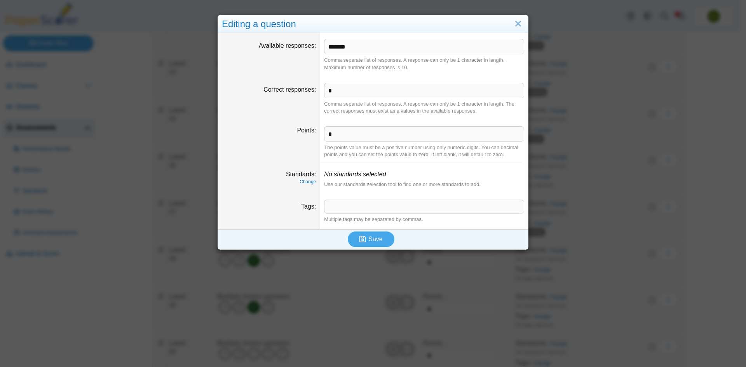
click at [354, 207] on span at bounding box center [423, 206] width 199 height 13
click at [376, 236] on span "Save" at bounding box center [375, 239] width 14 height 7
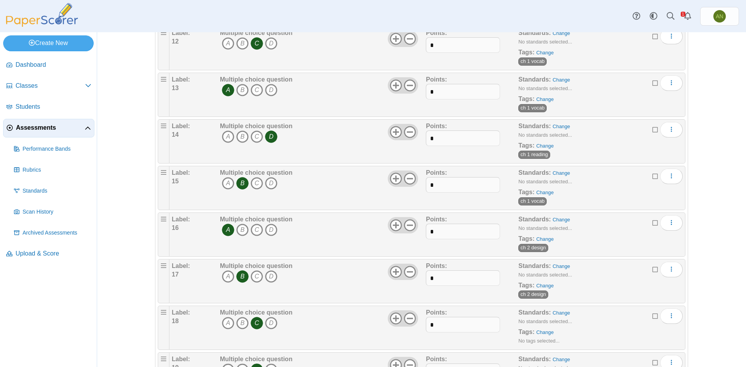
scroll to position [699, 0]
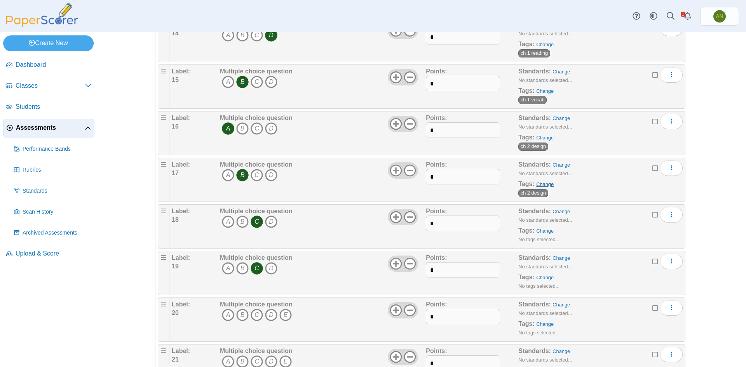
click at [543, 184] on link "Change" at bounding box center [544, 184] width 17 height 6
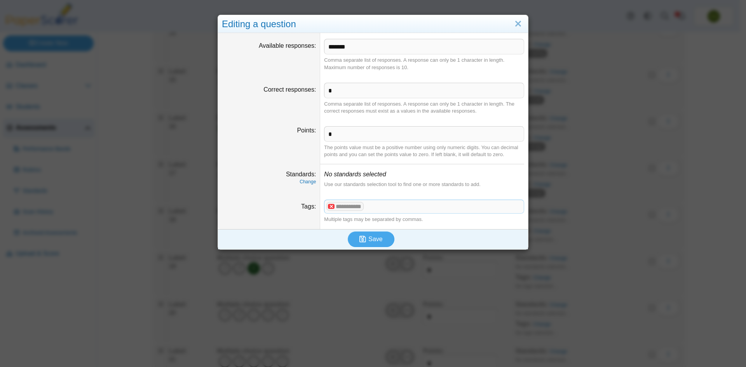
click at [329, 207] on x "remove tag" at bounding box center [331, 206] width 7 height 5
click at [378, 213] on span at bounding box center [423, 206] width 199 height 13
click at [375, 240] on span "Save" at bounding box center [375, 239] width 14 height 7
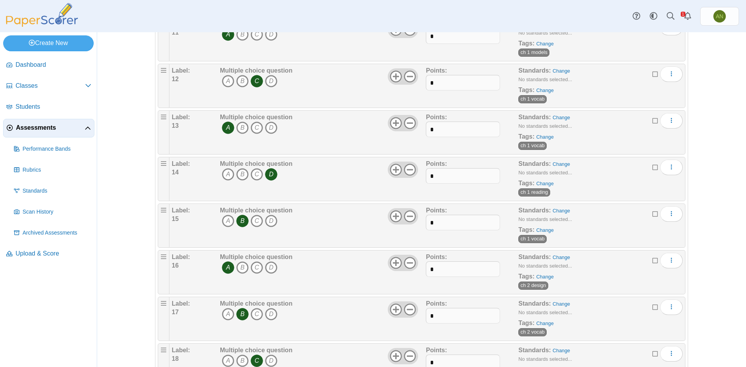
scroll to position [699, 0]
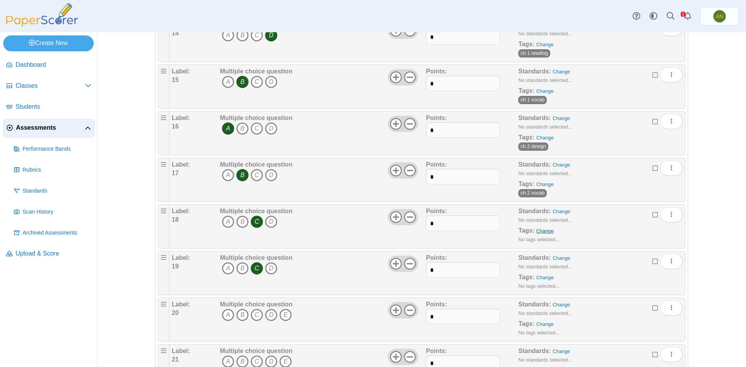
click at [543, 230] on link "Change" at bounding box center [544, 231] width 17 height 6
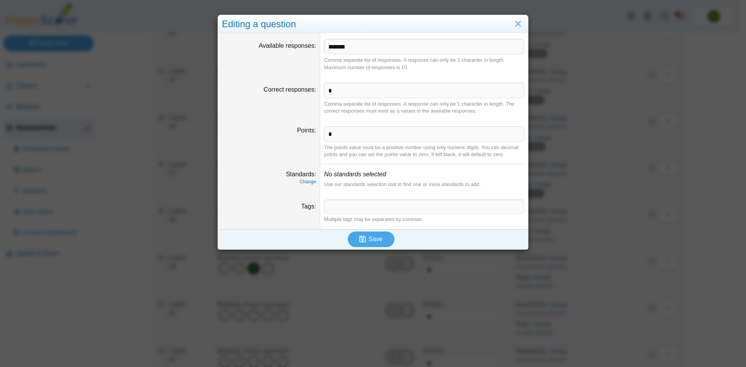
click at [334, 205] on span at bounding box center [423, 206] width 199 height 13
click at [382, 239] on button "Save" at bounding box center [371, 240] width 47 height 16
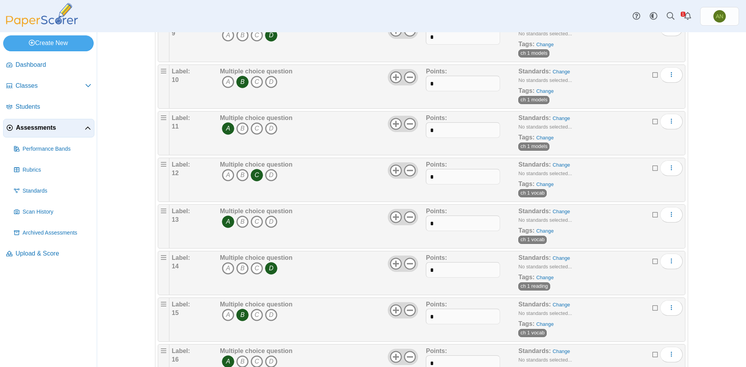
scroll to position [660, 0]
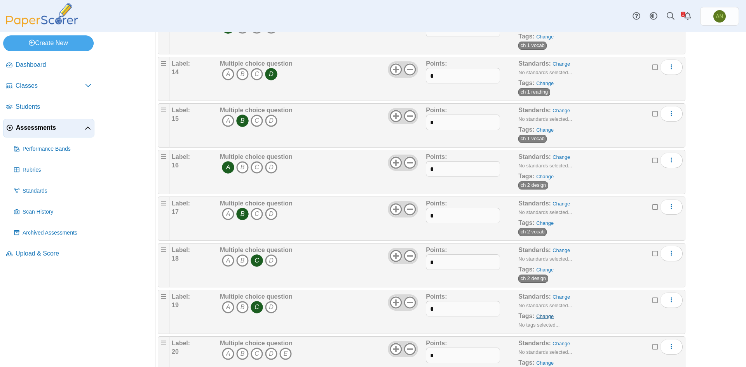
click at [542, 318] on link "Change" at bounding box center [544, 317] width 17 height 6
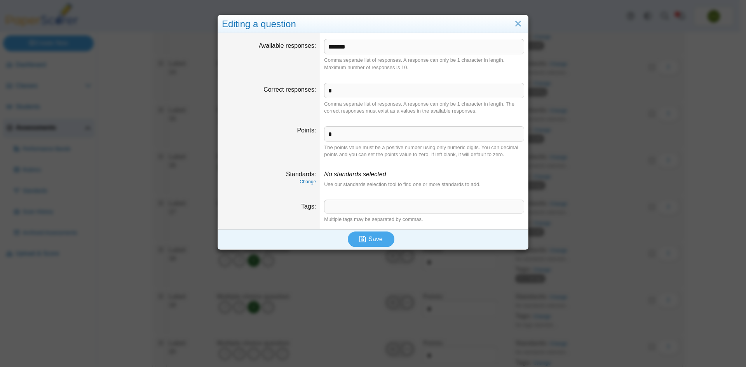
click at [328, 207] on span at bounding box center [423, 206] width 199 height 13
click at [368, 240] on span "Save" at bounding box center [375, 239] width 14 height 7
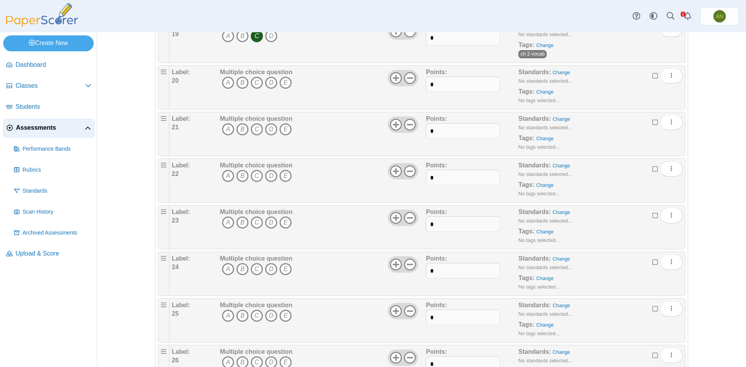
scroll to position [932, 0]
click at [408, 78] on icon at bounding box center [410, 77] width 12 height 12
click at [409, 127] on icon at bounding box center [410, 124] width 12 height 12
click at [409, 169] on icon at bounding box center [410, 170] width 12 height 12
click at [407, 215] on icon at bounding box center [410, 217] width 12 height 12
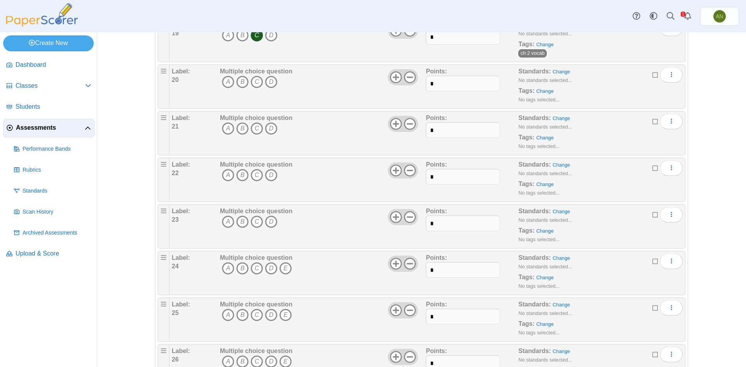
click at [410, 265] on icon at bounding box center [410, 264] width 12 height 12
click at [409, 311] on icon at bounding box center [410, 310] width 12 height 12
click at [409, 356] on icon at bounding box center [410, 357] width 12 height 12
click at [443, 81] on input "*" at bounding box center [463, 84] width 74 height 16
type input "*"
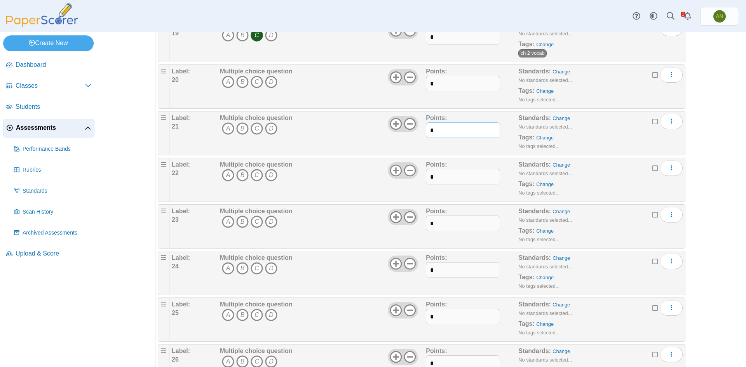
click at [442, 135] on input "*" at bounding box center [463, 130] width 74 height 16
type input "*"
click at [449, 178] on input "*" at bounding box center [463, 177] width 74 height 16
type input "*"
click at [452, 224] on input "*" at bounding box center [463, 224] width 74 height 16
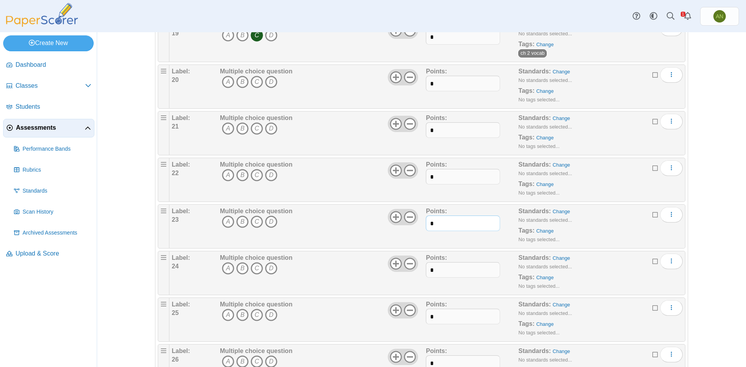
type input "*"
click at [450, 266] on input "*" at bounding box center [463, 270] width 74 height 16
type input "*"
click at [446, 314] on input "*" at bounding box center [463, 317] width 74 height 16
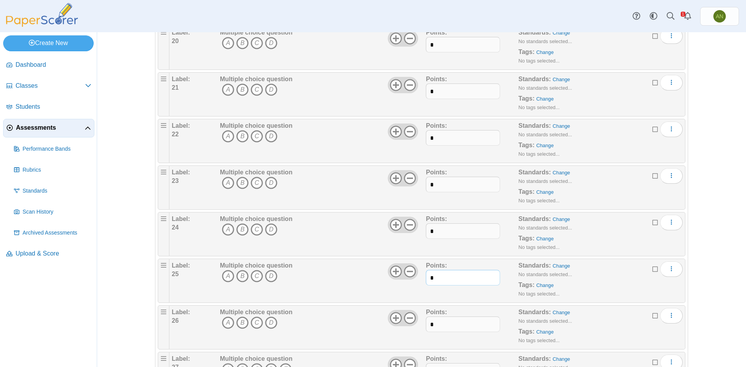
type input "*"
click at [439, 324] on input "*" at bounding box center [463, 325] width 74 height 16
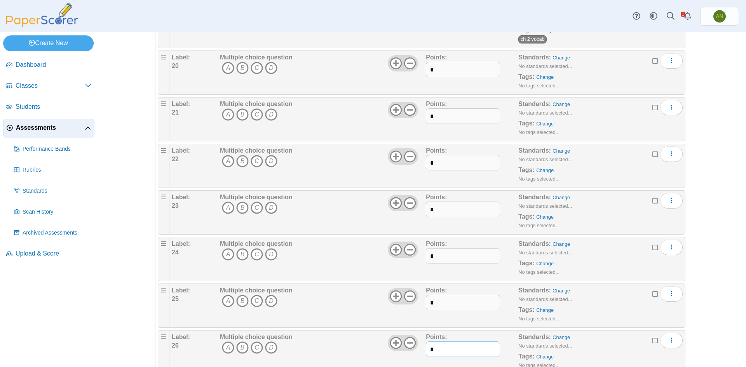
scroll to position [893, 0]
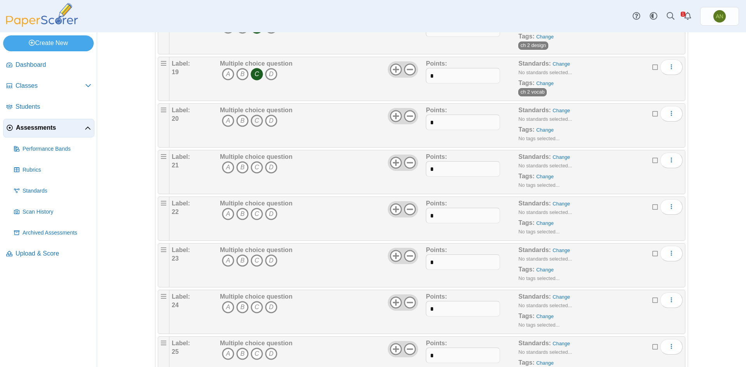
type input "*"
click at [255, 123] on icon "C" at bounding box center [257, 121] width 12 height 12
click at [544, 130] on link "Change" at bounding box center [544, 130] width 17 height 6
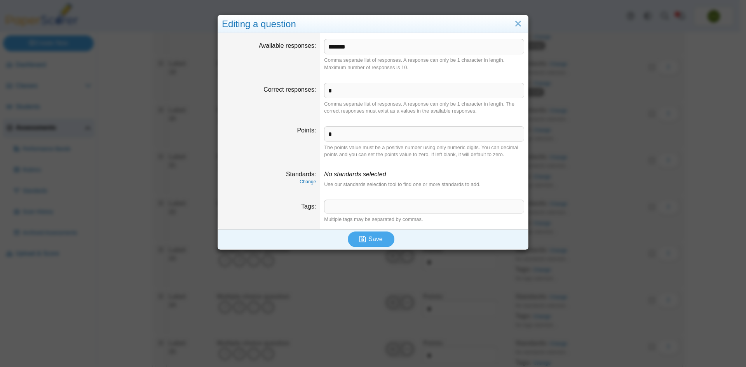
click at [334, 204] on span at bounding box center [423, 206] width 199 height 13
click at [368, 240] on span "Save" at bounding box center [375, 239] width 14 height 7
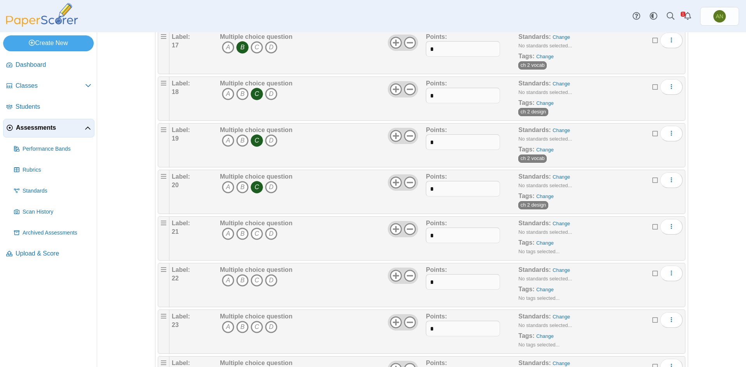
scroll to position [855, 0]
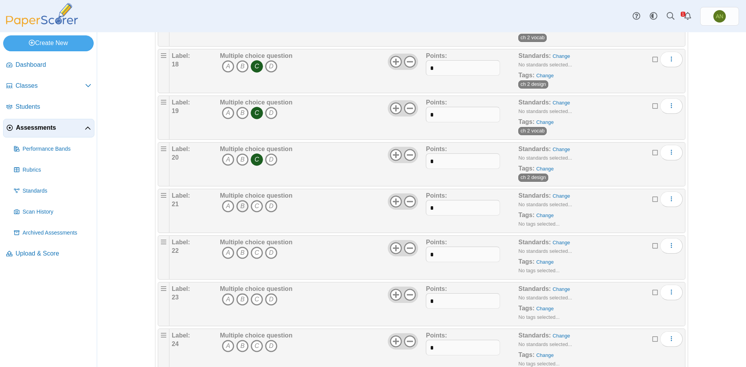
click at [241, 206] on icon "B" at bounding box center [242, 206] width 12 height 12
click at [542, 215] on link "Change" at bounding box center [544, 215] width 17 height 6
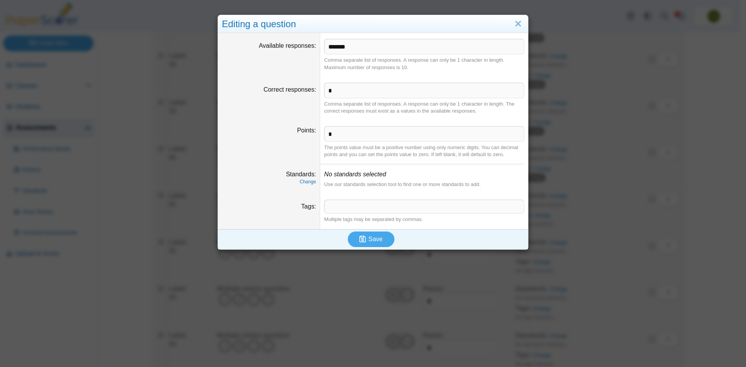
click at [342, 207] on span at bounding box center [423, 206] width 199 height 13
click at [365, 239] on icon "submit" at bounding box center [363, 239] width 9 height 9
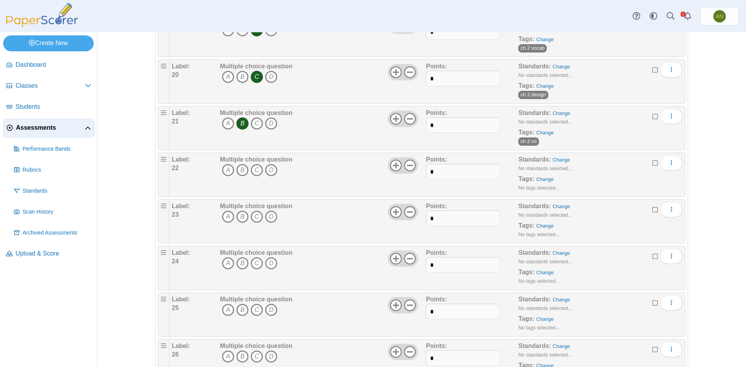
scroll to position [893, 0]
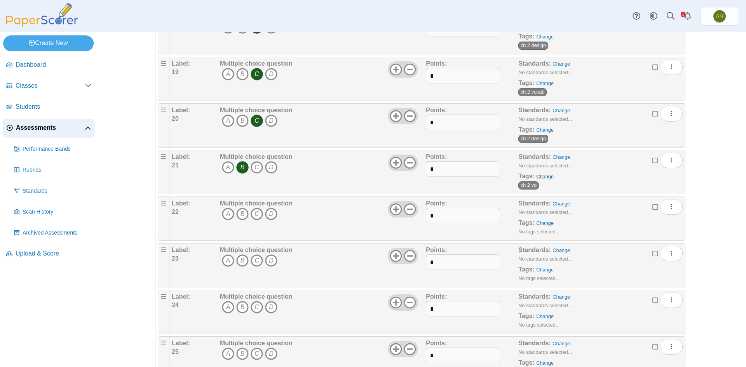
click at [545, 175] on link "Change" at bounding box center [544, 177] width 17 height 6
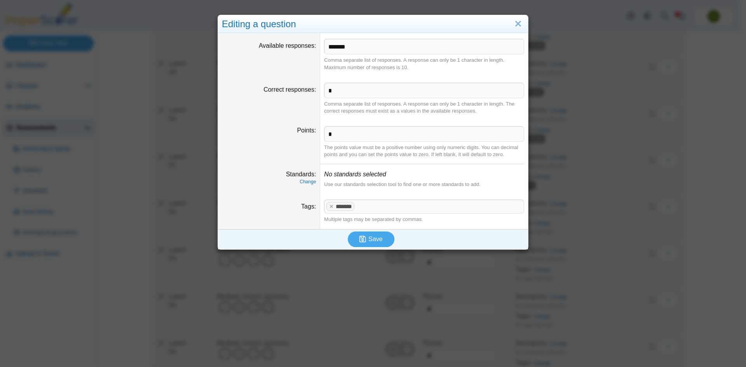
click at [364, 207] on span at bounding box center [439, 206] width 167 height 13
click at [328, 208] on x "remove tag" at bounding box center [331, 206] width 7 height 5
click at [347, 208] on span at bounding box center [423, 206] width 199 height 13
click at [365, 241] on icon "submit" at bounding box center [363, 239] width 9 height 9
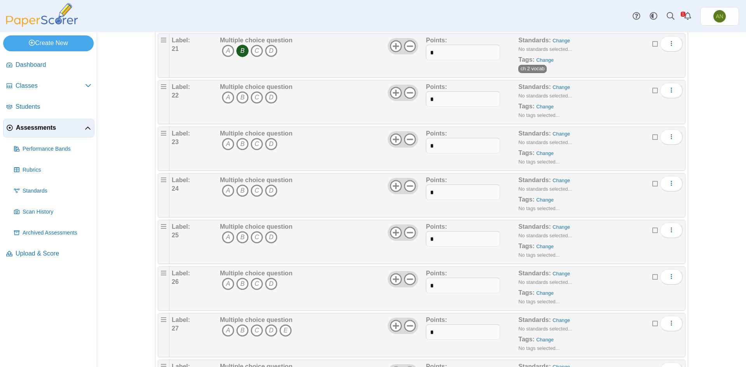
scroll to position [971, 0]
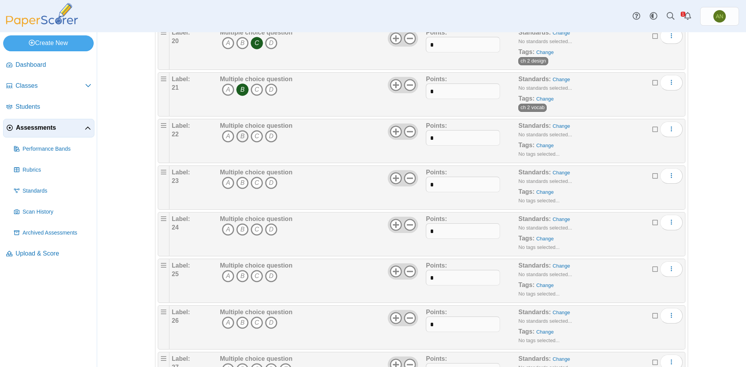
click at [238, 137] on icon "B" at bounding box center [242, 136] width 12 height 12
click at [227, 183] on icon "A" at bounding box center [228, 183] width 12 height 12
click at [226, 229] on icon "A" at bounding box center [228, 229] width 12 height 12
click at [224, 279] on icon "A" at bounding box center [228, 276] width 12 height 12
click at [241, 322] on icon "B" at bounding box center [242, 323] width 12 height 12
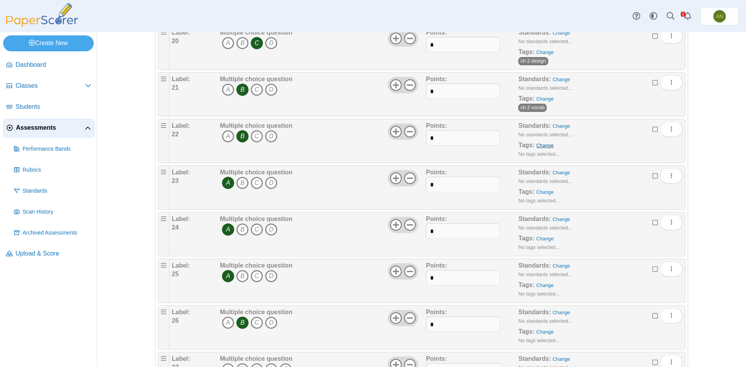
click at [540, 145] on link "Change" at bounding box center [544, 146] width 17 height 6
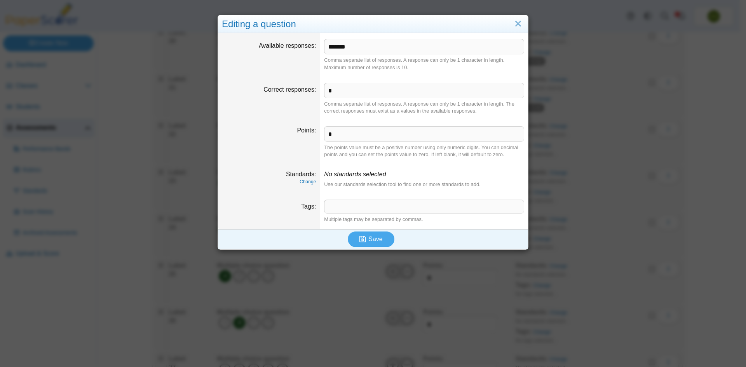
click at [360, 208] on span at bounding box center [423, 206] width 199 height 13
click at [368, 237] on span "Save" at bounding box center [375, 239] width 14 height 7
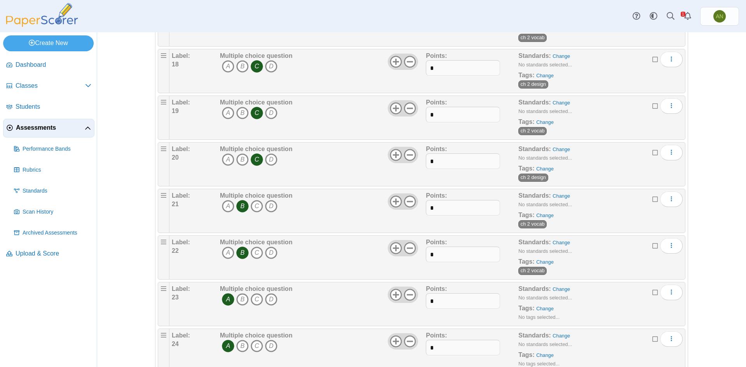
scroll to position [893, 0]
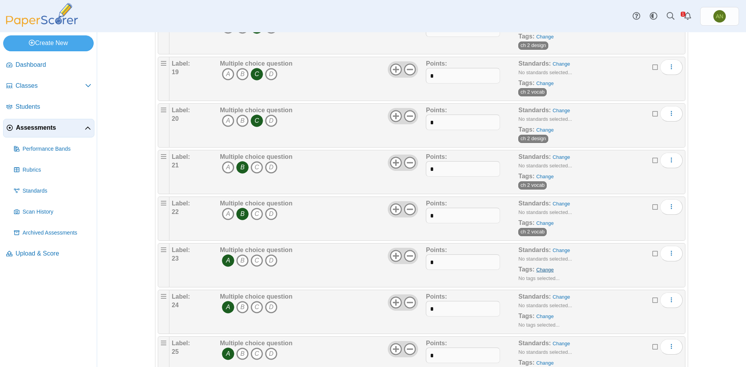
click at [543, 268] on link "Change" at bounding box center [544, 270] width 17 height 6
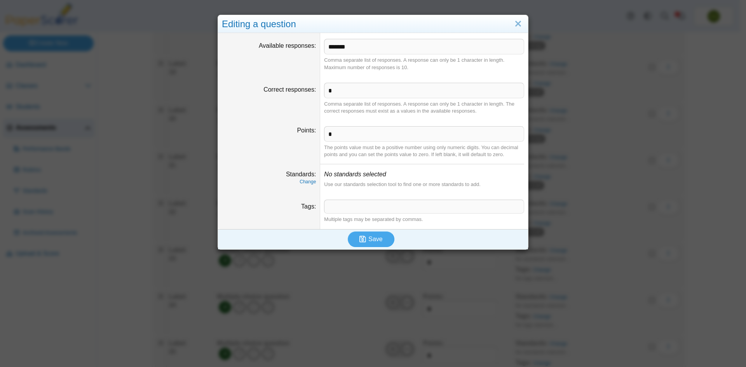
click at [365, 206] on span at bounding box center [423, 206] width 199 height 13
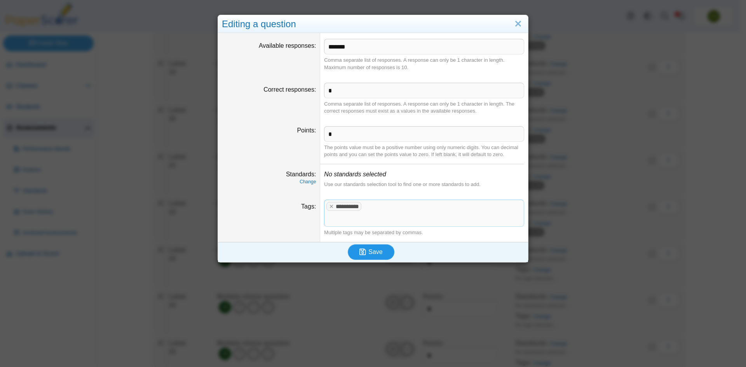
click at [368, 249] on span "Save" at bounding box center [375, 252] width 14 height 7
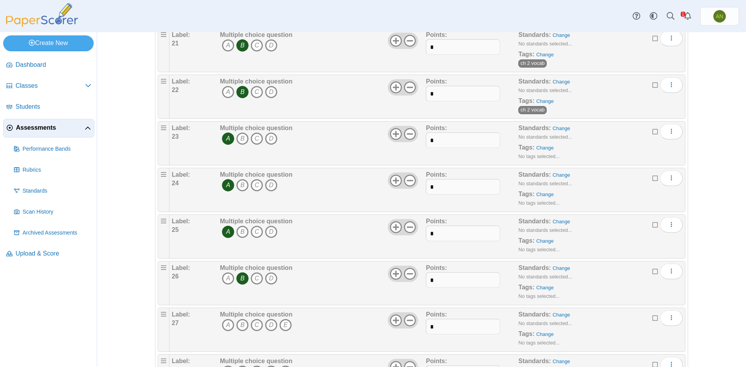
scroll to position [971, 0]
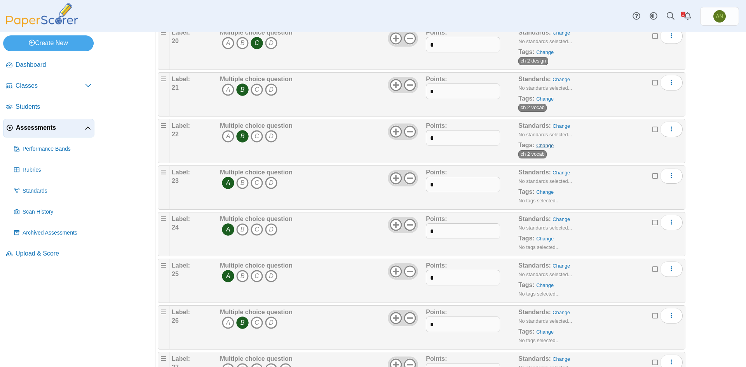
click at [543, 146] on link "Change" at bounding box center [544, 146] width 17 height 6
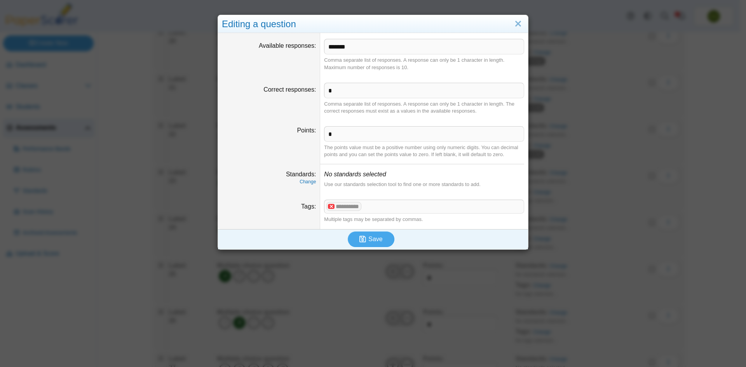
click at [331, 207] on x "remove tag" at bounding box center [331, 206] width 7 height 5
click at [346, 207] on span at bounding box center [423, 206] width 199 height 13
click at [363, 235] on button "Save" at bounding box center [371, 240] width 47 height 16
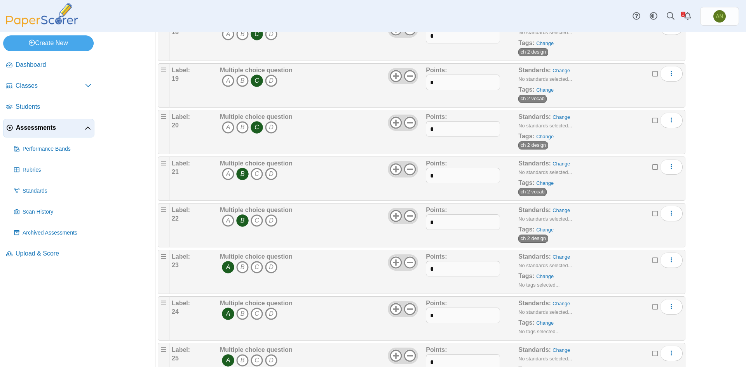
scroll to position [893, 0]
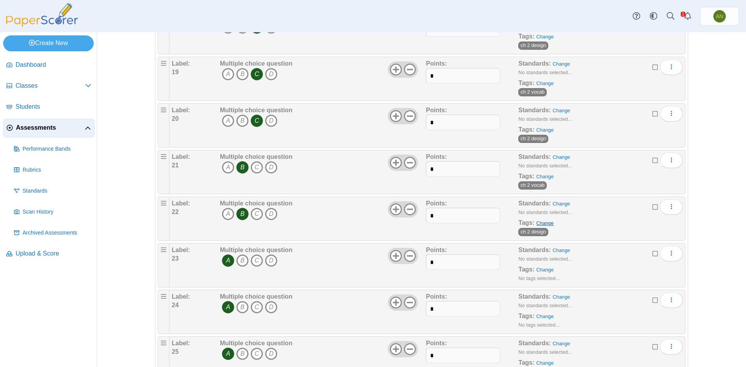
click at [545, 225] on link "Change" at bounding box center [544, 223] width 17 height 6
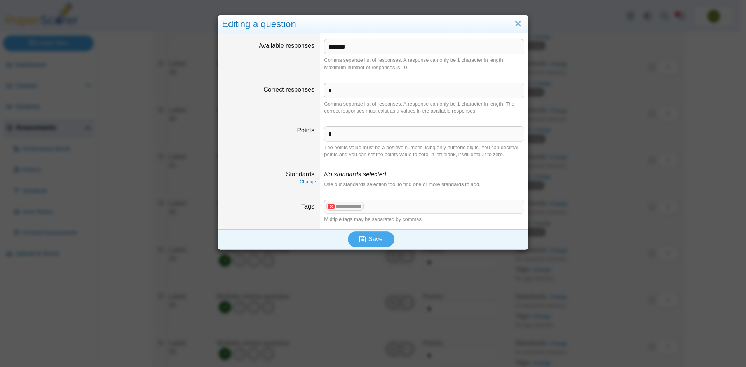
click at [330, 207] on x "remove tag" at bounding box center [331, 206] width 7 height 5
click at [361, 212] on span at bounding box center [423, 206] width 199 height 13
click at [374, 237] on span "Save" at bounding box center [375, 239] width 14 height 7
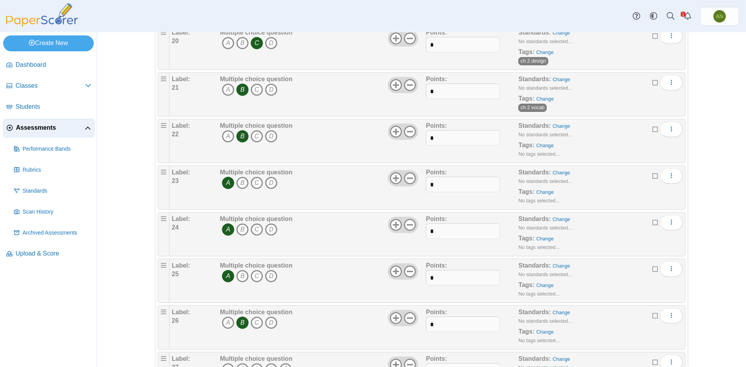
scroll to position [932, 0]
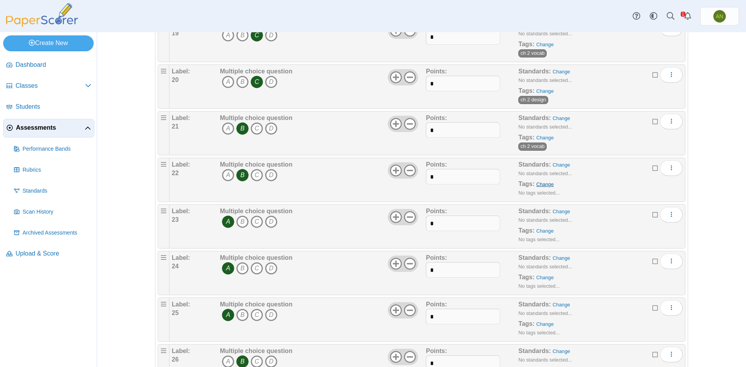
click at [542, 183] on link "Change" at bounding box center [544, 184] width 17 height 6
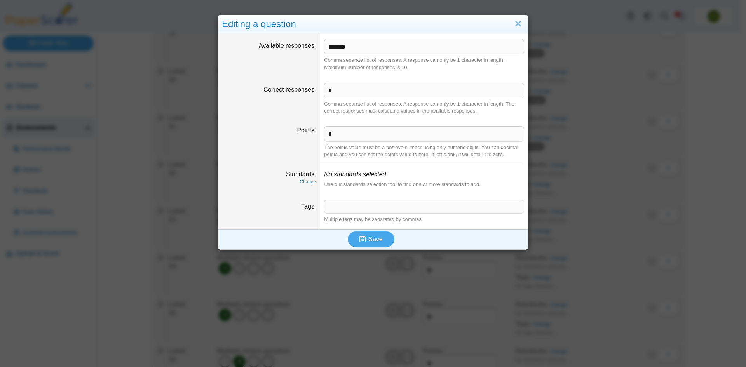
click at [339, 203] on span at bounding box center [423, 206] width 199 height 13
click at [381, 242] on button "Save" at bounding box center [371, 240] width 47 height 16
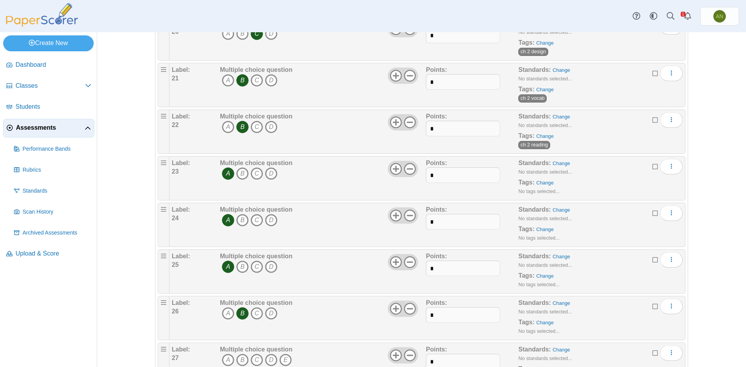
scroll to position [1010, 0]
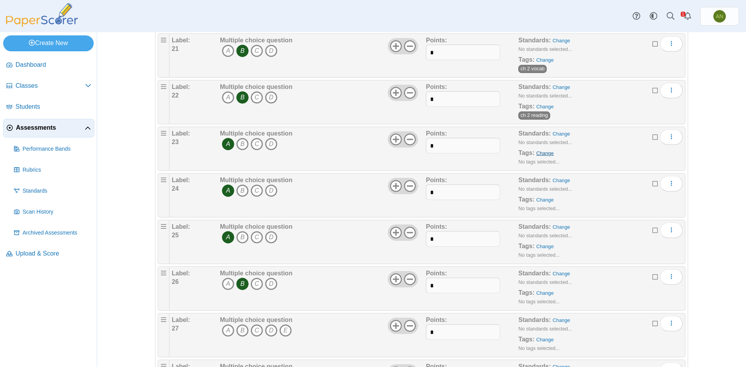
click at [543, 152] on link "Change" at bounding box center [544, 153] width 17 height 6
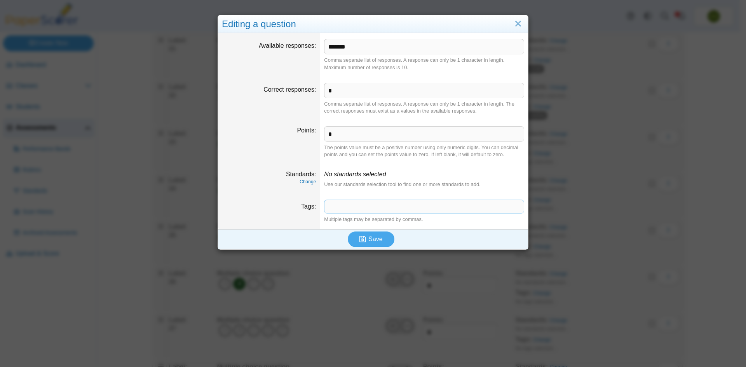
click at [365, 210] on span at bounding box center [423, 206] width 199 height 13
click at [377, 242] on span "Save" at bounding box center [375, 239] width 14 height 7
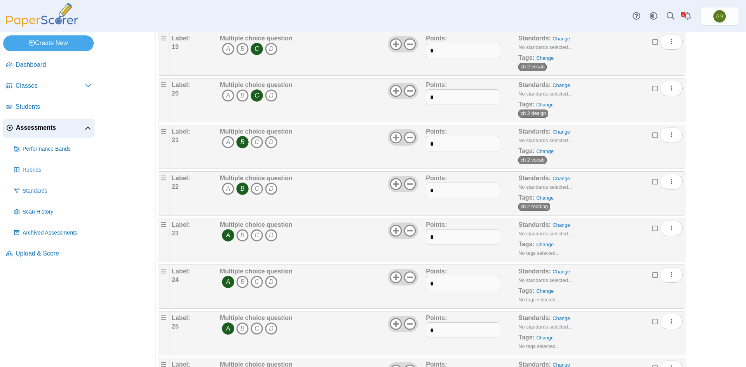
scroll to position [932, 0]
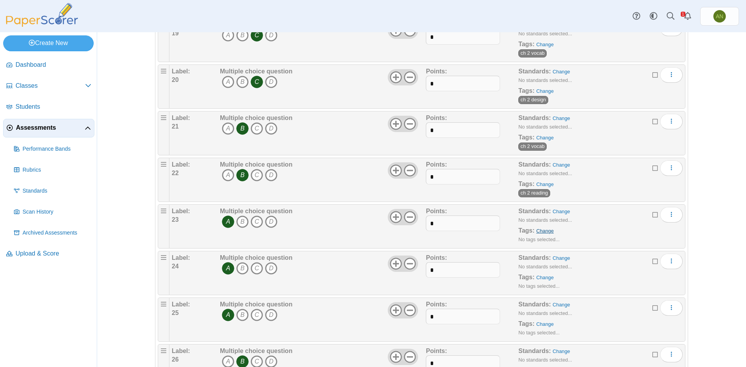
click at [545, 231] on link "Change" at bounding box center [544, 231] width 17 height 6
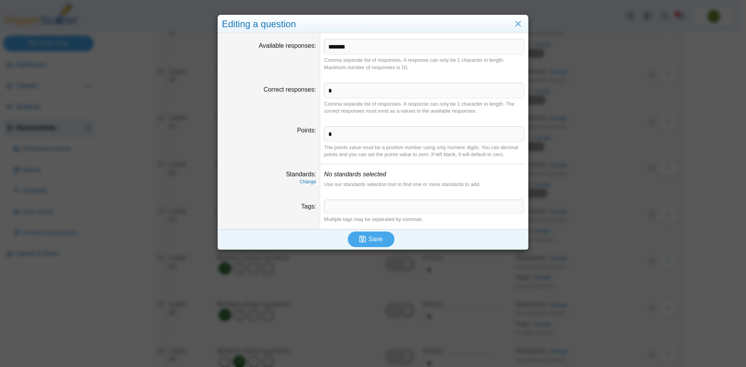
click at [388, 208] on span at bounding box center [423, 206] width 199 height 13
click at [387, 244] on button "Save" at bounding box center [371, 240] width 47 height 16
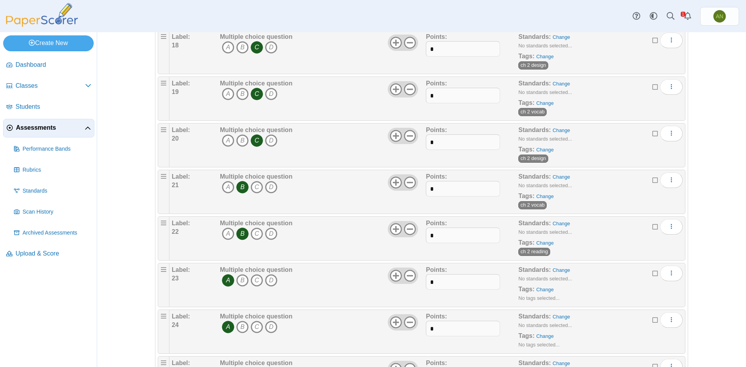
scroll to position [1049, 0]
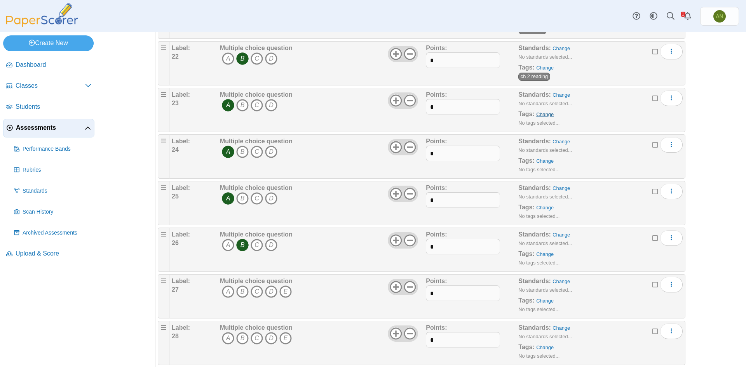
click at [545, 111] on div "Standards: Change No standards selected... Tags: Change No tags selected..." at bounding box center [587, 110] width 139 height 39
click at [543, 114] on link "Change" at bounding box center [544, 114] width 17 height 6
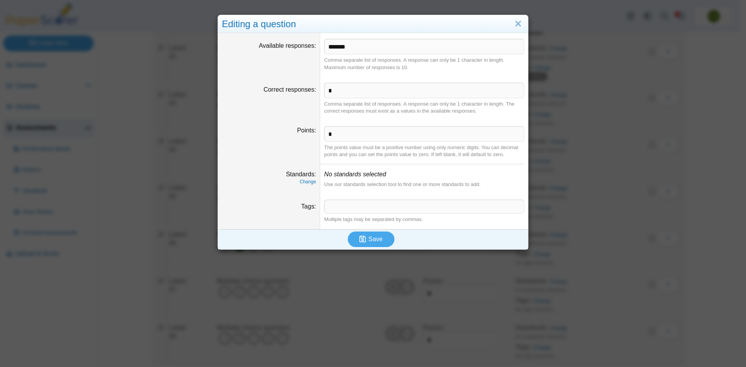
click at [370, 211] on span at bounding box center [423, 206] width 199 height 13
click at [371, 237] on span "Save" at bounding box center [375, 239] width 14 height 7
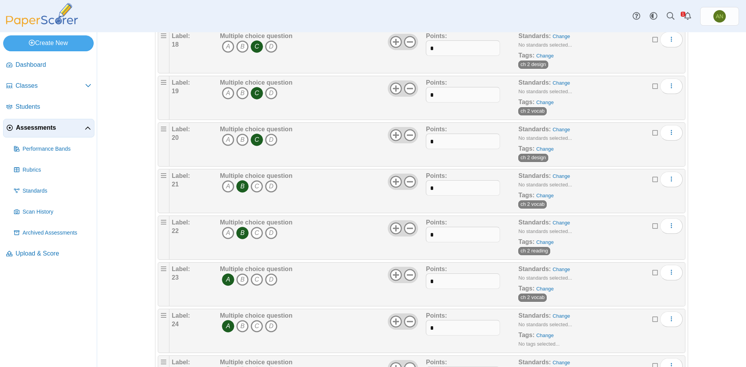
scroll to position [893, 0]
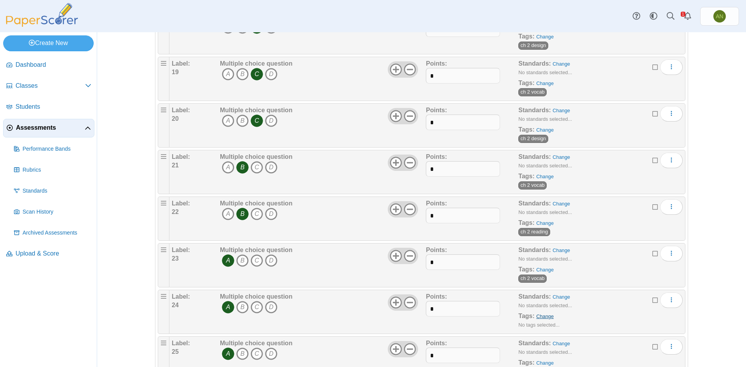
click at [539, 318] on link "Change" at bounding box center [544, 317] width 17 height 6
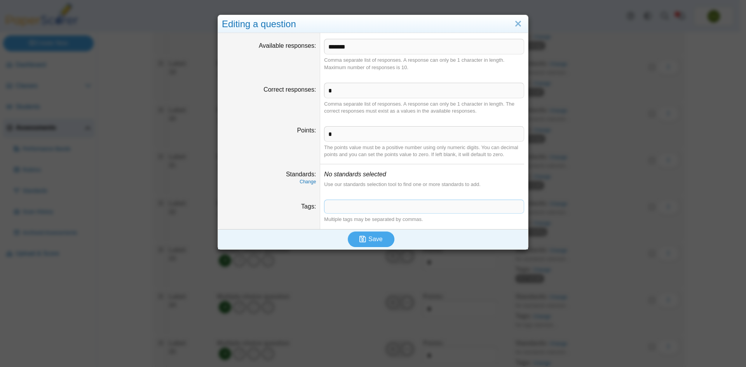
click at [352, 211] on span at bounding box center [423, 206] width 199 height 13
click at [374, 240] on span "Save" at bounding box center [375, 239] width 14 height 7
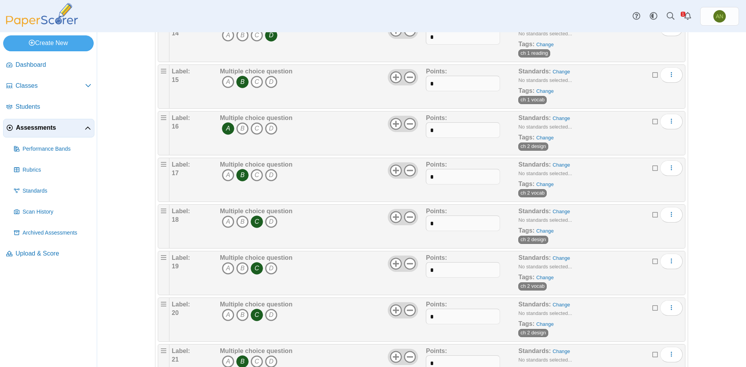
scroll to position [932, 0]
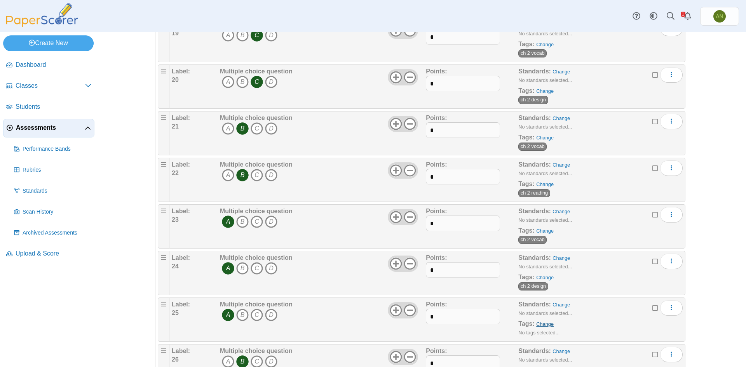
click at [542, 324] on link "Change" at bounding box center [544, 324] width 17 height 6
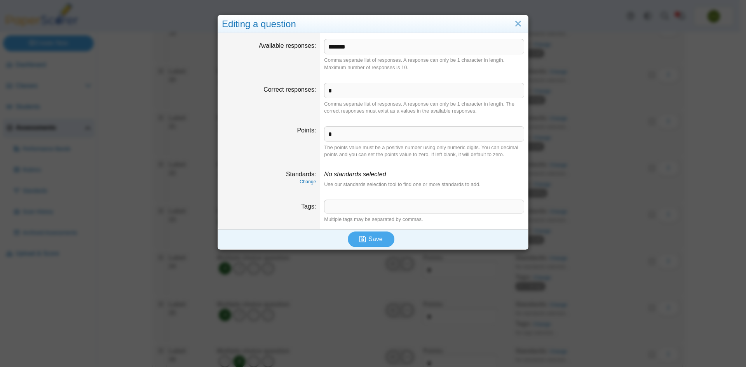
click at [336, 198] on dd "​ Multiple tags may be separated by commas." at bounding box center [424, 211] width 208 height 35
click at [336, 206] on span at bounding box center [423, 206] width 199 height 13
click at [370, 240] on span "Save" at bounding box center [375, 239] width 14 height 7
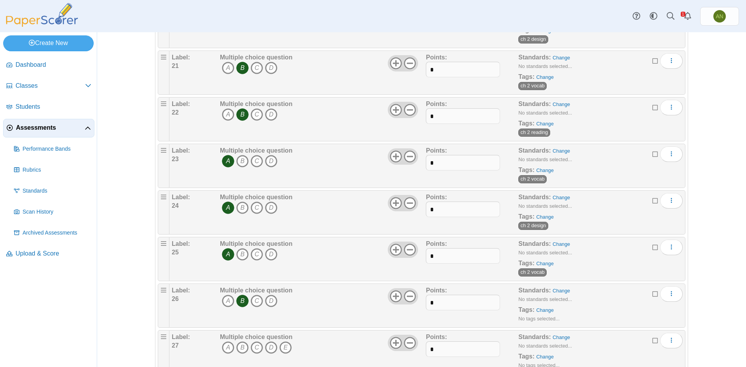
scroll to position [1127, 0]
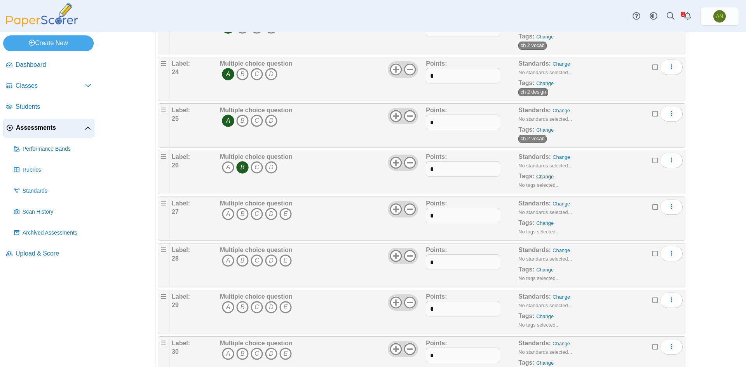
click at [545, 177] on link "Change" at bounding box center [544, 177] width 17 height 6
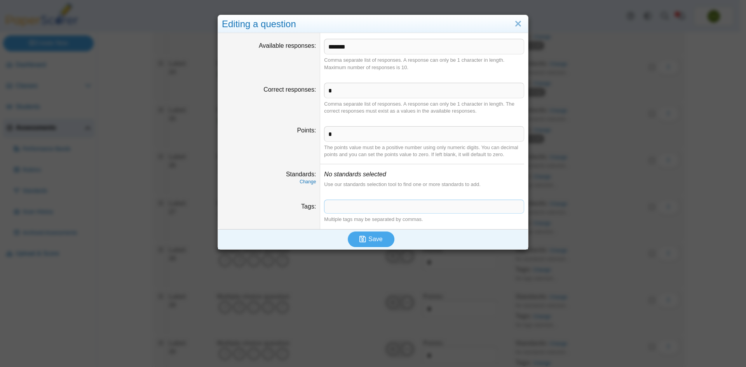
click at [331, 211] on span at bounding box center [423, 206] width 199 height 13
click at [370, 242] on span "Save" at bounding box center [375, 239] width 14 height 7
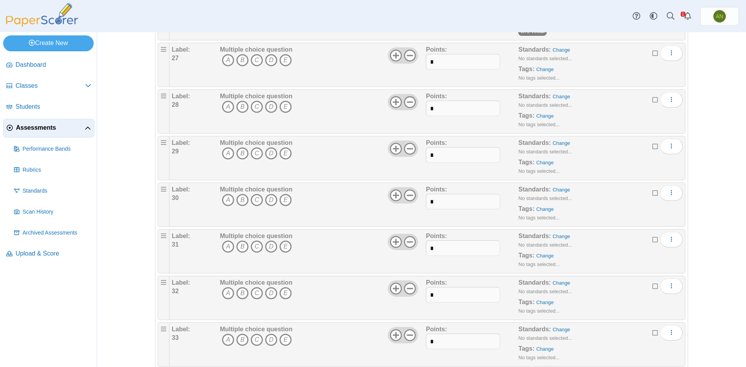
scroll to position [1282, 0]
click at [410, 54] on icon at bounding box center [410, 54] width 12 height 12
click at [411, 103] on icon at bounding box center [410, 100] width 12 height 12
click at [410, 149] on icon at bounding box center [410, 147] width 12 height 12
click at [409, 195] on icon at bounding box center [410, 194] width 12 height 12
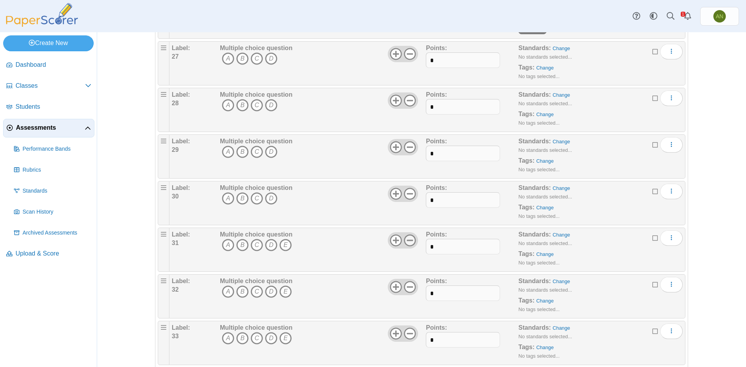
click at [409, 242] on icon at bounding box center [410, 240] width 12 height 12
click at [406, 289] on icon at bounding box center [410, 287] width 12 height 12
click at [438, 294] on input "*" at bounding box center [463, 294] width 74 height 16
type input "*"
click at [454, 249] on input "*" at bounding box center [463, 247] width 74 height 16
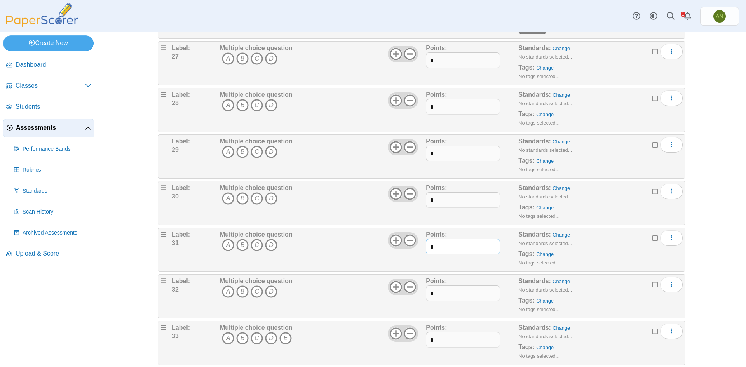
type input "*"
drag, startPoint x: 453, startPoint y: 189, endPoint x: 453, endPoint y: 194, distance: 4.7
click at [453, 193] on div "Points: *" at bounding box center [472, 203] width 92 height 39
click at [453, 200] on input "*" at bounding box center [463, 200] width 74 height 16
type input "*"
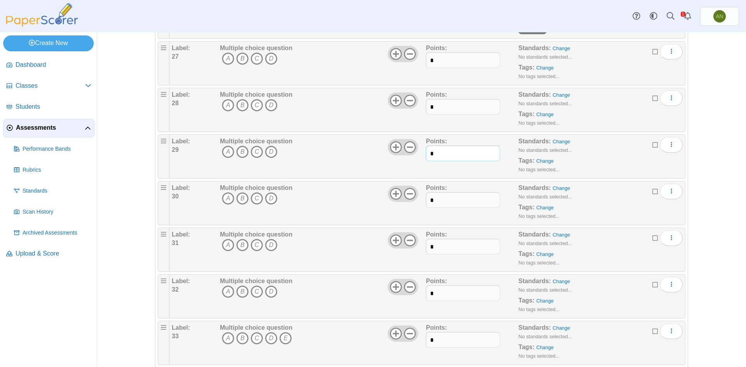
click at [436, 155] on input "*" at bounding box center [463, 154] width 74 height 16
type input "*"
click at [435, 111] on input "*" at bounding box center [463, 107] width 74 height 16
type input "*"
click at [437, 61] on input "*" at bounding box center [463, 60] width 74 height 16
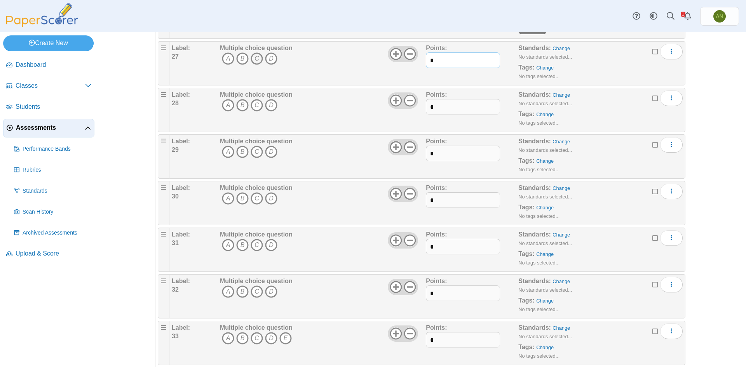
type input "*"
click at [257, 57] on icon "C" at bounding box center [257, 58] width 12 height 12
click at [225, 107] on icon "A" at bounding box center [228, 105] width 12 height 12
click at [241, 153] on icon "B" at bounding box center [242, 152] width 12 height 12
click at [239, 200] on icon "B" at bounding box center [242, 198] width 12 height 12
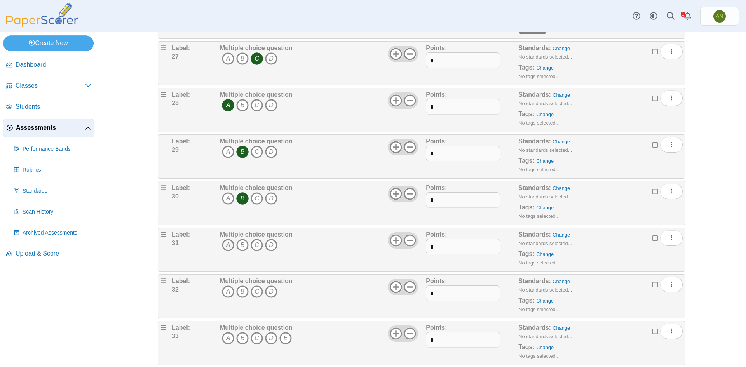
click at [226, 246] on icon "A" at bounding box center [228, 245] width 12 height 12
click at [252, 290] on icon "C" at bounding box center [257, 292] width 12 height 12
click at [541, 67] on link "Change" at bounding box center [544, 68] width 17 height 6
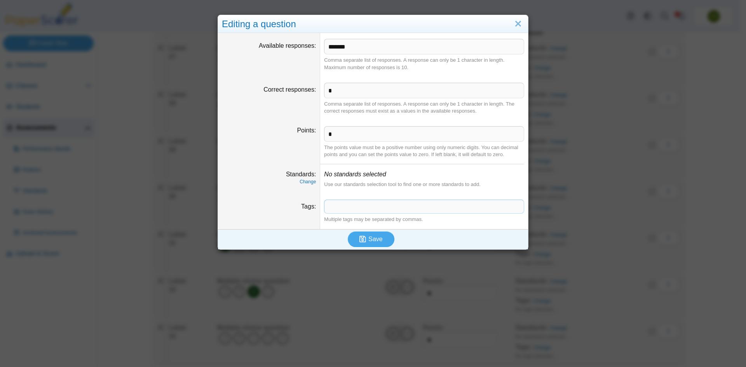
click at [363, 204] on span at bounding box center [423, 206] width 199 height 13
click at [381, 236] on button "Save" at bounding box center [371, 240] width 47 height 16
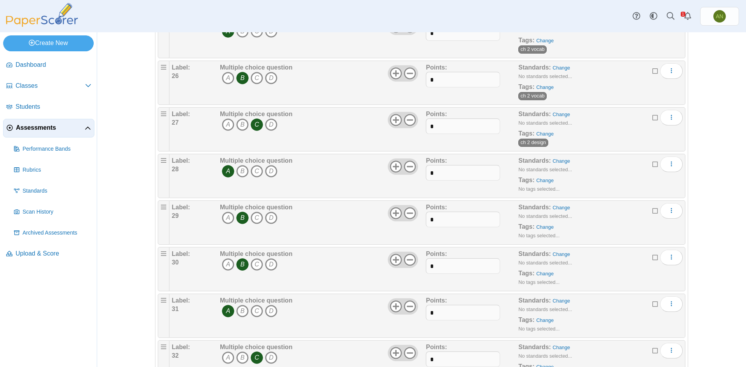
scroll to position [1243, 0]
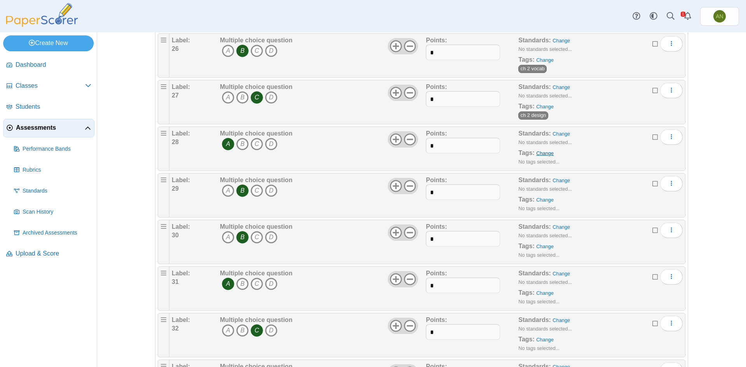
click at [542, 154] on link "Change" at bounding box center [544, 153] width 17 height 6
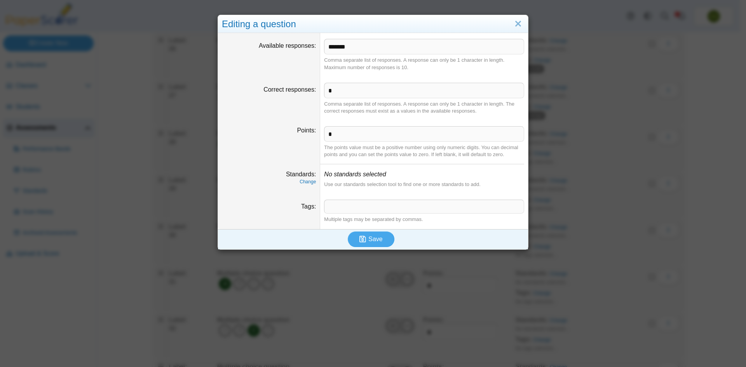
click at [364, 209] on span at bounding box center [423, 206] width 199 height 13
click at [371, 236] on span "Save" at bounding box center [375, 239] width 14 height 7
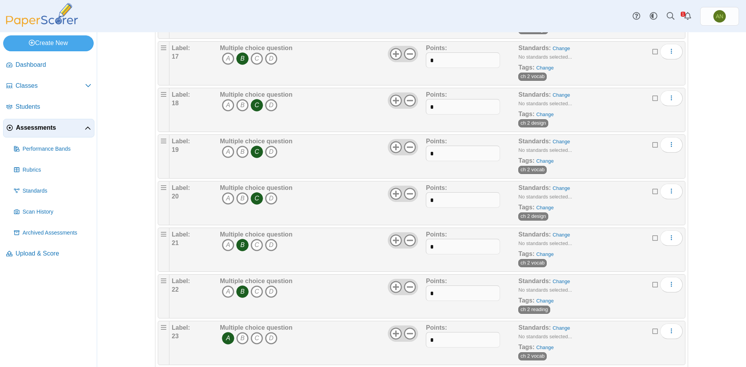
scroll to position [1204, 0]
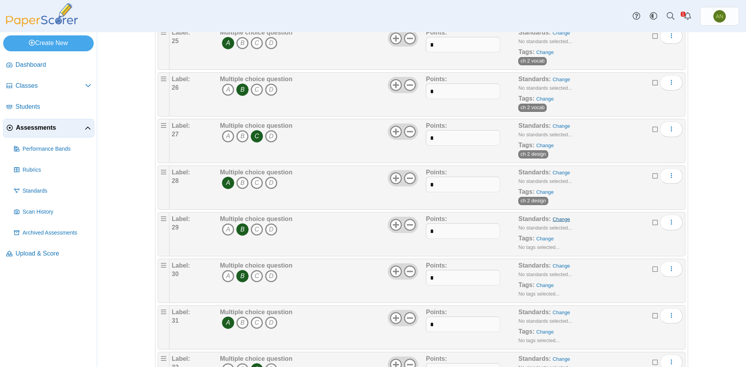
click at [558, 221] on link "Change" at bounding box center [560, 219] width 17 height 6
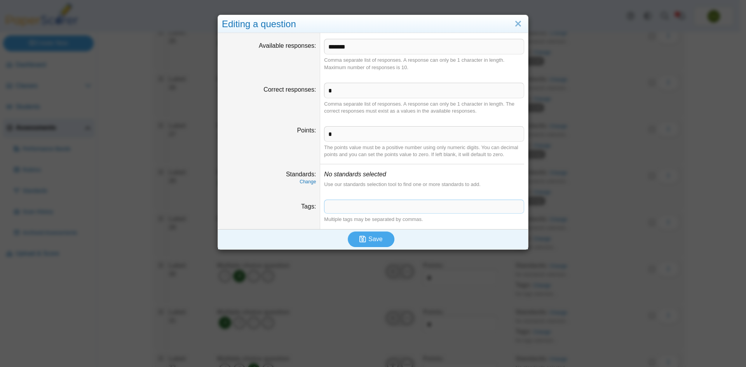
click at [331, 203] on span at bounding box center [423, 206] width 199 height 13
click at [372, 238] on span "Save" at bounding box center [375, 239] width 14 height 7
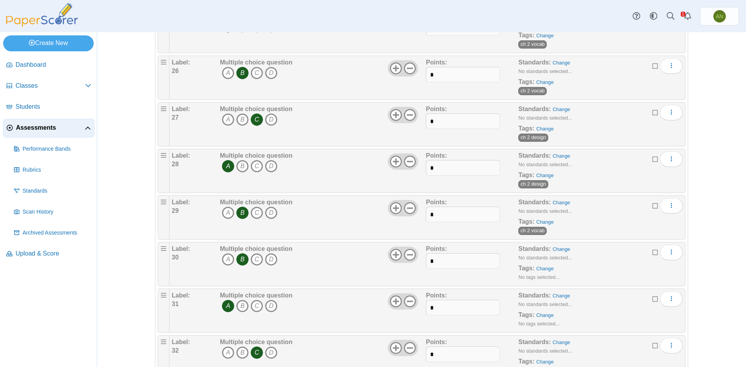
scroll to position [1321, 0]
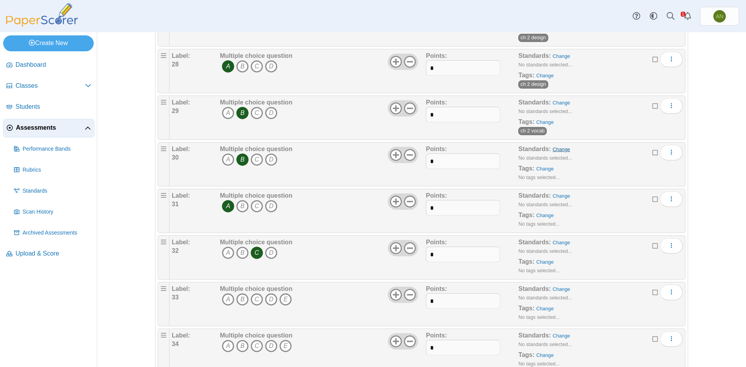
click at [557, 148] on link "Change" at bounding box center [560, 149] width 17 height 6
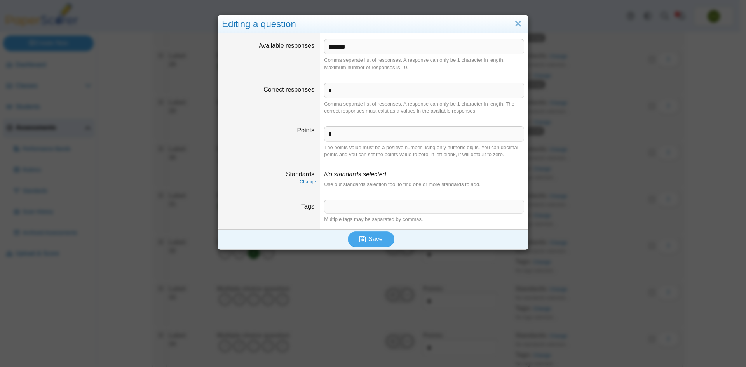
click at [340, 210] on span at bounding box center [423, 206] width 199 height 13
click at [380, 238] on button "Save" at bounding box center [371, 240] width 47 height 16
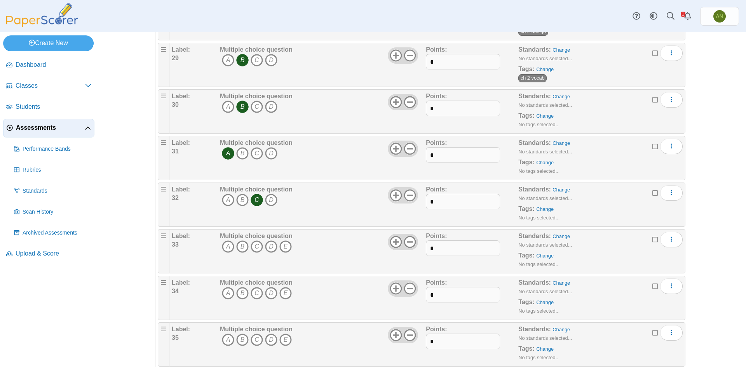
scroll to position [1360, 0]
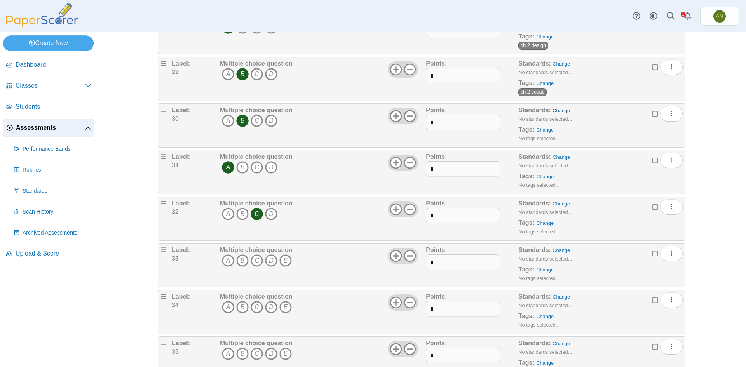
click at [561, 108] on link "Change" at bounding box center [560, 111] width 17 height 6
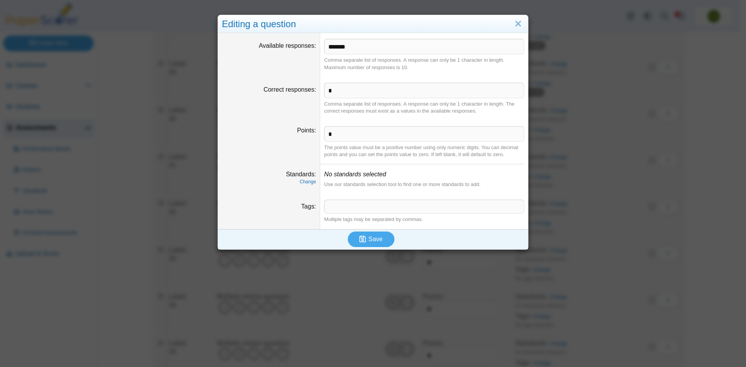
click at [342, 202] on span at bounding box center [423, 206] width 199 height 13
click at [379, 239] on button "Save" at bounding box center [371, 240] width 47 height 16
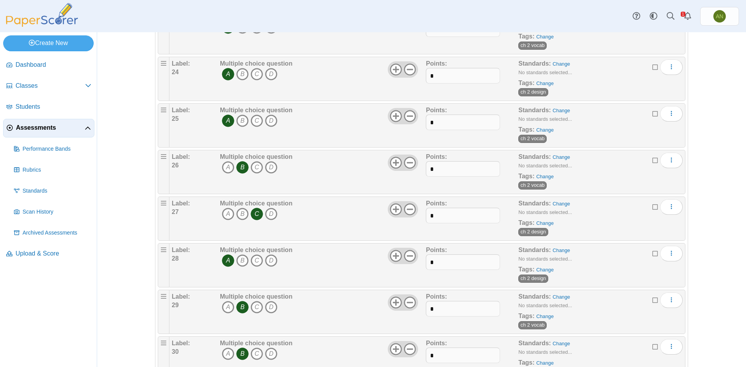
scroll to position [1360, 0]
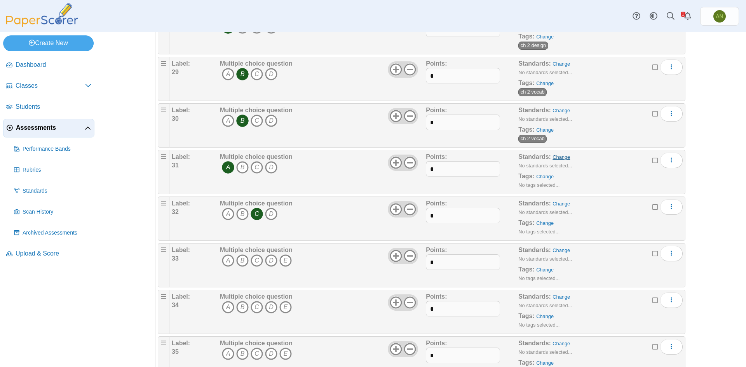
click at [556, 157] on link "Change" at bounding box center [560, 157] width 17 height 6
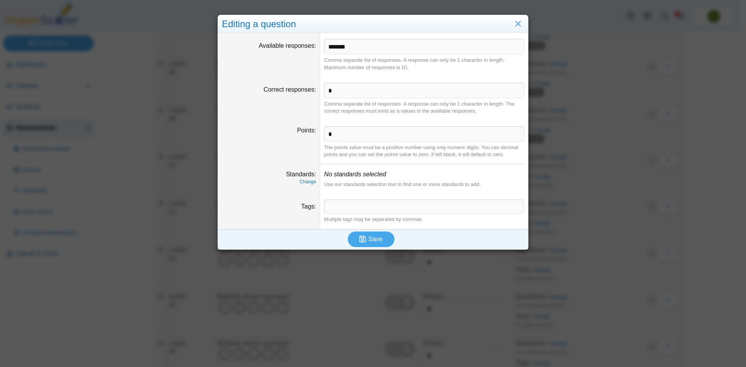
click at [341, 207] on span at bounding box center [423, 206] width 199 height 13
click at [379, 242] on button "Save" at bounding box center [371, 240] width 47 height 16
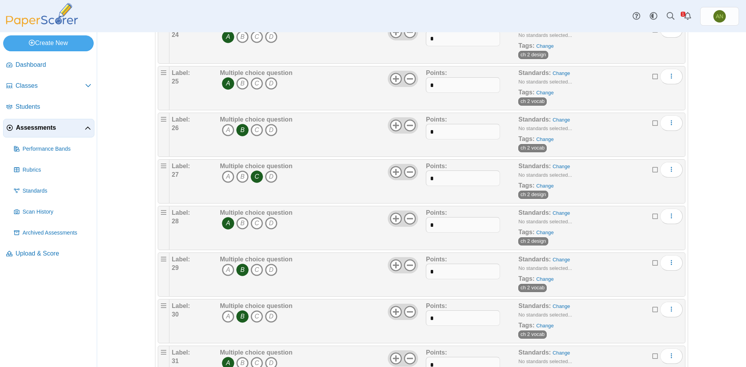
scroll to position [1321, 0]
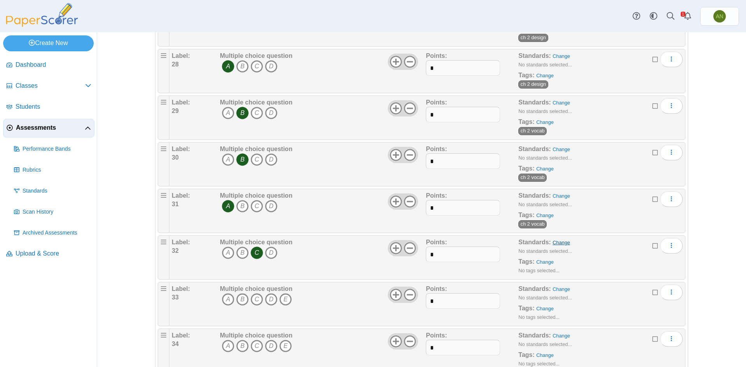
click at [553, 242] on link "Change" at bounding box center [560, 243] width 17 height 6
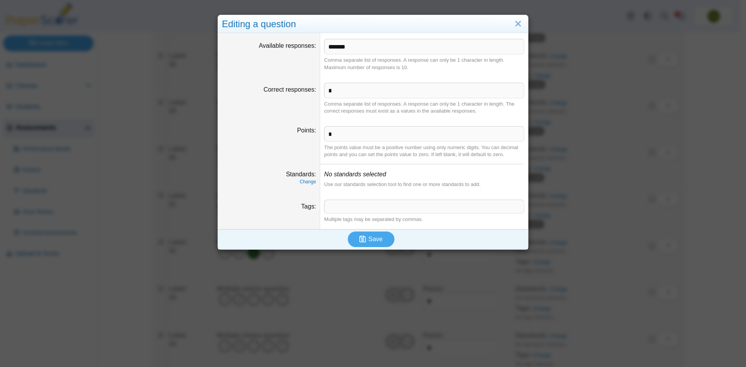
click at [357, 211] on span at bounding box center [423, 206] width 199 height 13
click at [373, 241] on span "Save" at bounding box center [375, 239] width 14 height 7
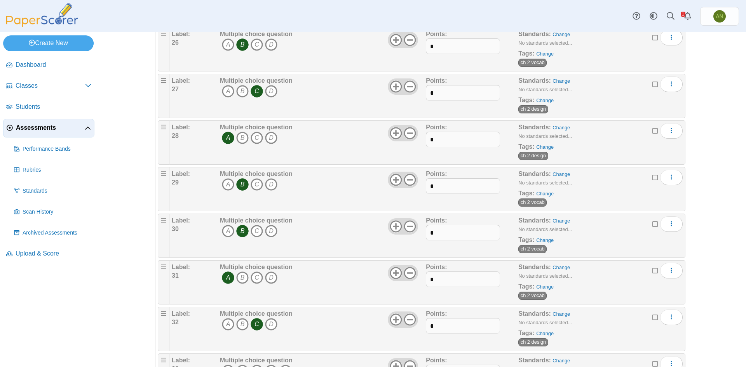
scroll to position [1399, 0]
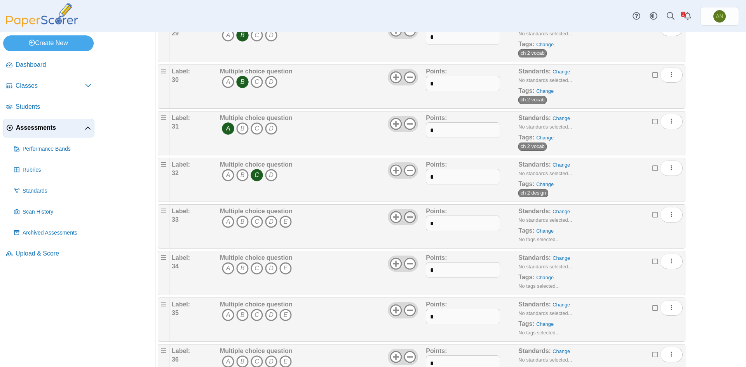
click at [410, 216] on icon at bounding box center [410, 217] width 12 height 12
click at [407, 265] on icon at bounding box center [410, 264] width 12 height 12
click at [407, 311] on icon at bounding box center [410, 310] width 12 height 12
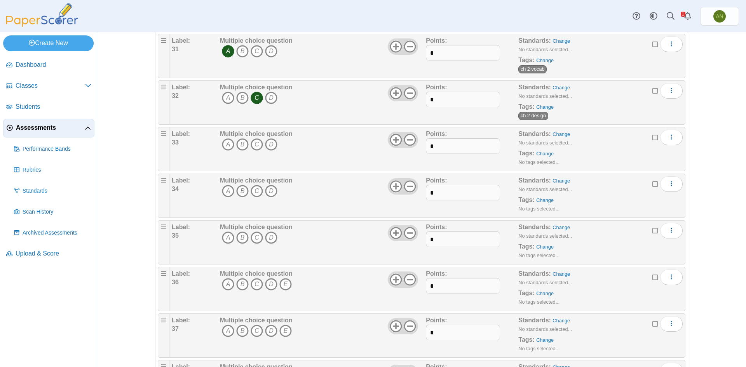
scroll to position [1476, 0]
click at [408, 280] on icon at bounding box center [410, 279] width 12 height 12
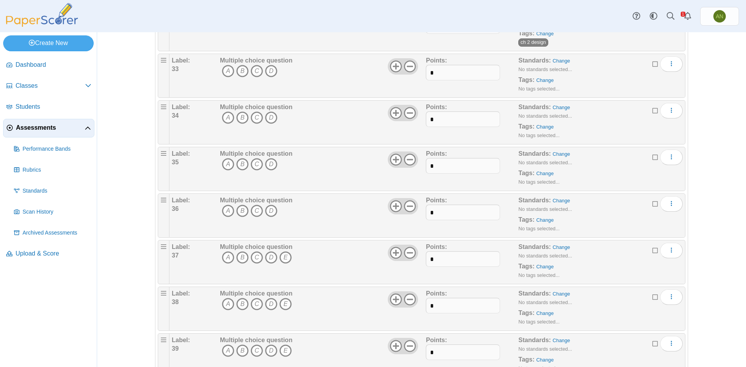
scroll to position [1554, 0]
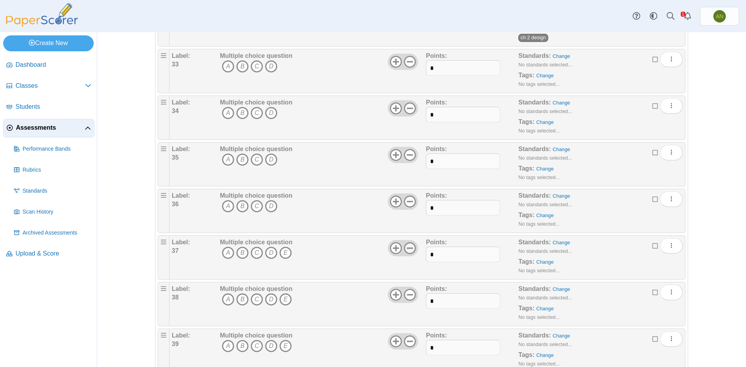
click at [409, 250] on icon at bounding box center [410, 248] width 12 height 12
click at [405, 294] on use at bounding box center [410, 295] width 12 height 12
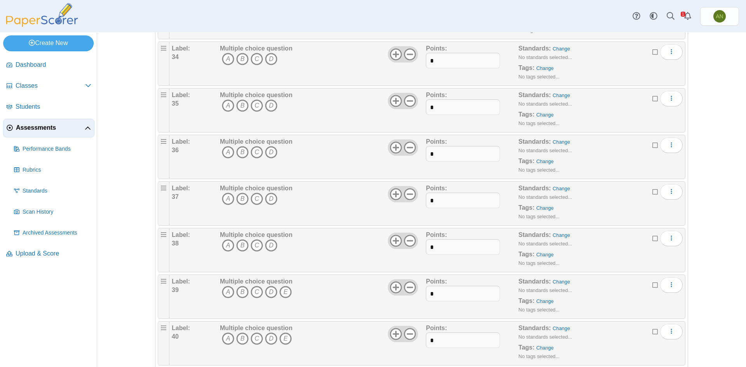
scroll to position [1632, 0]
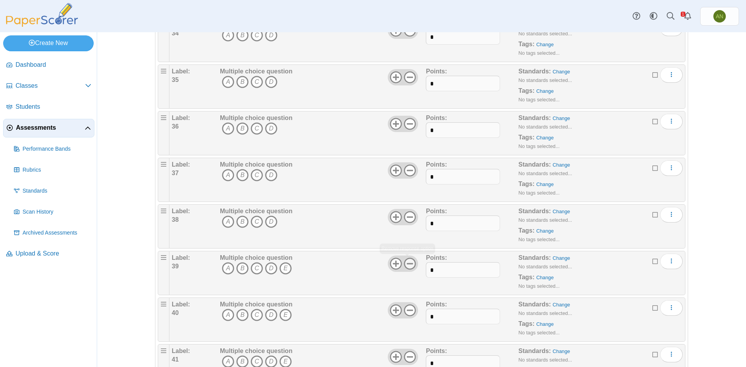
click at [406, 263] on use at bounding box center [410, 264] width 12 height 12
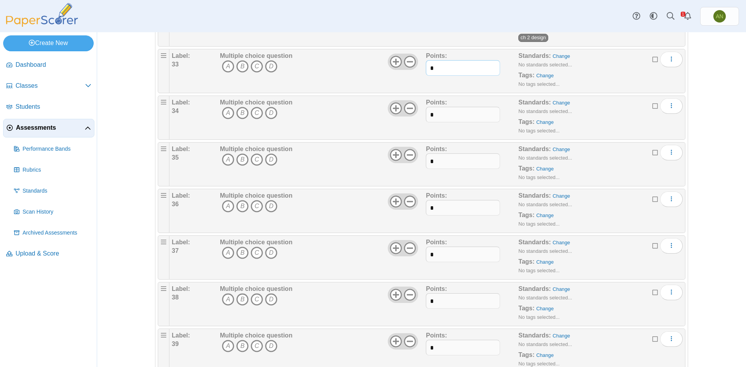
click at [445, 67] on input "*" at bounding box center [463, 68] width 74 height 16
type input "*"
click at [444, 112] on input "*" at bounding box center [463, 115] width 74 height 16
type input "*"
click at [451, 162] on input "*" at bounding box center [463, 161] width 74 height 16
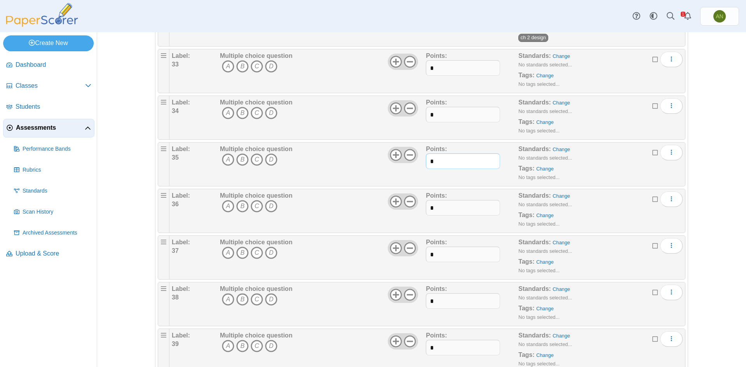
type input "*"
click at [454, 209] on input "*" at bounding box center [463, 208] width 74 height 16
type input "*"
click at [461, 256] on input "*" at bounding box center [463, 255] width 74 height 16
type input "*"
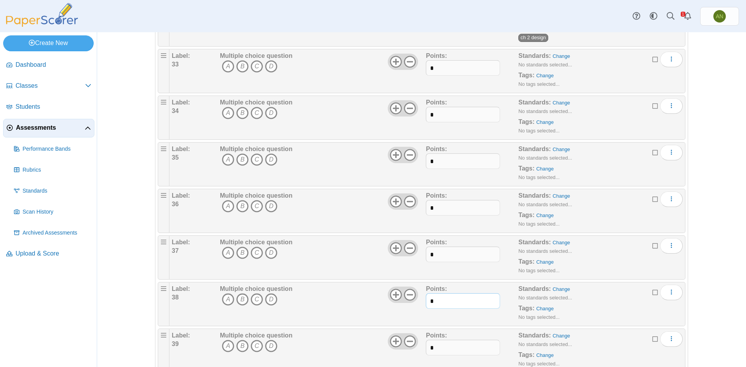
click at [441, 301] on input "*" at bounding box center [463, 301] width 74 height 16
type input "*"
click at [460, 343] on input "*" at bounding box center [463, 348] width 74 height 16
type input "*"
click at [240, 66] on icon "B" at bounding box center [242, 66] width 12 height 12
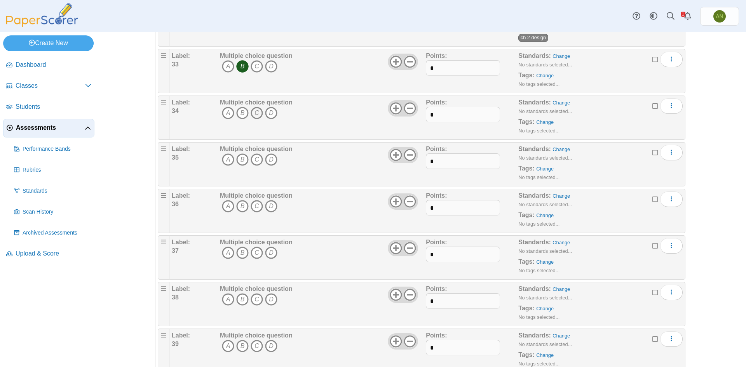
click at [256, 113] on icon "C" at bounding box center [257, 113] width 12 height 12
click at [227, 158] on icon "A" at bounding box center [228, 159] width 12 height 12
click at [224, 207] on icon "A" at bounding box center [228, 206] width 12 height 12
click at [267, 251] on icon "D" at bounding box center [271, 253] width 12 height 12
click at [237, 300] on icon "B" at bounding box center [242, 299] width 12 height 12
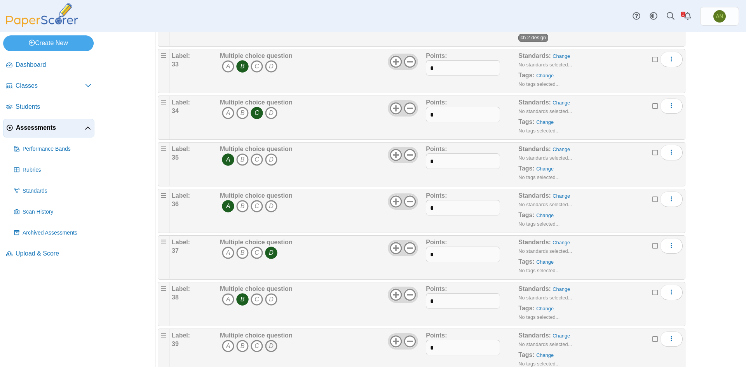
click at [266, 348] on icon "D" at bounding box center [271, 346] width 12 height 12
click at [545, 77] on link "Change" at bounding box center [544, 76] width 17 height 6
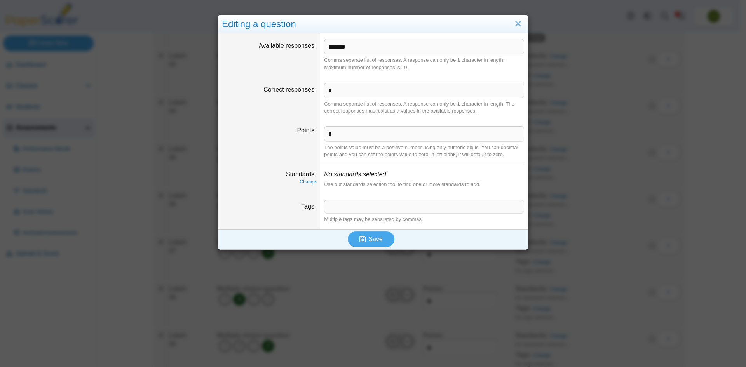
click at [357, 217] on div "Multiple tags may be separated by commas." at bounding box center [424, 219] width 200 height 7
click at [357, 211] on span at bounding box center [423, 206] width 199 height 13
click at [378, 239] on span "Save" at bounding box center [375, 239] width 14 height 7
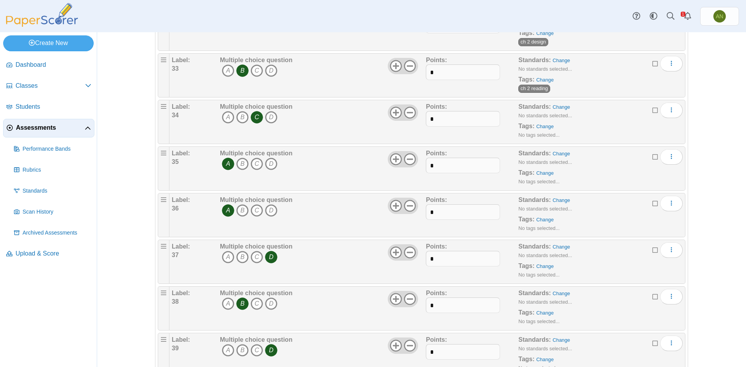
scroll to position [1547, 0]
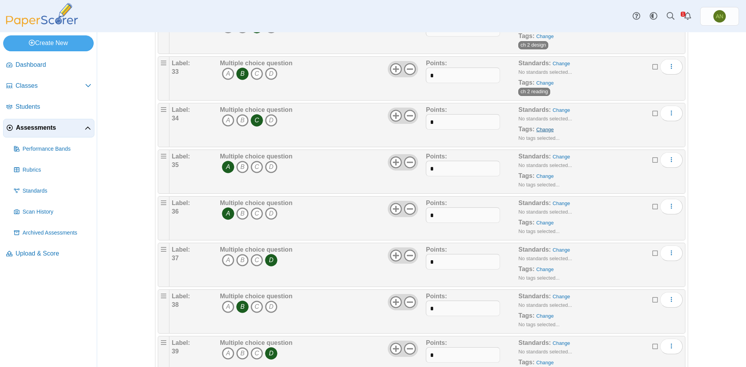
click at [541, 127] on link "Change" at bounding box center [544, 130] width 17 height 6
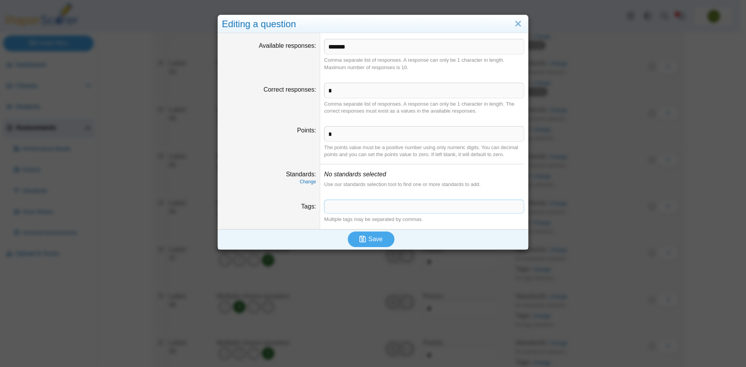
click at [370, 205] on span at bounding box center [423, 206] width 199 height 13
click at [377, 240] on span "Save" at bounding box center [375, 239] width 14 height 7
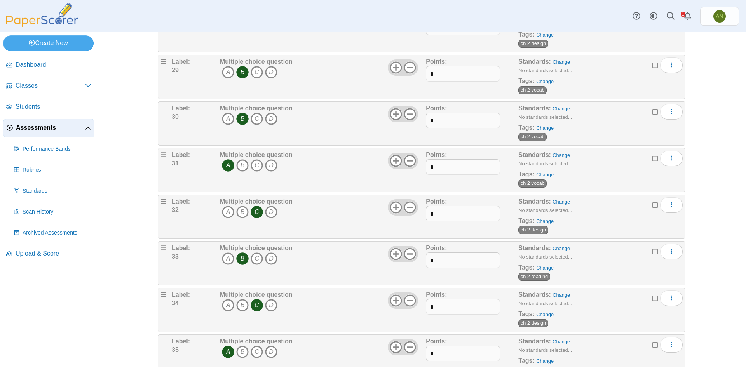
scroll to position [1554, 0]
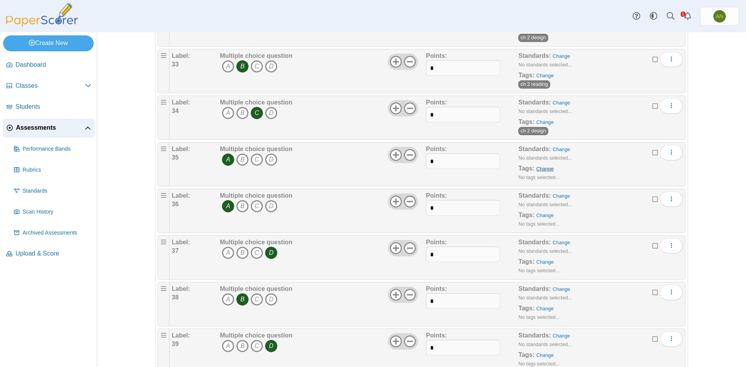
click at [547, 167] on link "Change" at bounding box center [544, 169] width 17 height 6
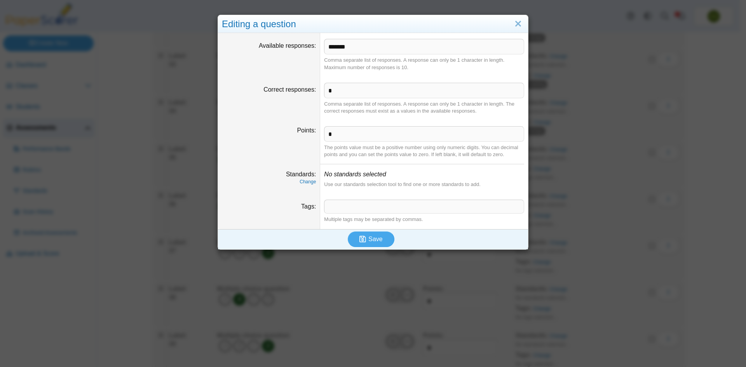
click at [332, 210] on span at bounding box center [423, 206] width 199 height 13
click at [373, 241] on span "Save" at bounding box center [375, 239] width 14 height 7
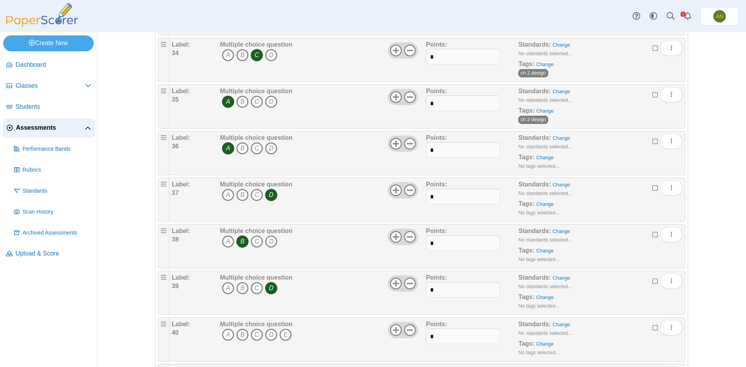
scroll to position [1593, 0]
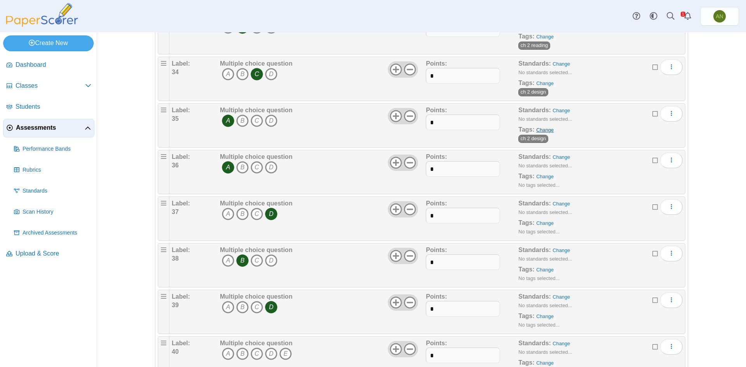
click at [544, 129] on link "Change" at bounding box center [544, 130] width 17 height 6
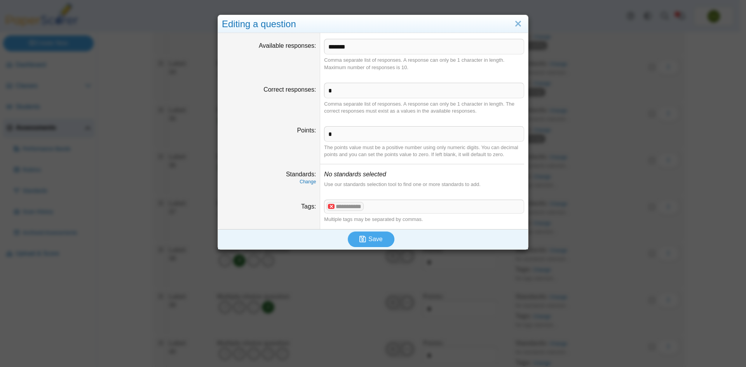
click at [328, 207] on x "remove tag" at bounding box center [331, 206] width 7 height 5
click at [331, 205] on span at bounding box center [423, 206] width 199 height 13
click at [371, 237] on span "Save" at bounding box center [375, 239] width 14 height 7
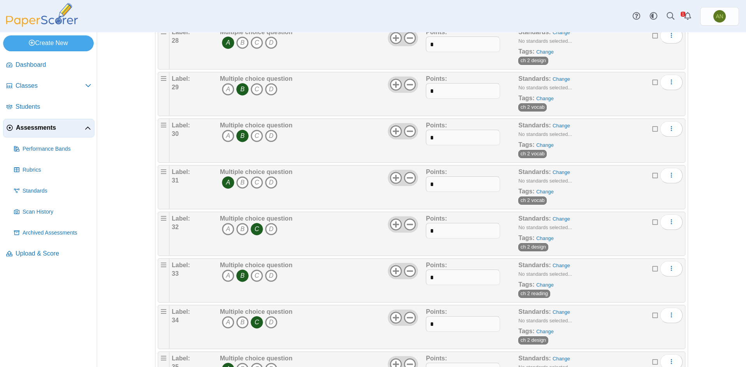
scroll to position [1515, 0]
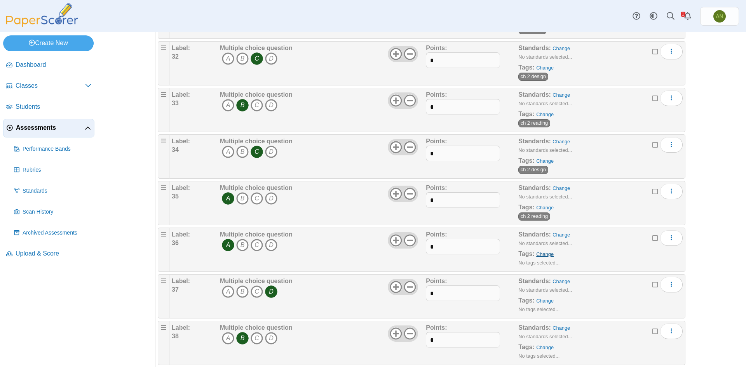
click at [542, 254] on link "Change" at bounding box center [544, 254] width 17 height 6
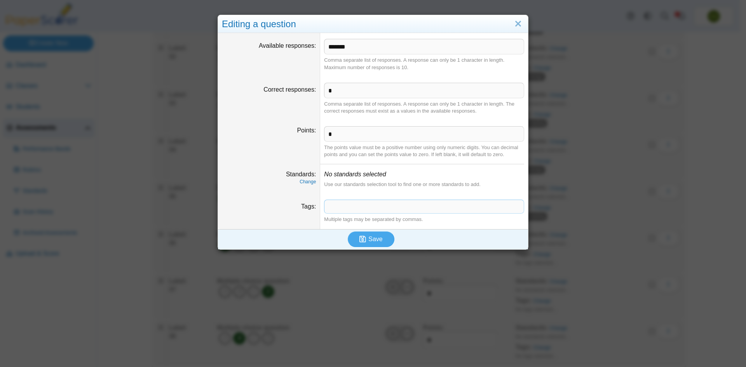
click at [340, 212] on span at bounding box center [423, 206] width 199 height 13
click at [376, 237] on span "Save" at bounding box center [375, 239] width 14 height 7
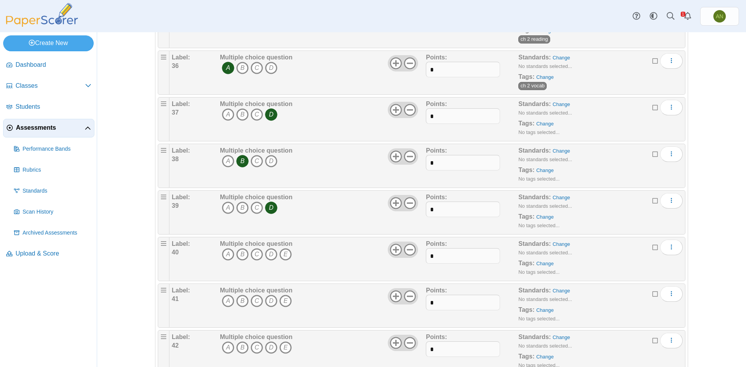
scroll to position [1670, 0]
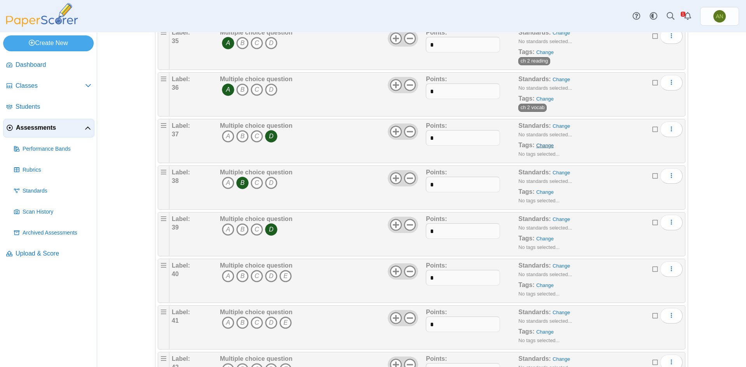
click at [540, 146] on link "Change" at bounding box center [544, 146] width 17 height 6
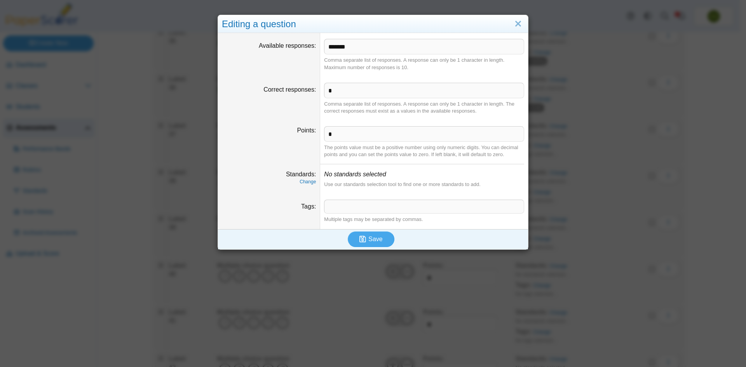
click at [329, 207] on span at bounding box center [423, 206] width 199 height 13
click at [373, 236] on span "Save" at bounding box center [375, 239] width 14 height 7
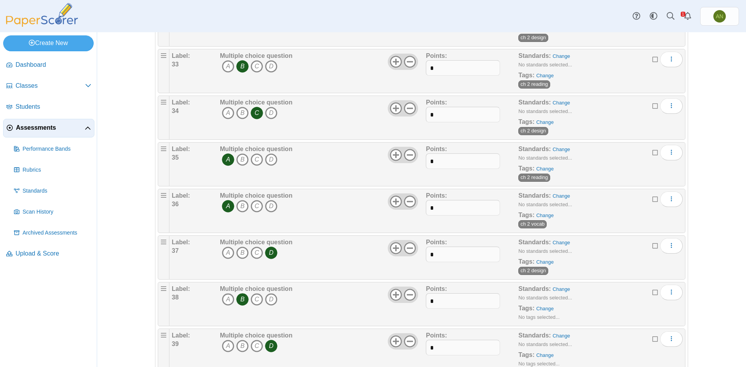
scroll to position [1748, 0]
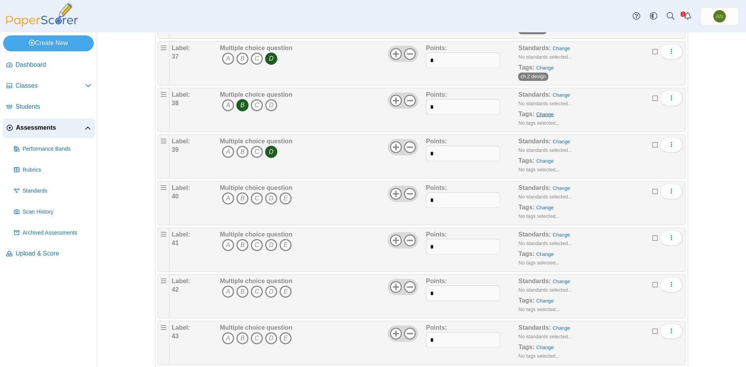
click at [545, 113] on link "Change" at bounding box center [544, 114] width 17 height 6
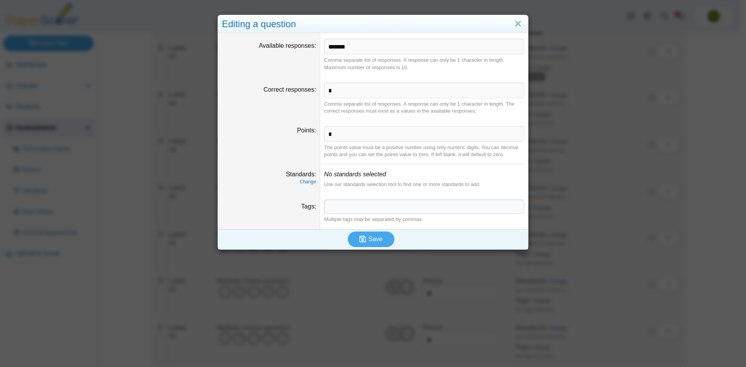
click at [357, 207] on span at bounding box center [423, 206] width 199 height 13
click at [373, 237] on span "Save" at bounding box center [375, 239] width 14 height 7
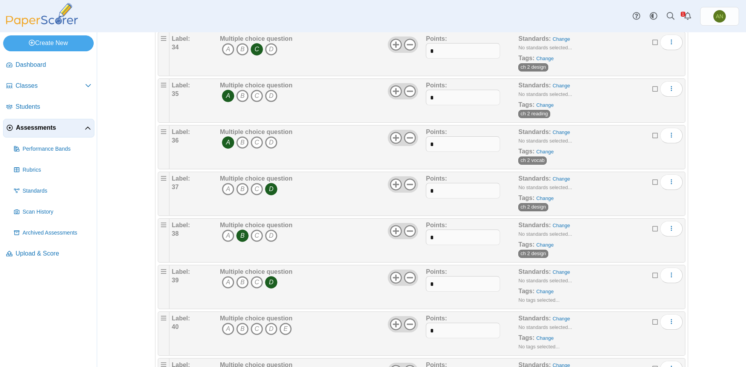
scroll to position [1632, 0]
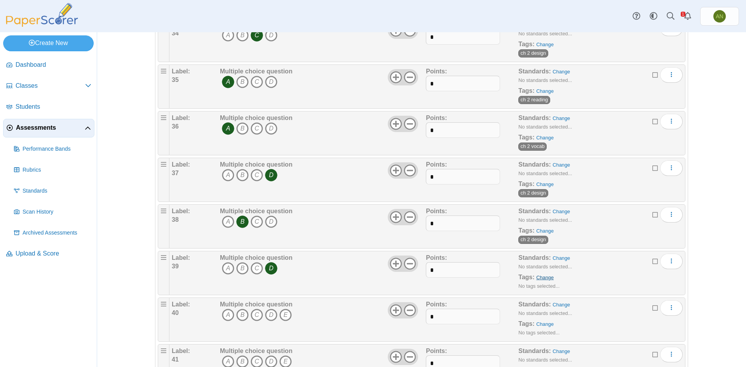
click at [540, 279] on link "Change" at bounding box center [544, 278] width 17 height 6
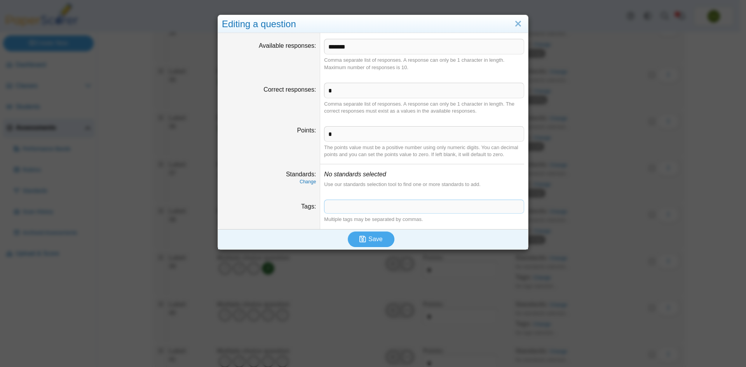
click at [334, 202] on span at bounding box center [423, 206] width 199 height 13
click at [379, 239] on button "Save" at bounding box center [371, 240] width 47 height 16
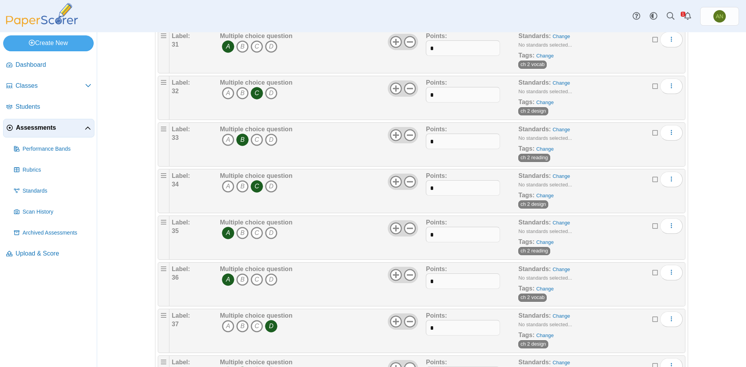
scroll to position [1670, 0]
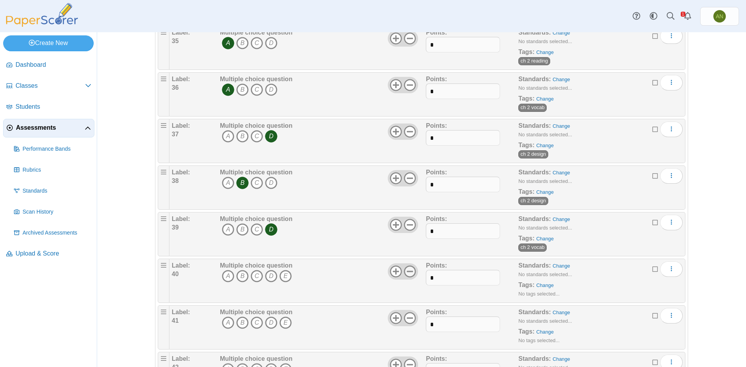
click at [410, 270] on icon at bounding box center [410, 271] width 12 height 12
click at [410, 319] on icon at bounding box center [410, 318] width 12 height 12
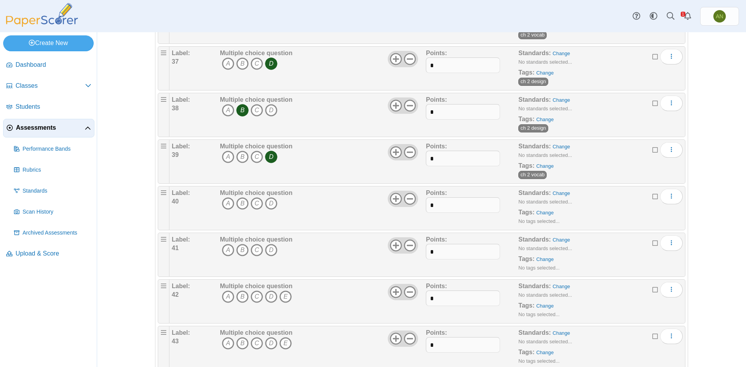
scroll to position [1748, 0]
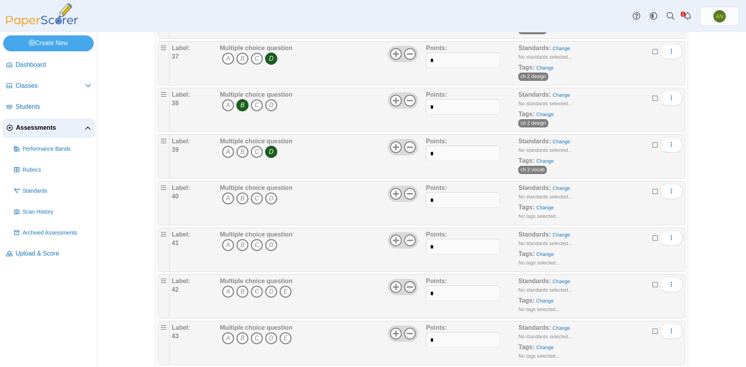
click at [409, 285] on icon at bounding box center [410, 287] width 12 height 12
click at [409, 332] on icon at bounding box center [410, 333] width 12 height 12
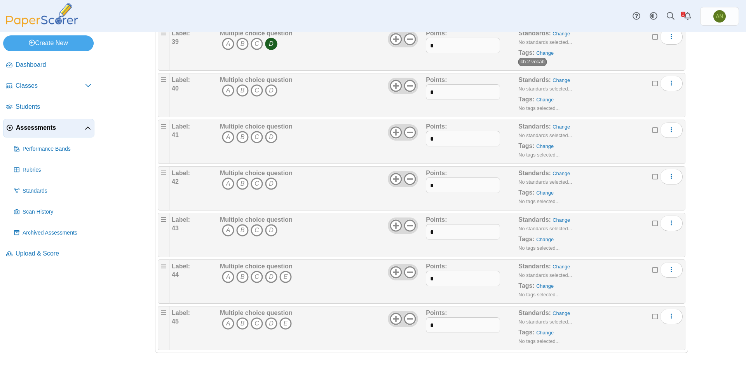
scroll to position [1857, 0]
click at [409, 276] on use at bounding box center [410, 271] width 12 height 12
click at [407, 317] on use at bounding box center [410, 318] width 12 height 12
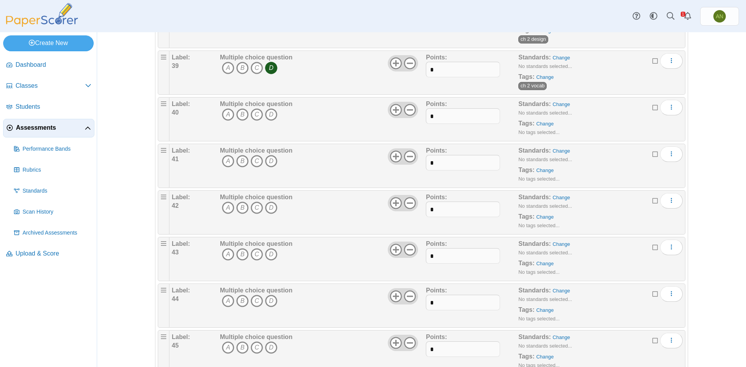
scroll to position [1818, 0]
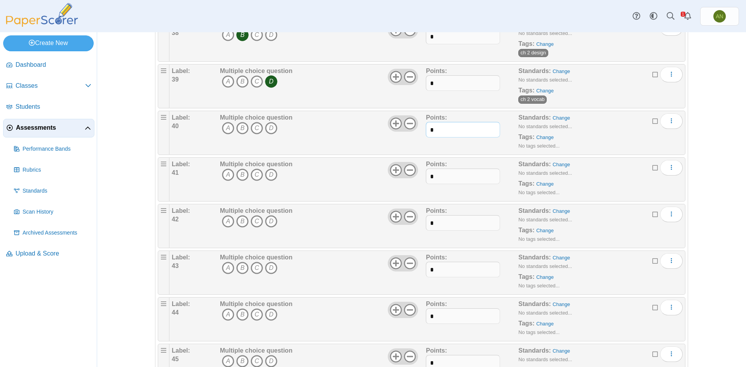
click at [458, 131] on input "*" at bounding box center [463, 130] width 74 height 16
type input "*"
click at [459, 176] on input "*" at bounding box center [463, 177] width 74 height 16
type input "*"
drag, startPoint x: 461, startPoint y: 223, endPoint x: 463, endPoint y: 213, distance: 9.9
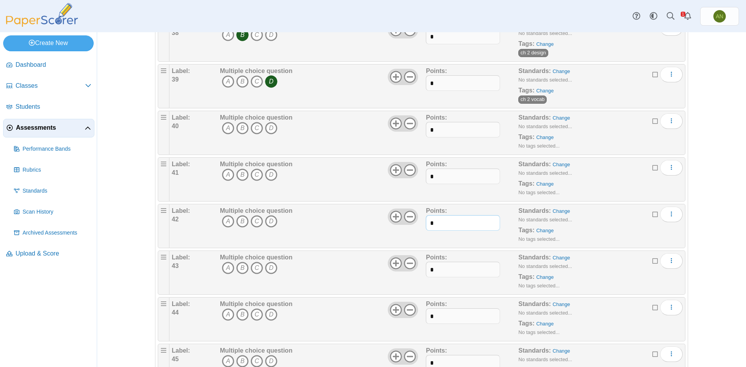
click at [461, 222] on input "*" at bounding box center [463, 223] width 74 height 16
type input "*"
click at [457, 267] on input "*" at bounding box center [463, 270] width 74 height 16
type input "*"
click at [444, 317] on input "*" at bounding box center [463, 316] width 74 height 16
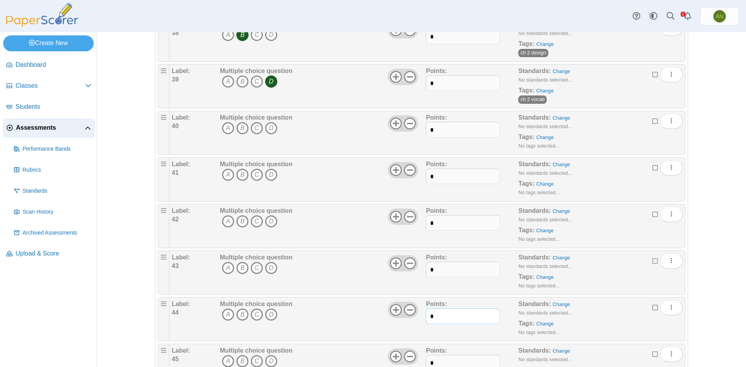
scroll to position [1857, 0]
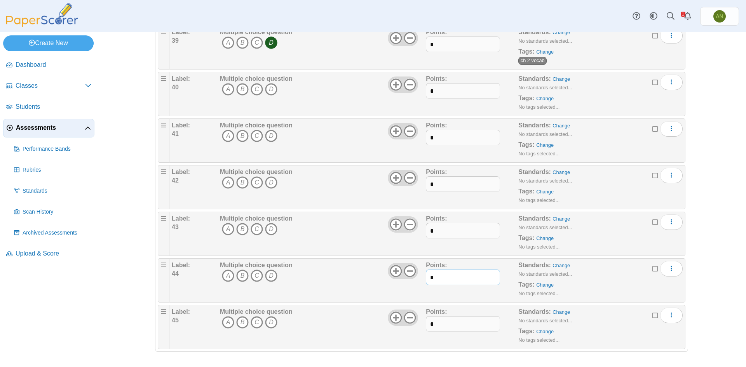
type input "*"
click at [444, 321] on input "*" at bounding box center [463, 324] width 74 height 16
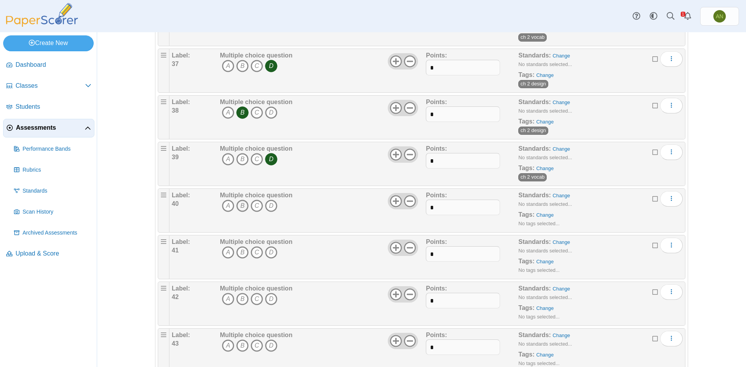
type input "*"
click at [239, 207] on icon "B" at bounding box center [242, 206] width 12 height 12
click at [268, 255] on icon "D" at bounding box center [271, 252] width 12 height 12
click at [254, 301] on icon "C" at bounding box center [257, 299] width 12 height 12
drag, startPoint x: 268, startPoint y: 347, endPoint x: 277, endPoint y: 329, distance: 20.3
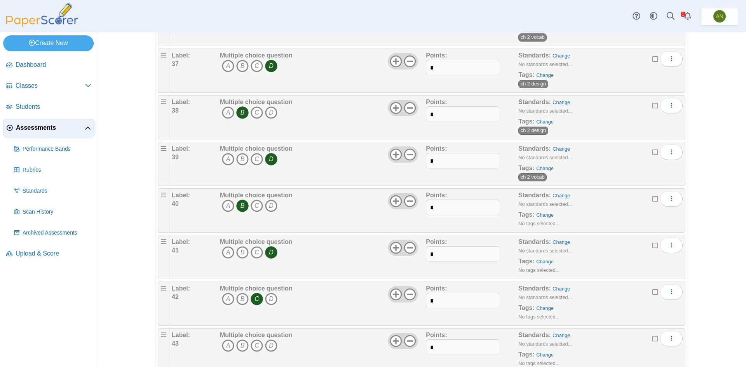
click at [268, 348] on icon "D" at bounding box center [271, 346] width 12 height 12
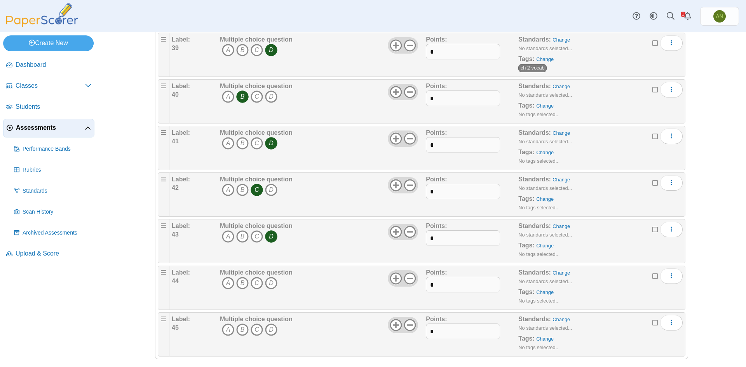
scroll to position [1857, 0]
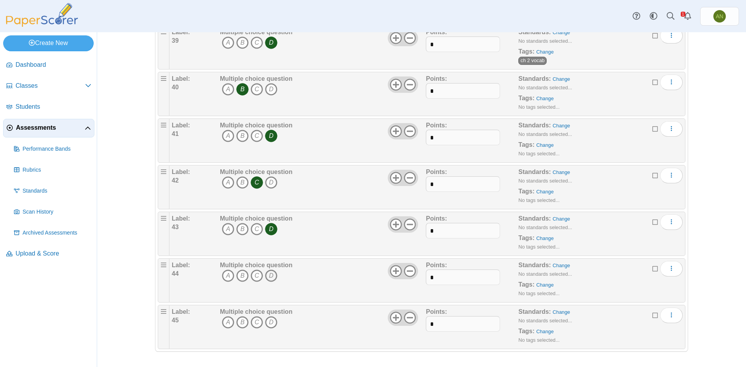
click at [272, 279] on icon "D" at bounding box center [271, 276] width 12 height 12
click at [272, 321] on icon "D" at bounding box center [271, 322] width 12 height 12
click at [541, 98] on link "Change" at bounding box center [544, 99] width 17 height 6
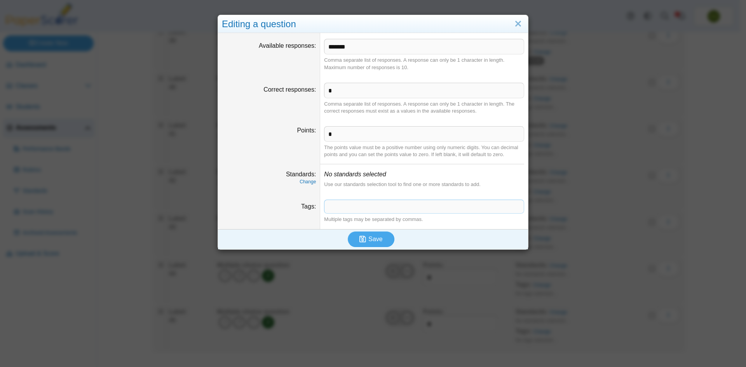
click at [387, 202] on span at bounding box center [423, 206] width 199 height 13
click at [376, 237] on span "Save" at bounding box center [375, 239] width 14 height 7
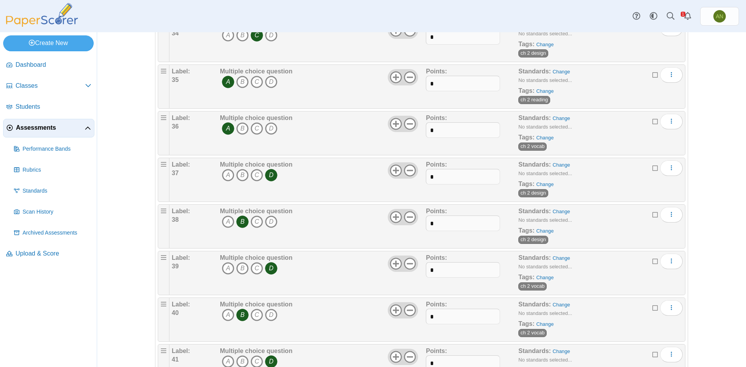
scroll to position [1857, 0]
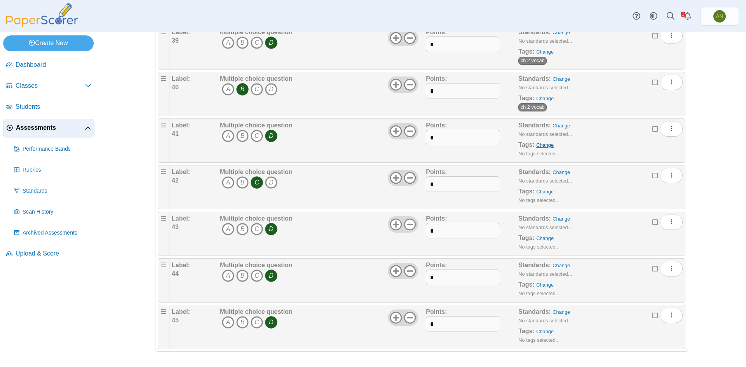
click at [542, 143] on link "Change" at bounding box center [544, 145] width 17 height 6
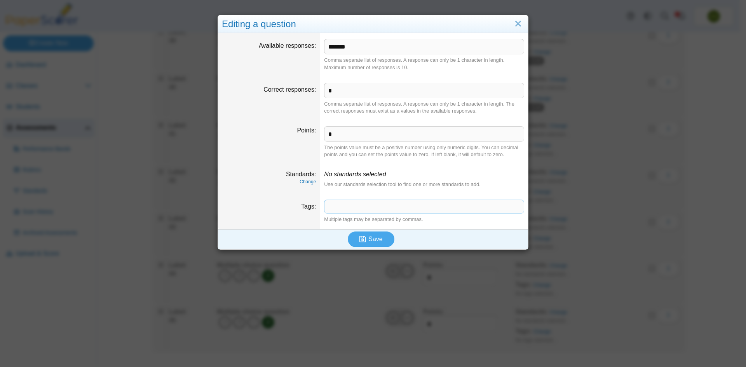
click at [348, 207] on span at bounding box center [423, 206] width 199 height 13
click at [373, 239] on span "Save" at bounding box center [375, 239] width 14 height 7
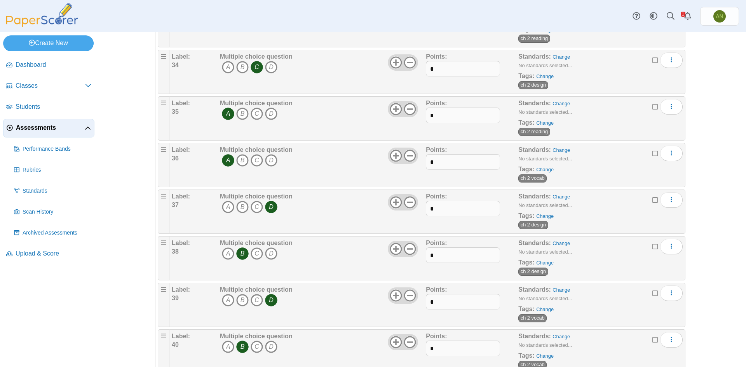
scroll to position [1787, 0]
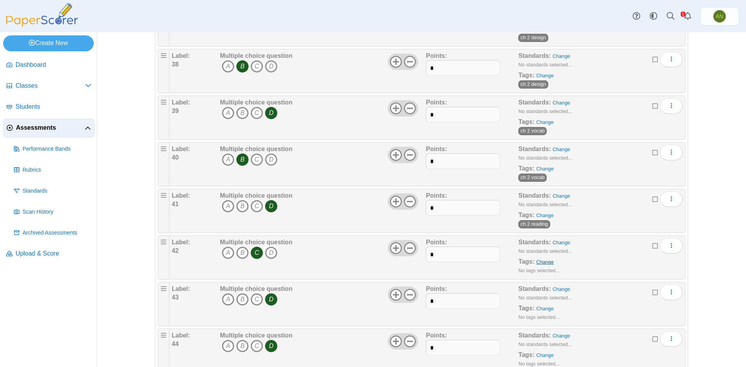
click at [543, 262] on link "Change" at bounding box center [544, 262] width 17 height 6
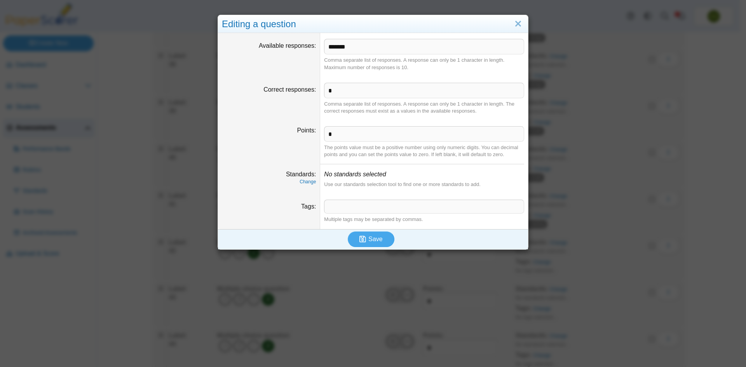
click at [347, 202] on span at bounding box center [423, 206] width 199 height 13
click at [368, 244] on button "Save" at bounding box center [371, 240] width 47 height 16
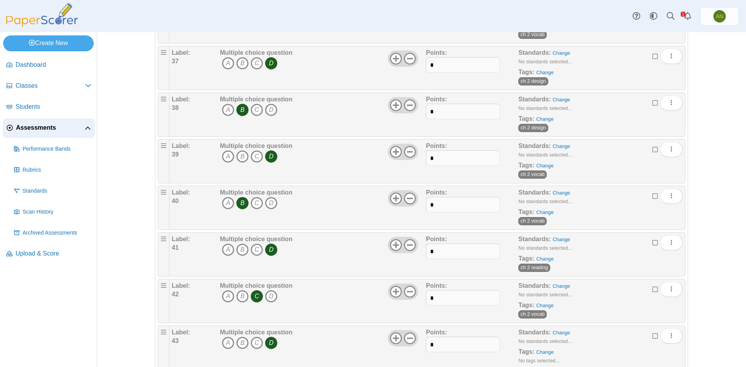
scroll to position [1787, 0]
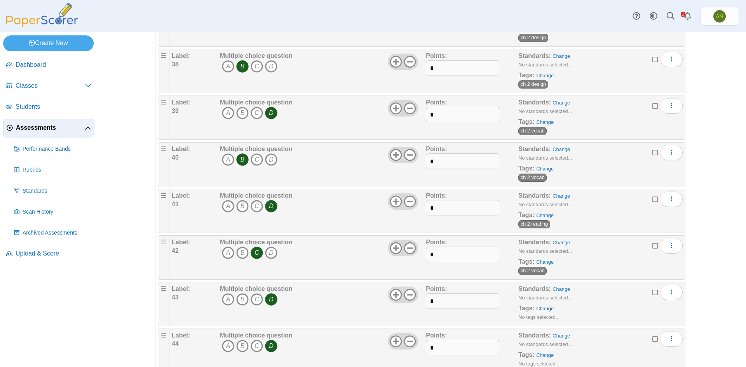
click at [538, 308] on link "Change" at bounding box center [544, 309] width 17 height 6
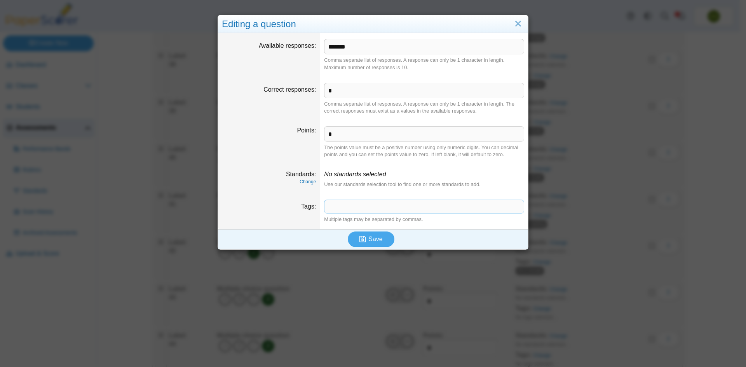
click at [351, 207] on span at bounding box center [423, 206] width 199 height 13
click at [369, 239] on span "Save" at bounding box center [375, 239] width 14 height 7
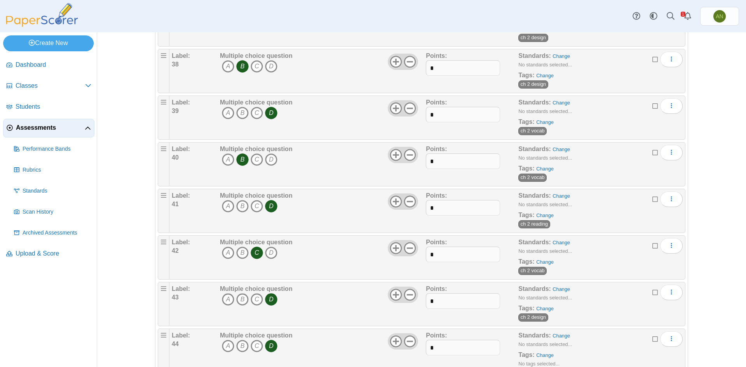
scroll to position [1857, 0]
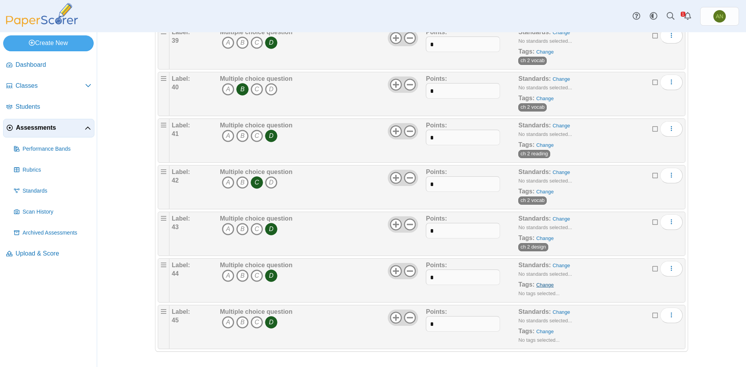
click at [546, 286] on link "Change" at bounding box center [544, 285] width 17 height 6
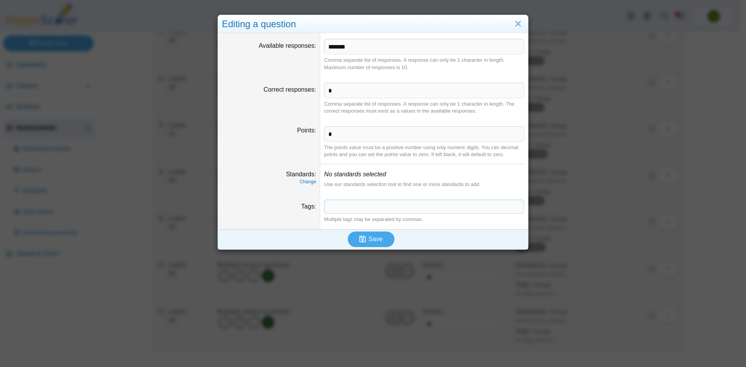
click at [350, 212] on span at bounding box center [423, 206] width 199 height 13
click at [381, 244] on button "Save" at bounding box center [371, 240] width 47 height 16
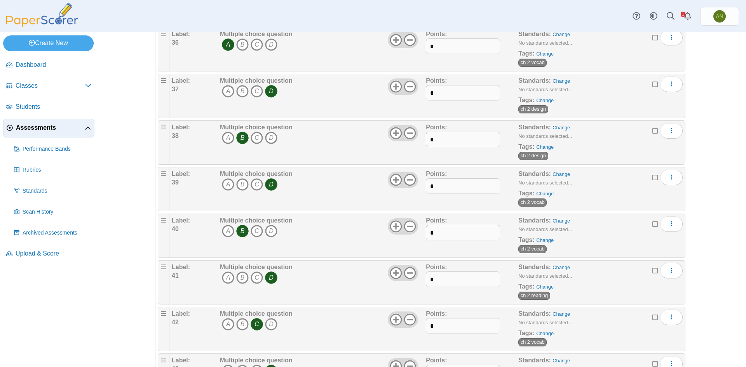
scroll to position [1857, 0]
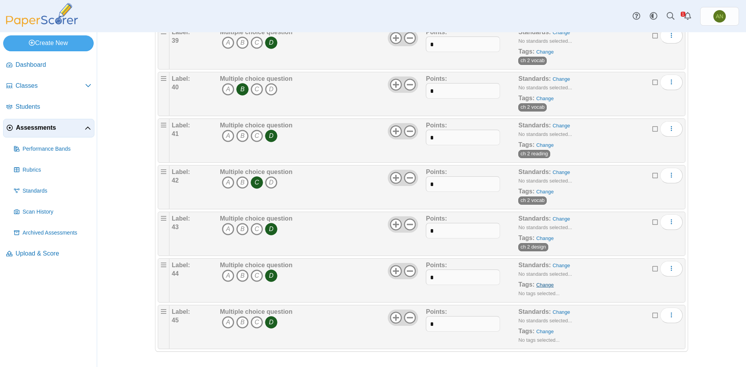
click at [544, 286] on link "Change" at bounding box center [544, 285] width 17 height 6
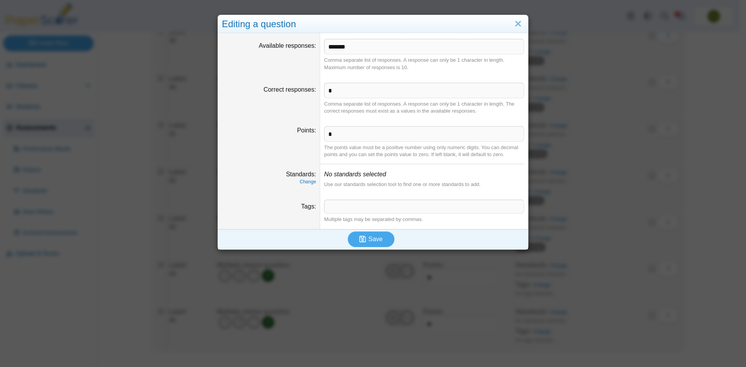
click at [345, 209] on span at bounding box center [423, 206] width 199 height 13
click at [376, 239] on span "Save" at bounding box center [375, 239] width 14 height 7
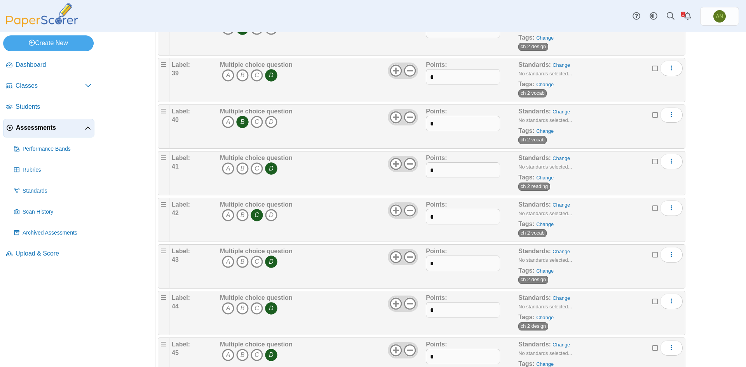
scroll to position [1857, 0]
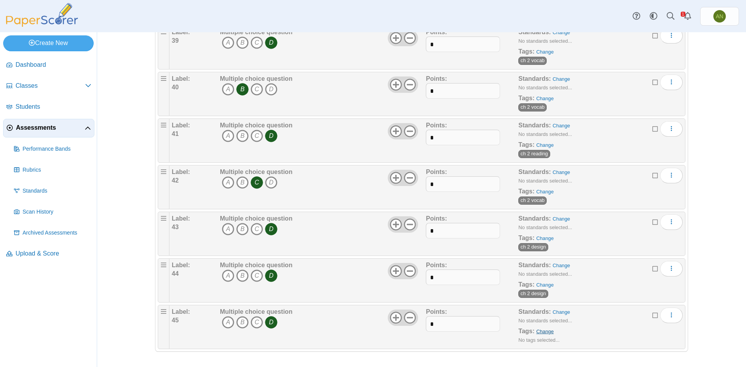
click at [542, 331] on link "Change" at bounding box center [544, 332] width 17 height 6
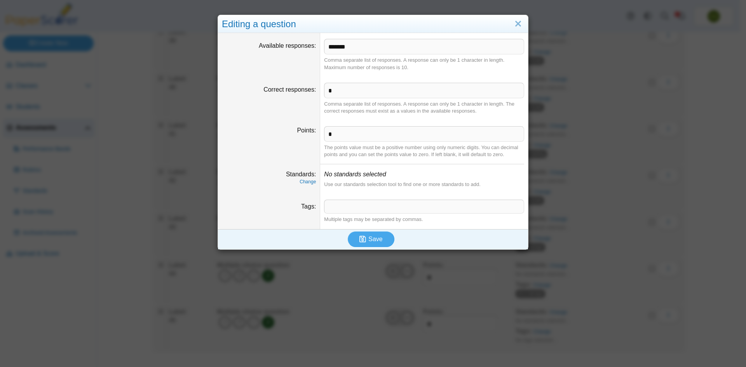
click at [359, 204] on span at bounding box center [423, 206] width 199 height 13
click at [375, 238] on span "Save" at bounding box center [375, 239] width 14 height 7
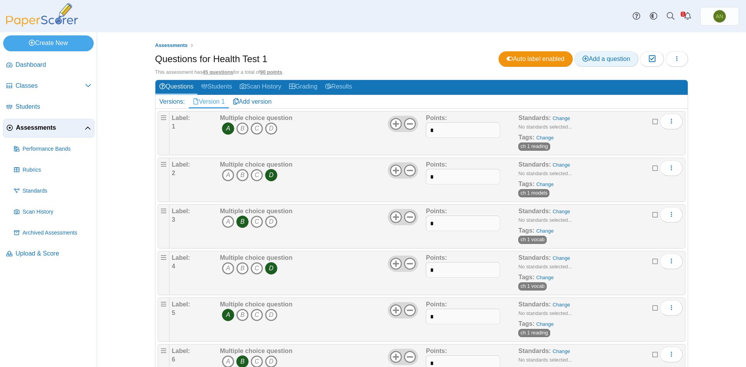
click at [609, 57] on span "Add a question" at bounding box center [606, 59] width 48 height 7
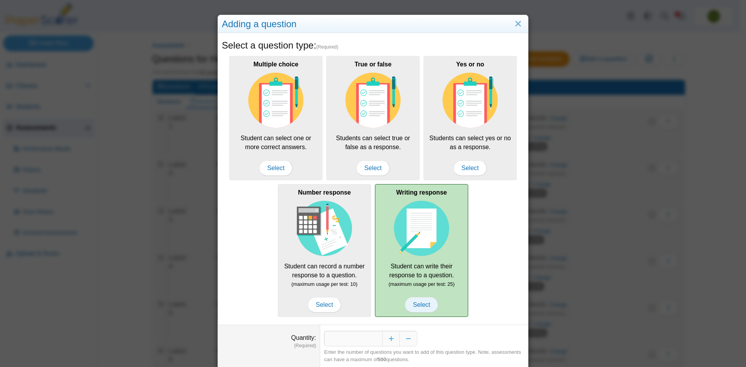
click at [421, 307] on span "Select" at bounding box center [421, 305] width 33 height 16
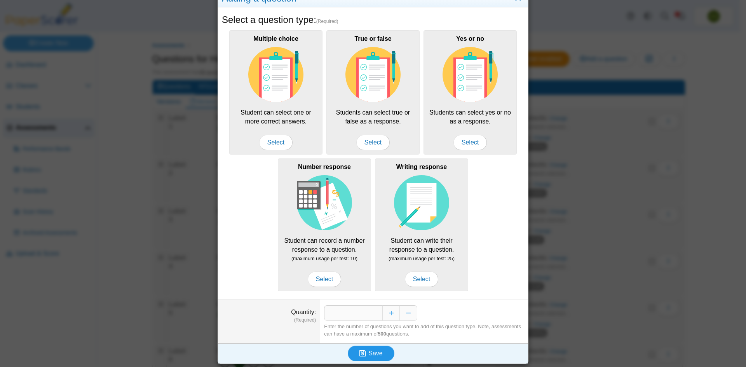
click at [372, 354] on span "Save" at bounding box center [375, 353] width 14 height 7
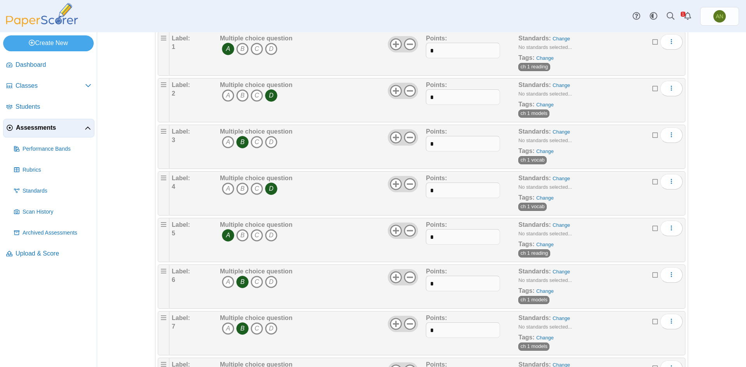
scroll to position [388, 0]
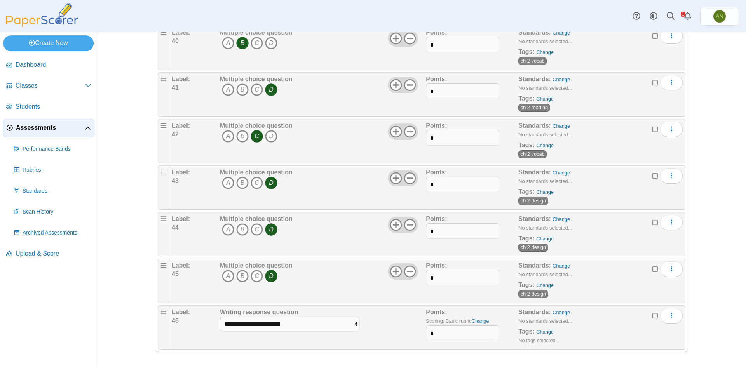
scroll to position [1904, 0]
click at [353, 324] on select "**********" at bounding box center [290, 323] width 140 height 15
select select "******"
click at [220, 316] on select "**********" at bounding box center [290, 323] width 140 height 15
click at [437, 332] on input "*" at bounding box center [463, 333] width 74 height 16
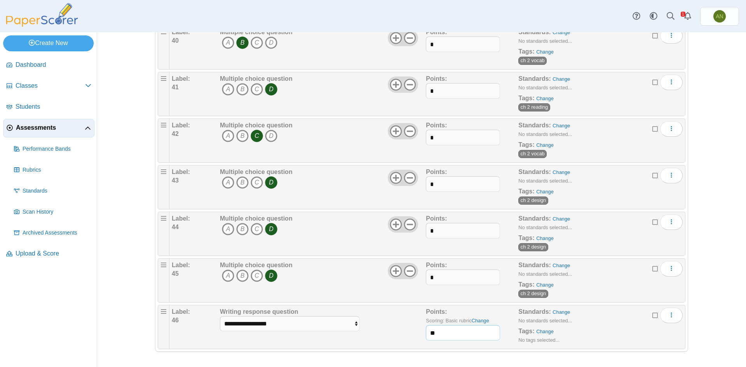
type input "**"
click at [378, 329] on div "**********" at bounding box center [322, 327] width 208 height 39
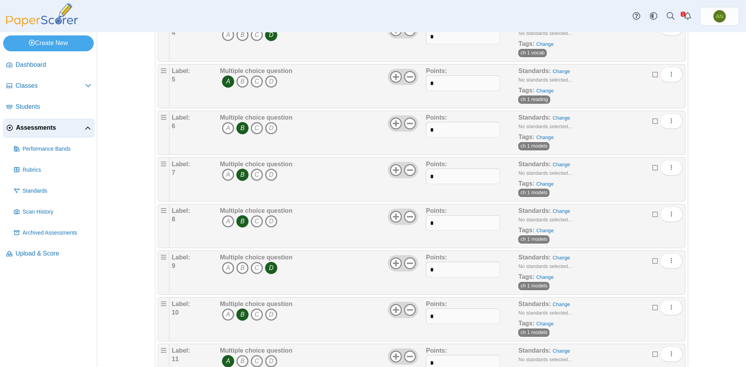
scroll to position [0, 0]
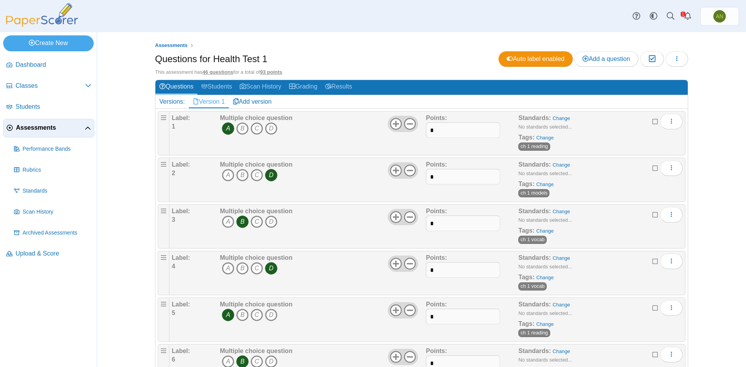
click at [458, 66] on div "Questions for Health Test 1 Auto label enabled Add a question Moderation 0 Load…" at bounding box center [421, 59] width 533 height 17
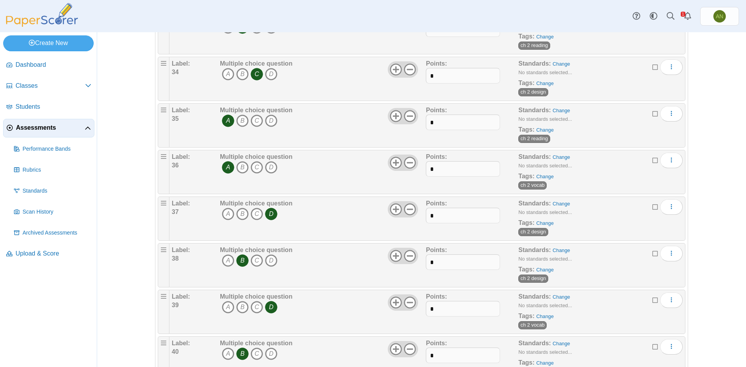
scroll to position [1904, 0]
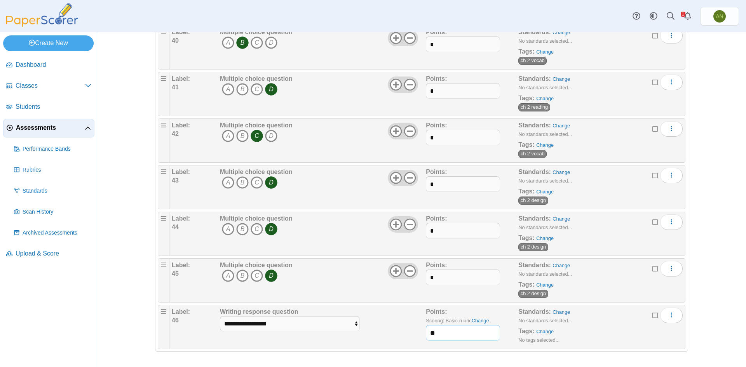
click at [455, 333] on input "**" at bounding box center [463, 333] width 74 height 16
click at [538, 333] on link "Change" at bounding box center [544, 332] width 17 height 6
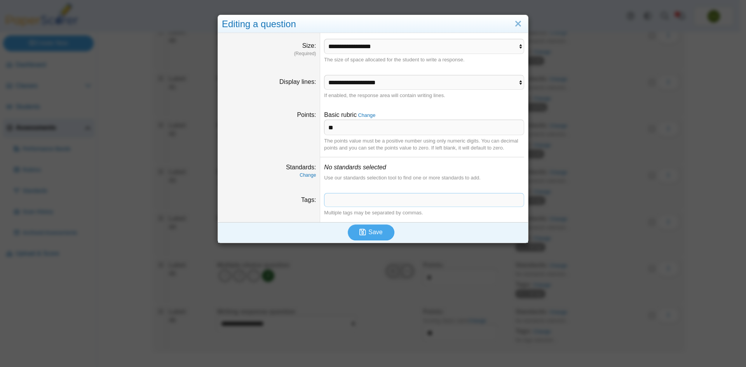
click at [367, 199] on span at bounding box center [423, 199] width 199 height 13
click at [375, 235] on span "Save" at bounding box center [375, 232] width 14 height 7
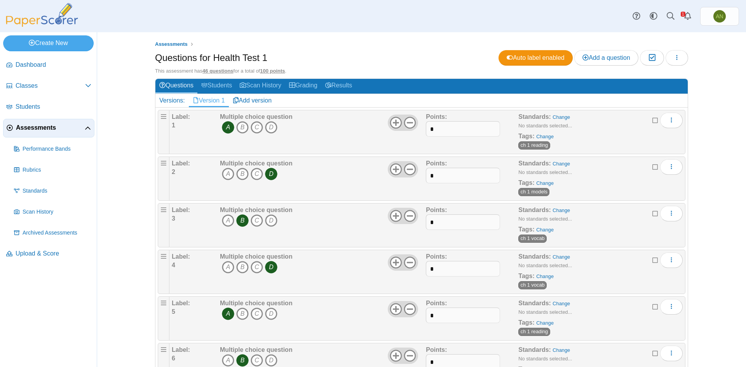
scroll to position [0, 0]
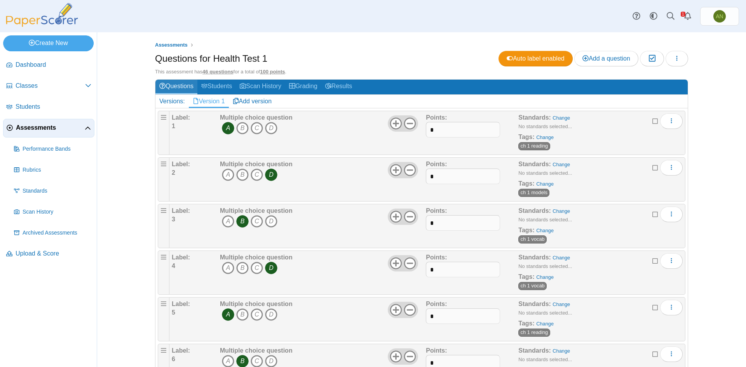
click at [178, 88] on link "Questions" at bounding box center [176, 87] width 42 height 14
click at [613, 61] on span "Add a question" at bounding box center [606, 59] width 48 height 7
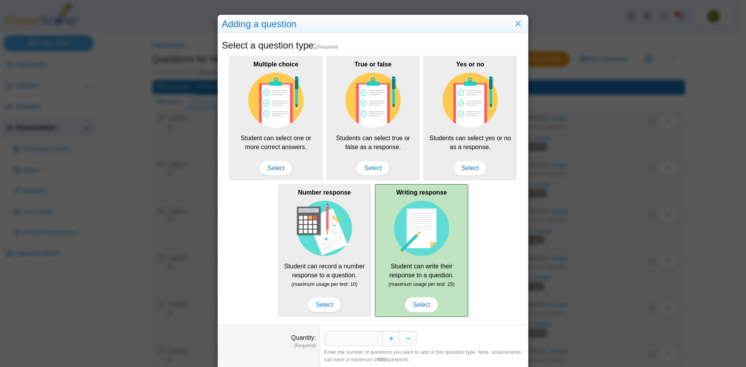
click at [423, 283] on small "(maximum usage per test: 25)" at bounding box center [421, 284] width 66 height 6
click at [422, 306] on span "Select" at bounding box center [421, 305] width 33 height 16
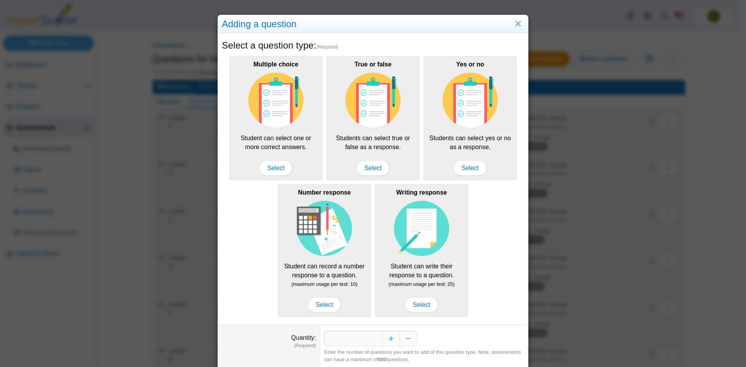
scroll to position [26, 0]
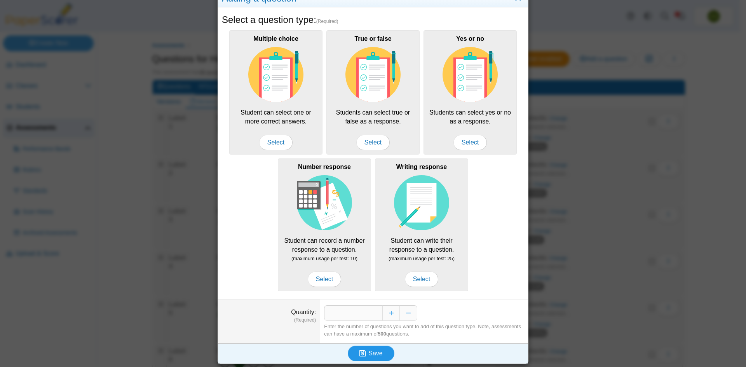
click at [373, 355] on span "Save" at bounding box center [375, 353] width 14 height 7
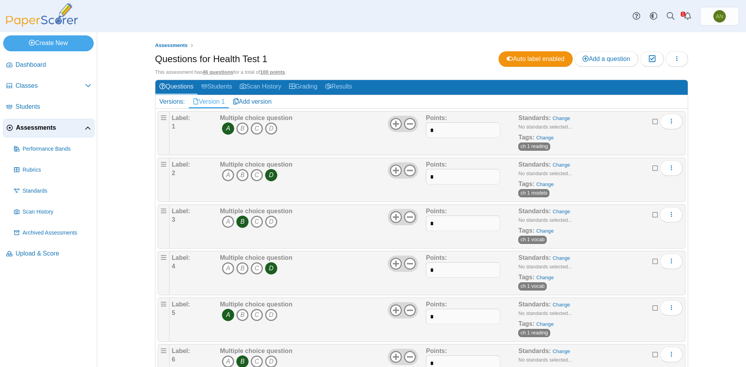
scroll to position [350, 0]
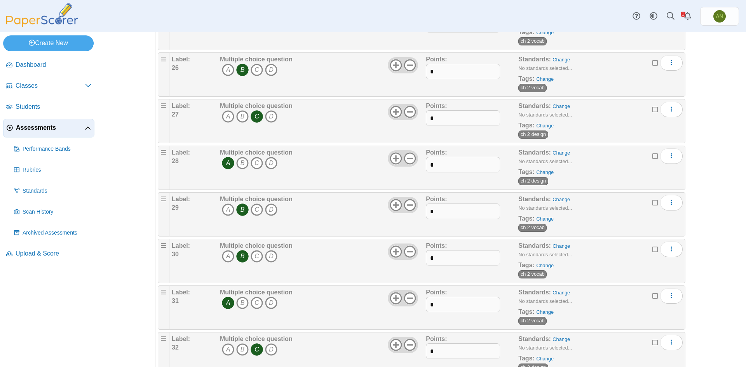
scroll to position [1951, 0]
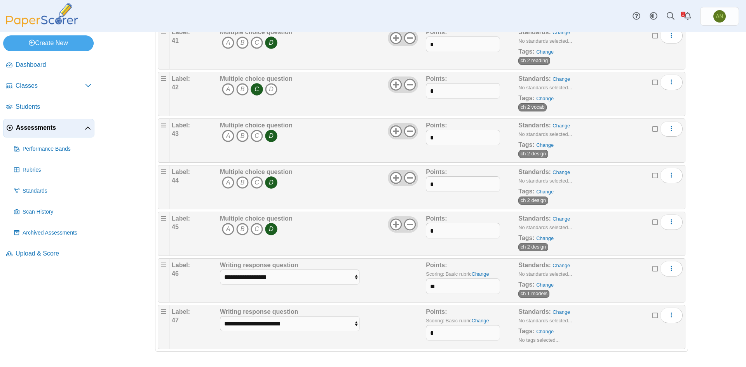
click at [182, 312] on b "Label:" at bounding box center [181, 311] width 18 height 7
click at [668, 316] on icon "More options" at bounding box center [671, 315] width 6 height 6
click at [617, 331] on link "Edit" at bounding box center [632, 333] width 93 height 12
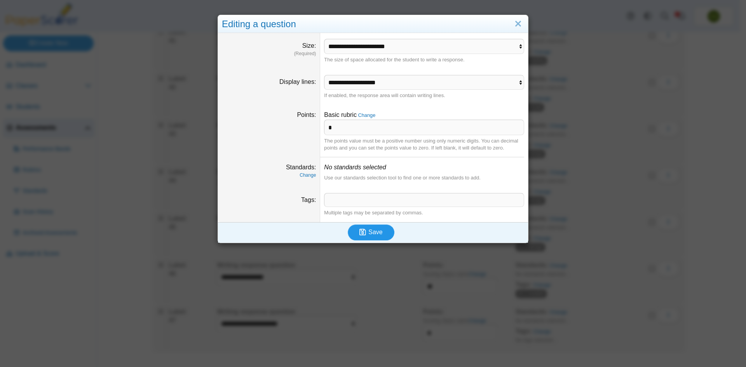
click at [373, 233] on span "Save" at bounding box center [375, 232] width 14 height 7
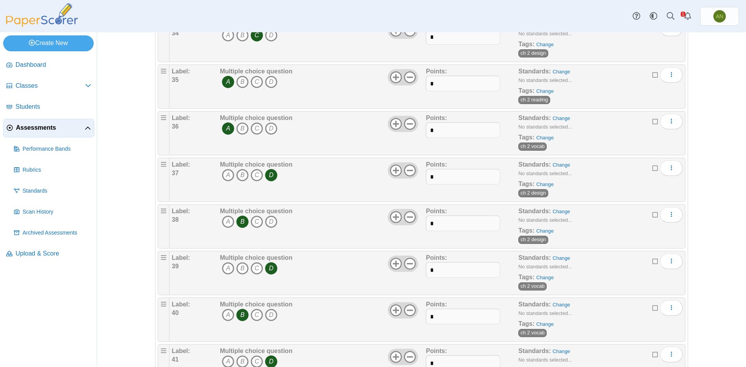
scroll to position [1951, 0]
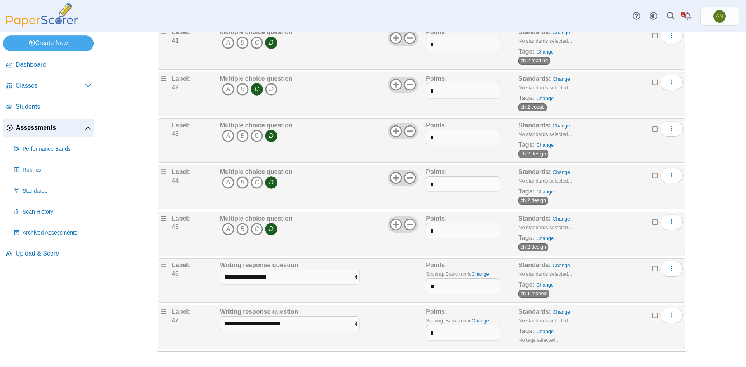
click at [176, 314] on b "Label:" at bounding box center [181, 311] width 18 height 7
click at [652, 269] on icon at bounding box center [655, 267] width 6 height 5
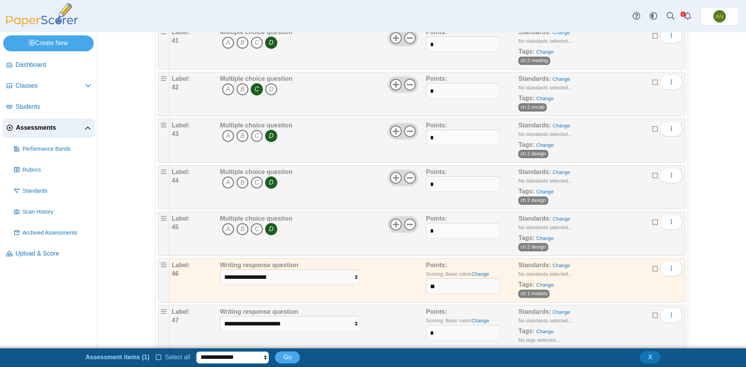
click at [262, 356] on select "**********" at bounding box center [232, 358] width 73 height 12
click at [652, 269] on icon at bounding box center [655, 267] width 6 height 5
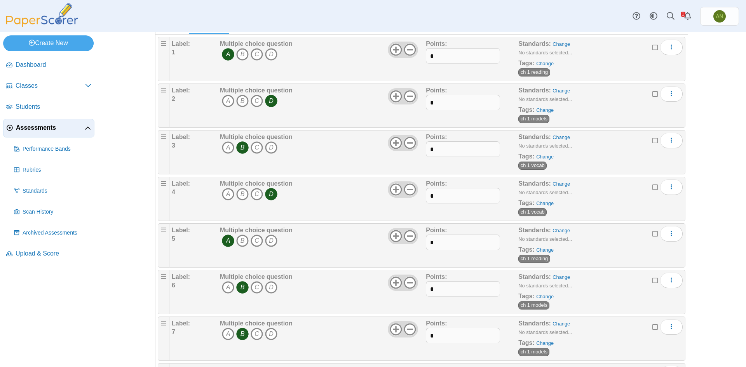
scroll to position [0, 0]
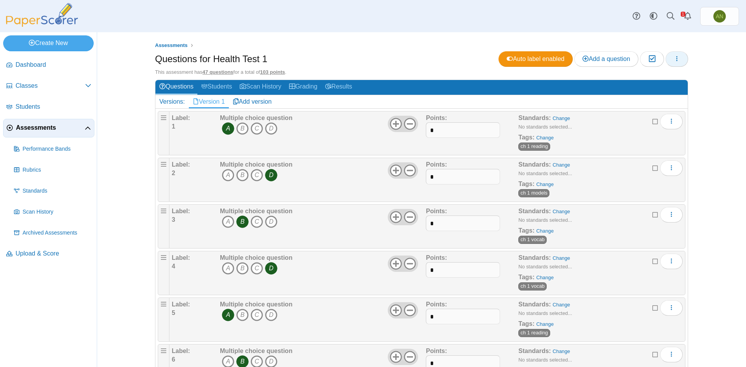
click at [674, 61] on icon "button" at bounding box center [677, 59] width 6 height 6
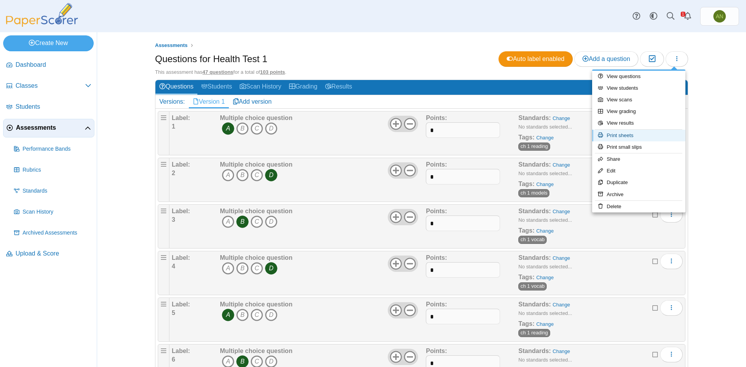
click at [638, 135] on link "Print sheets" at bounding box center [638, 136] width 93 height 12
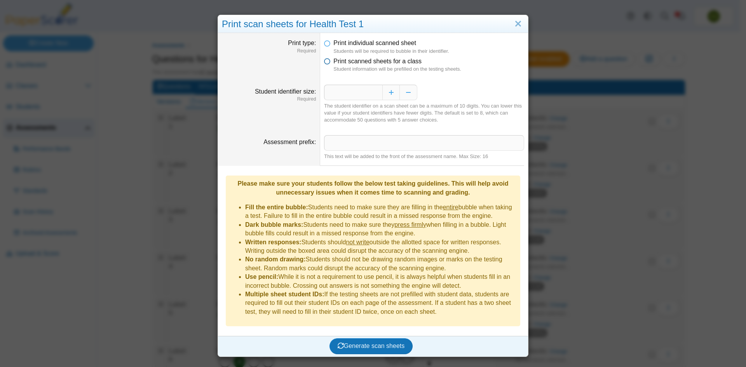
click at [326, 63] on icon at bounding box center [327, 59] width 6 height 5
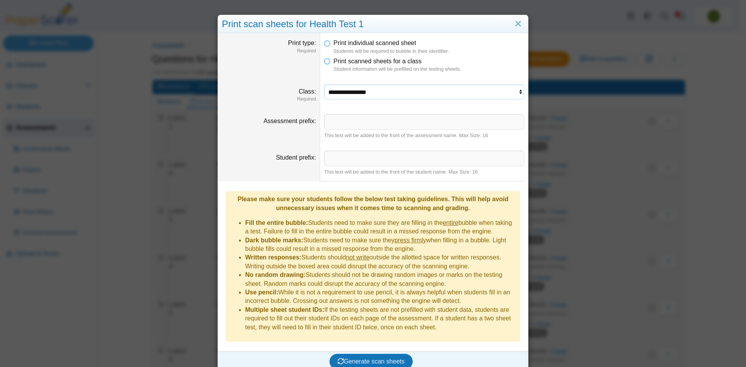
click at [352, 92] on select "**********" at bounding box center [424, 92] width 200 height 15
select select "**********"
click at [324, 85] on select "**********" at bounding box center [424, 92] width 200 height 15
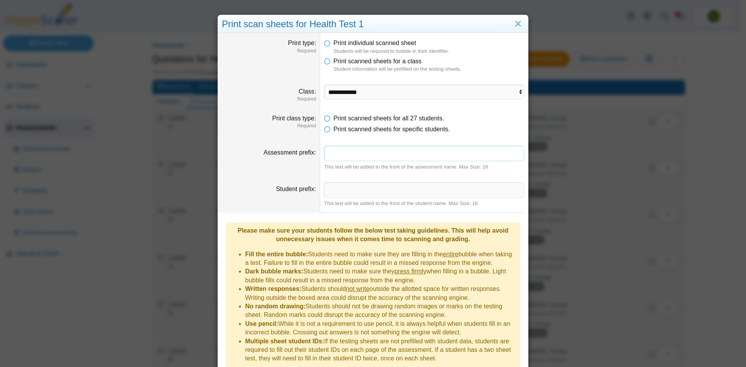
click at [345, 151] on input "Assessment prefix" at bounding box center [424, 154] width 200 height 16
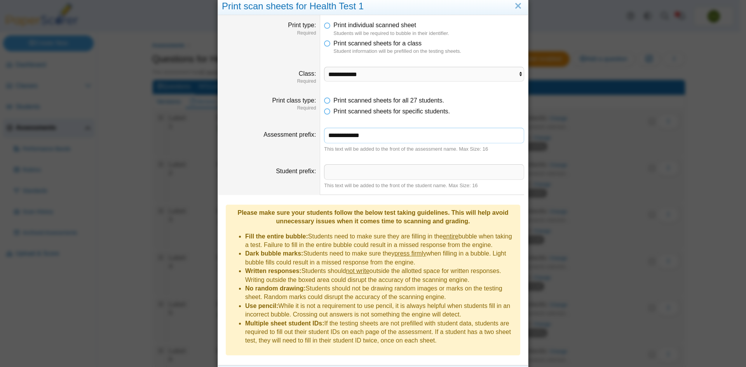
scroll to position [28, 0]
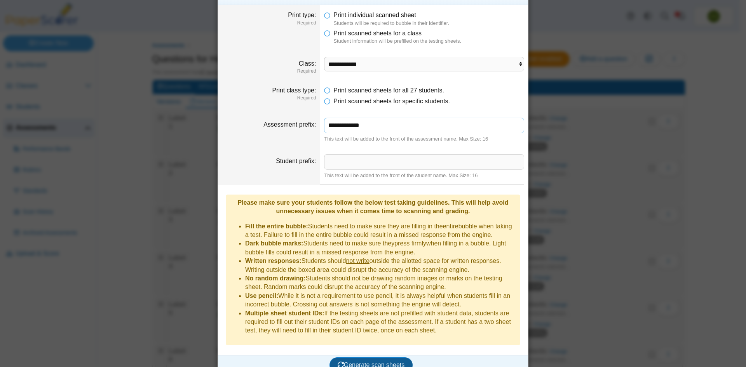
type input "**********"
click at [384, 362] on span "Generate scan sheets" at bounding box center [371, 365] width 67 height 7
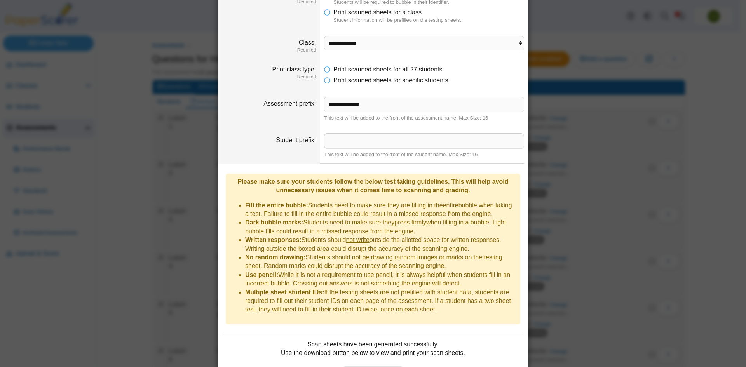
scroll to position [91, 0]
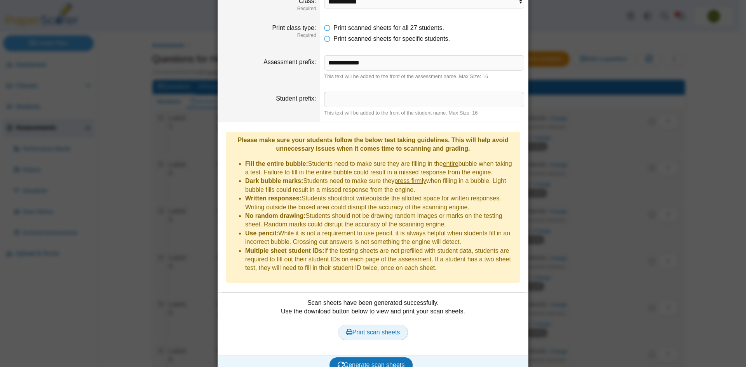
click at [366, 329] on span "Print scan sheets" at bounding box center [373, 332] width 54 height 7
